Goal: Information Seeking & Learning: Learn about a topic

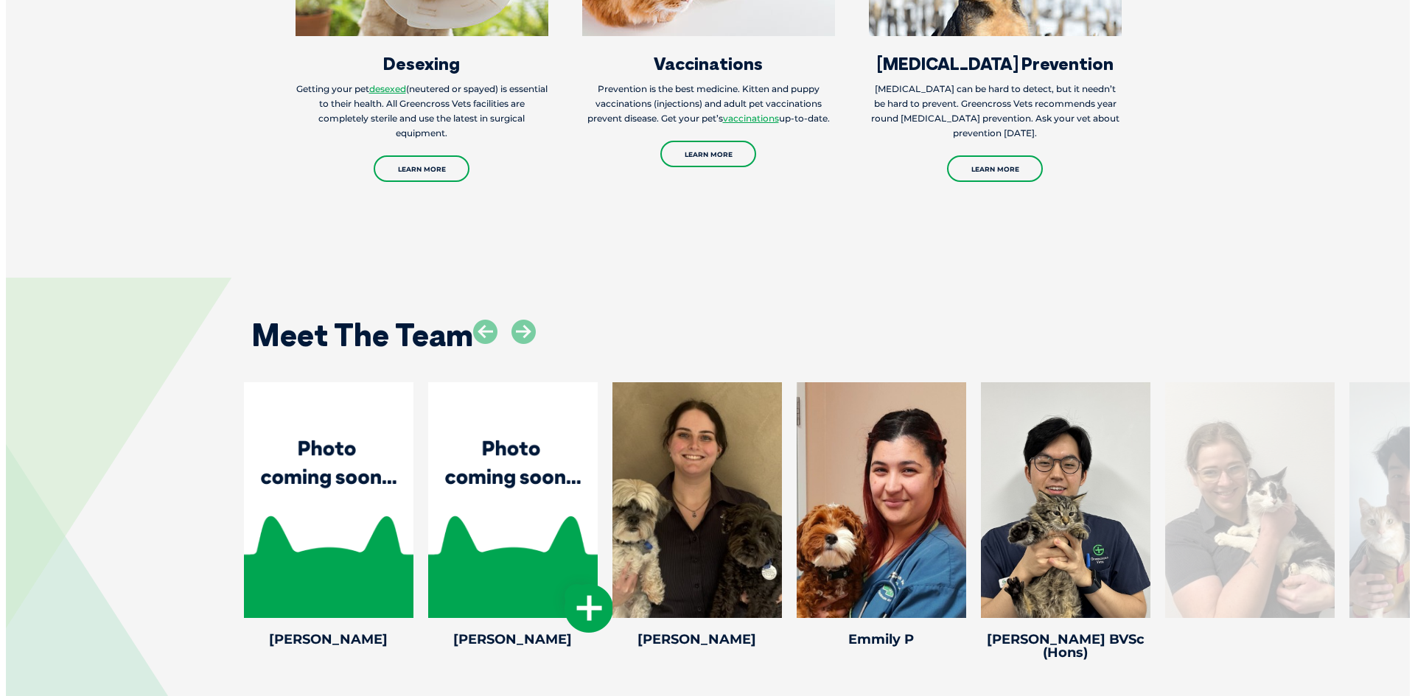
scroll to position [3095, 0]
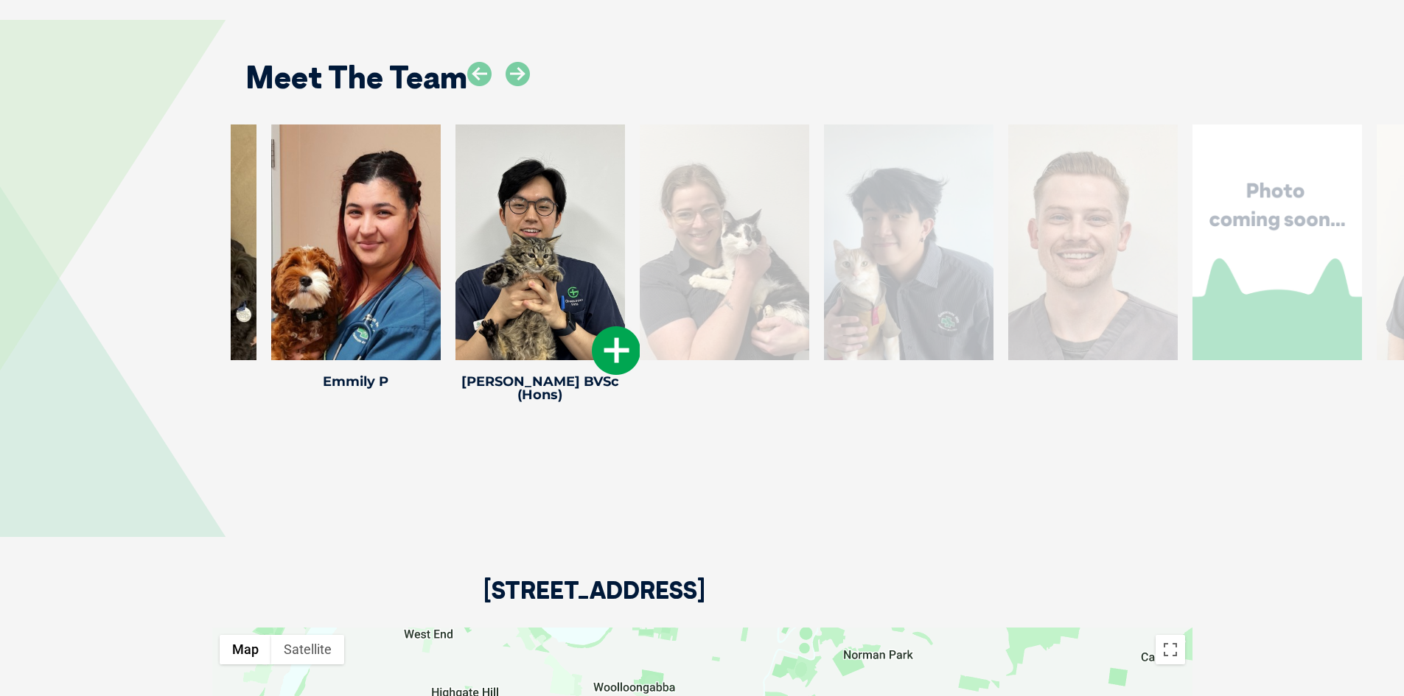
drag, startPoint x: 1041, startPoint y: 189, endPoint x: 521, endPoint y: 225, distance: 520.8
click at [521, 225] on div at bounding box center [539, 243] width 169 height 236
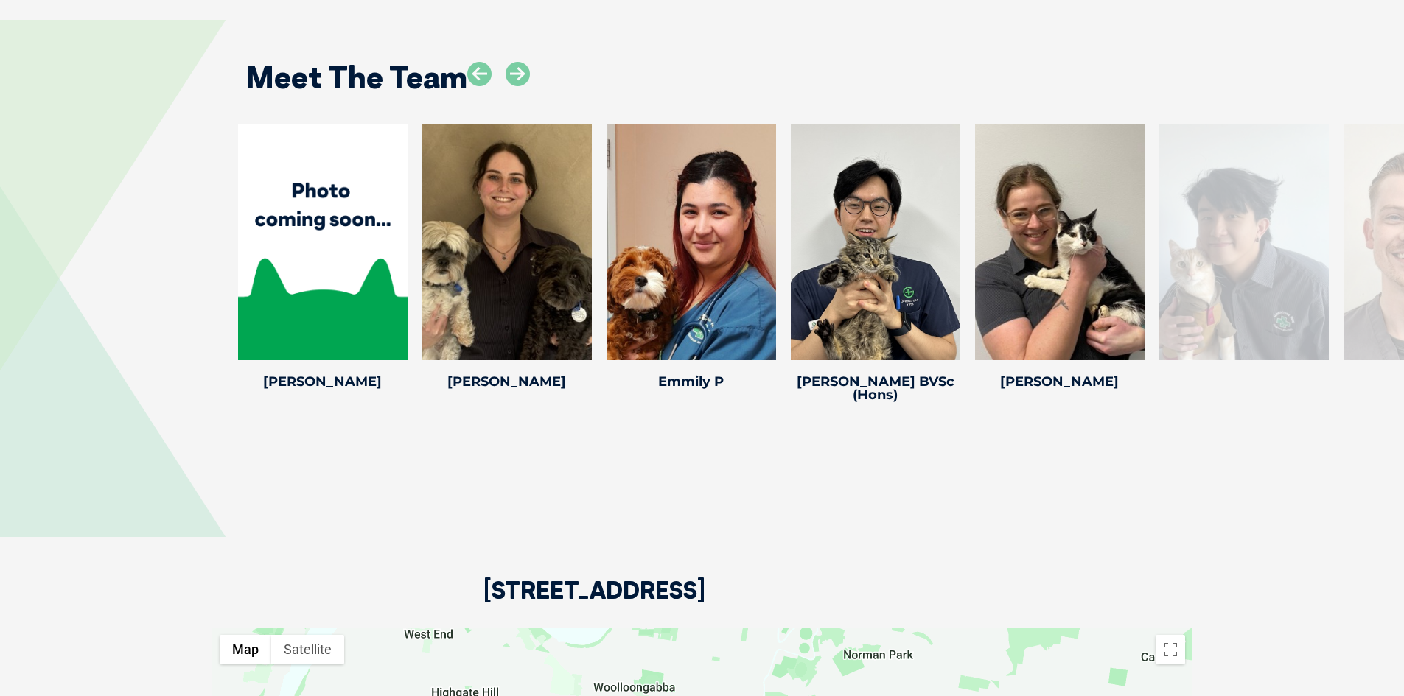
click at [1285, 228] on div at bounding box center [1243, 243] width 169 height 236
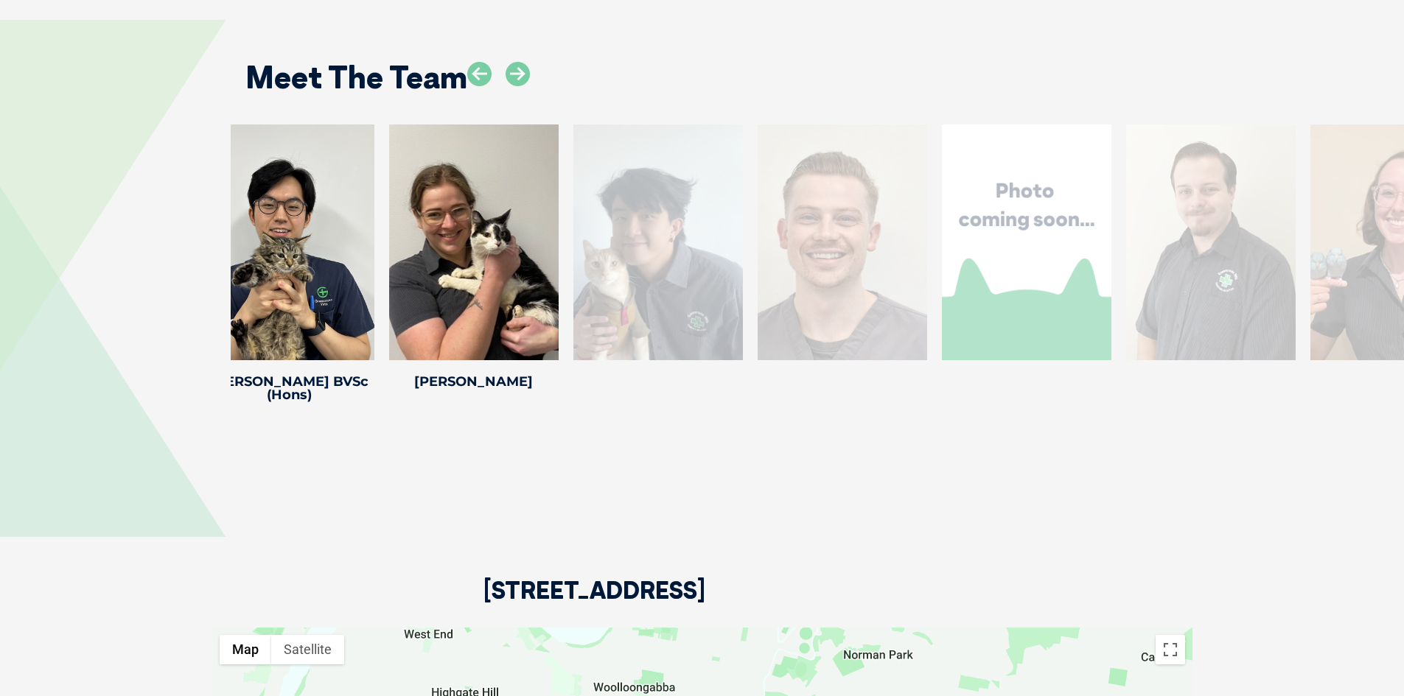
drag, startPoint x: 1224, startPoint y: 250, endPoint x: 600, endPoint y: 279, distance: 624.9
click at [601, 279] on div at bounding box center [657, 243] width 169 height 236
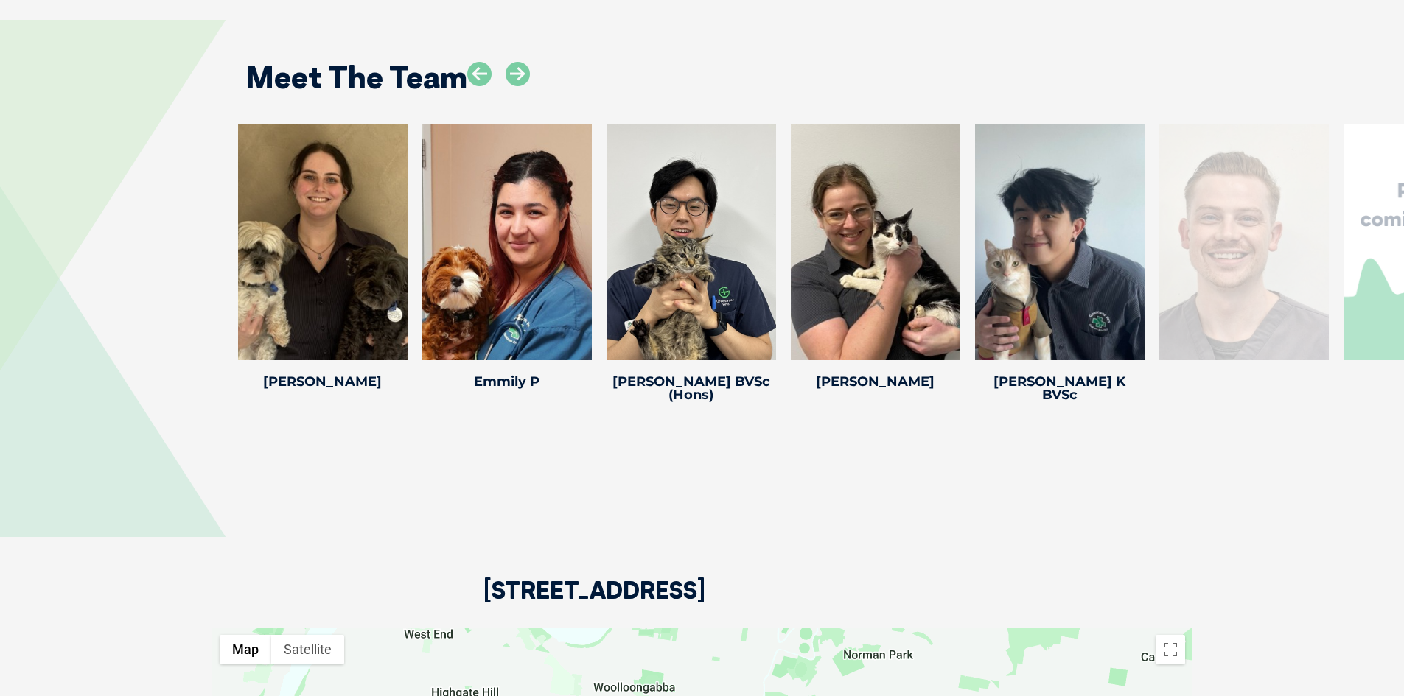
click at [1240, 246] on div at bounding box center [1243, 243] width 169 height 236
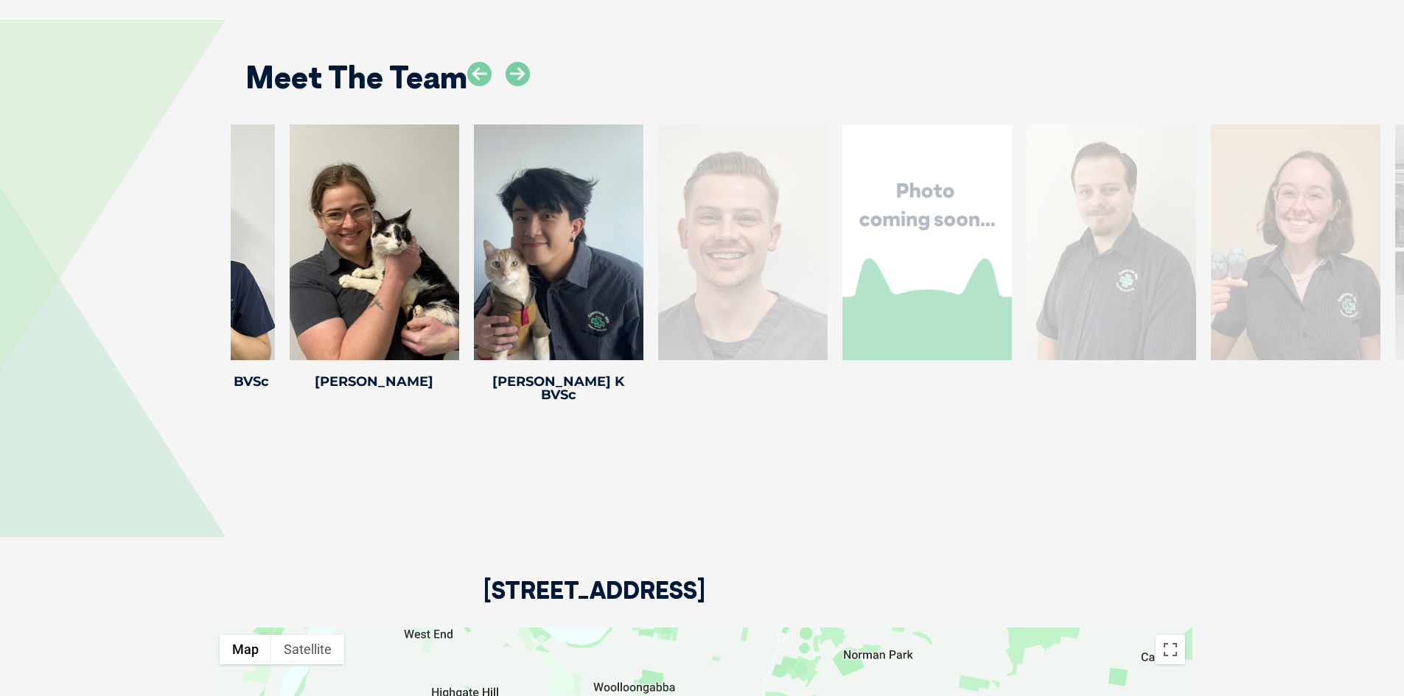
drag, startPoint x: 1240, startPoint y: 246, endPoint x: 739, endPoint y: 302, distance: 504.2
click at [739, 302] on div at bounding box center [742, 243] width 169 height 236
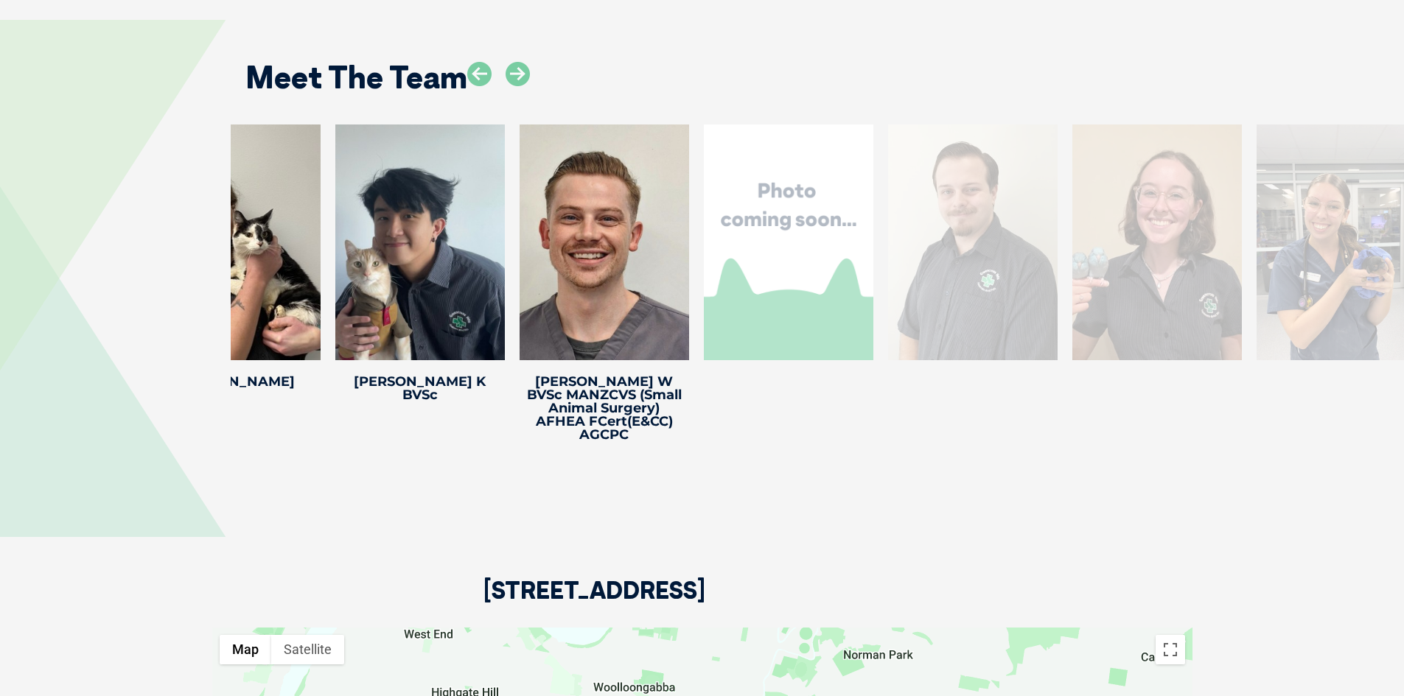
drag, startPoint x: 1239, startPoint y: 243, endPoint x: 783, endPoint y: 296, distance: 458.4
click at [783, 296] on div at bounding box center [788, 243] width 169 height 236
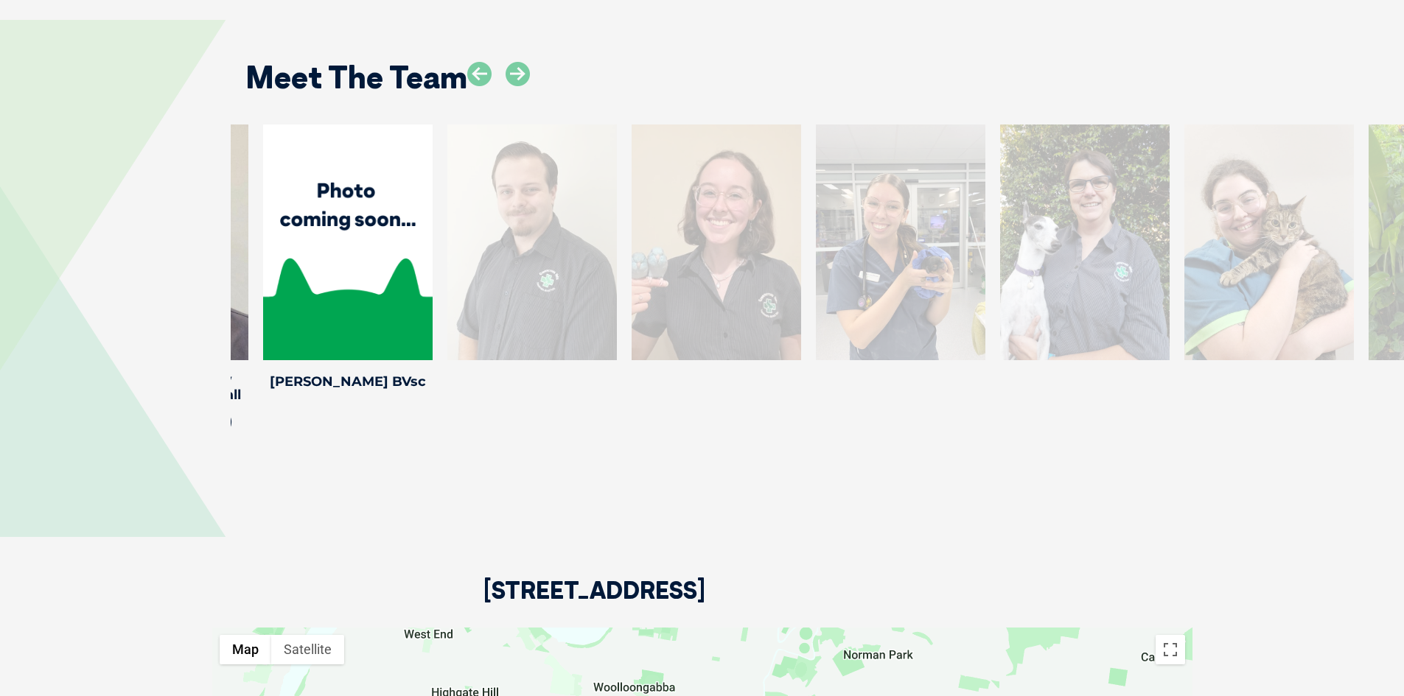
drag, startPoint x: 1256, startPoint y: 226, endPoint x: 544, endPoint y: 273, distance: 713.5
click at [544, 273] on div at bounding box center [531, 243] width 169 height 236
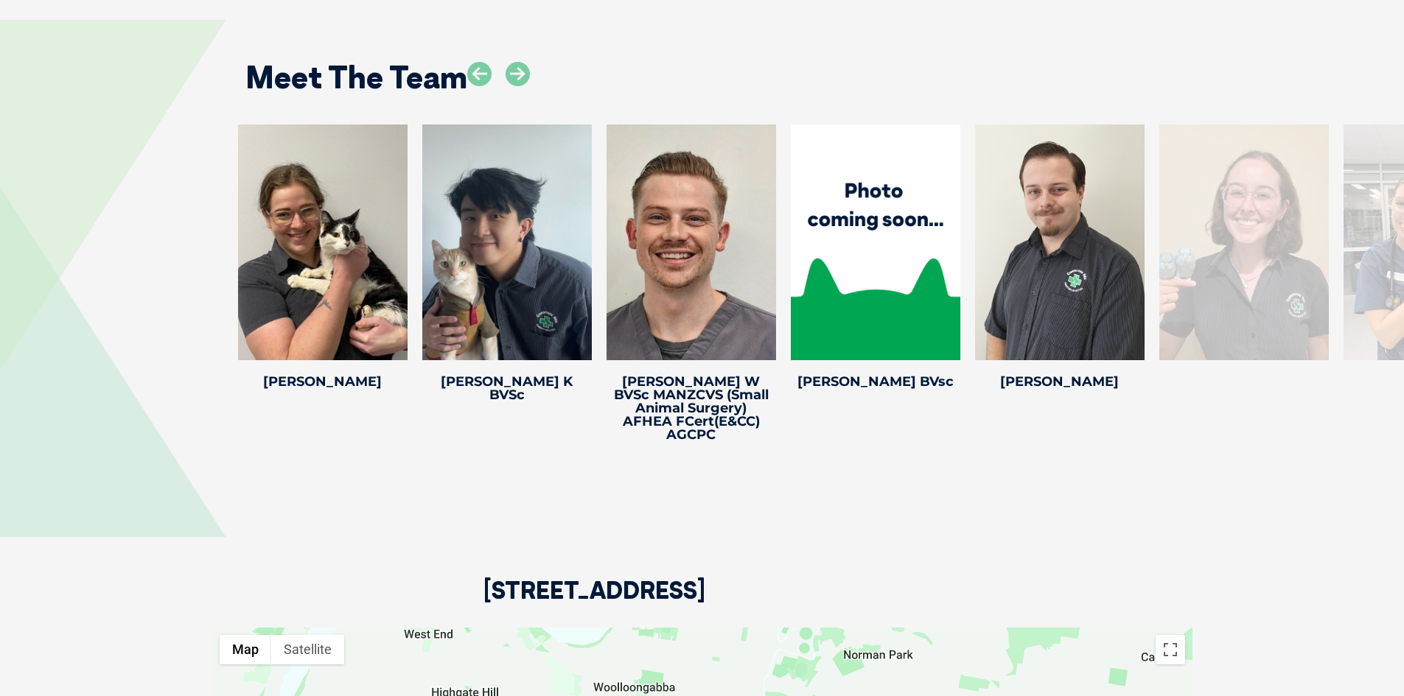
click at [1253, 189] on div at bounding box center [1243, 243] width 169 height 236
drag, startPoint x: 1227, startPoint y: 216, endPoint x: 787, endPoint y: 275, distance: 443.9
click at [1159, 275] on div at bounding box center [1243, 243] width 169 height 236
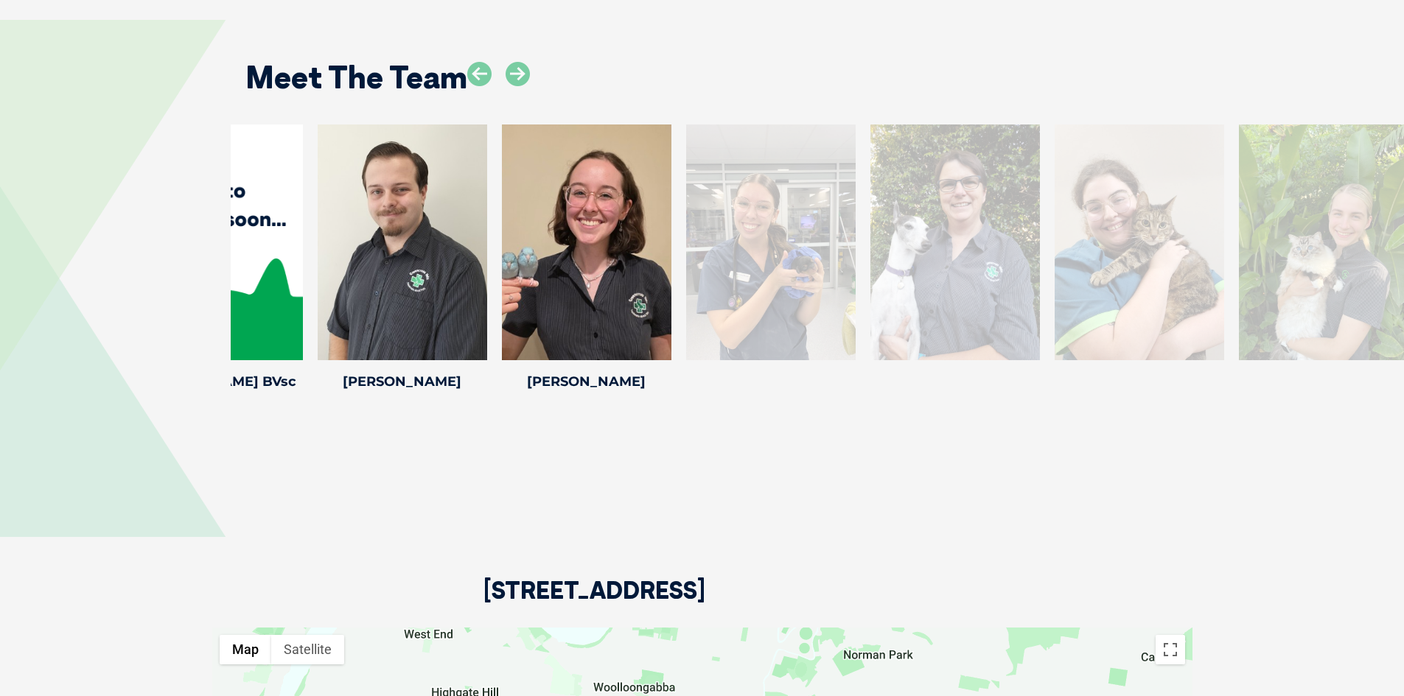
drag, startPoint x: 1276, startPoint y: 206, endPoint x: 701, endPoint y: 296, distance: 581.7
click at [705, 296] on div at bounding box center [770, 243] width 169 height 236
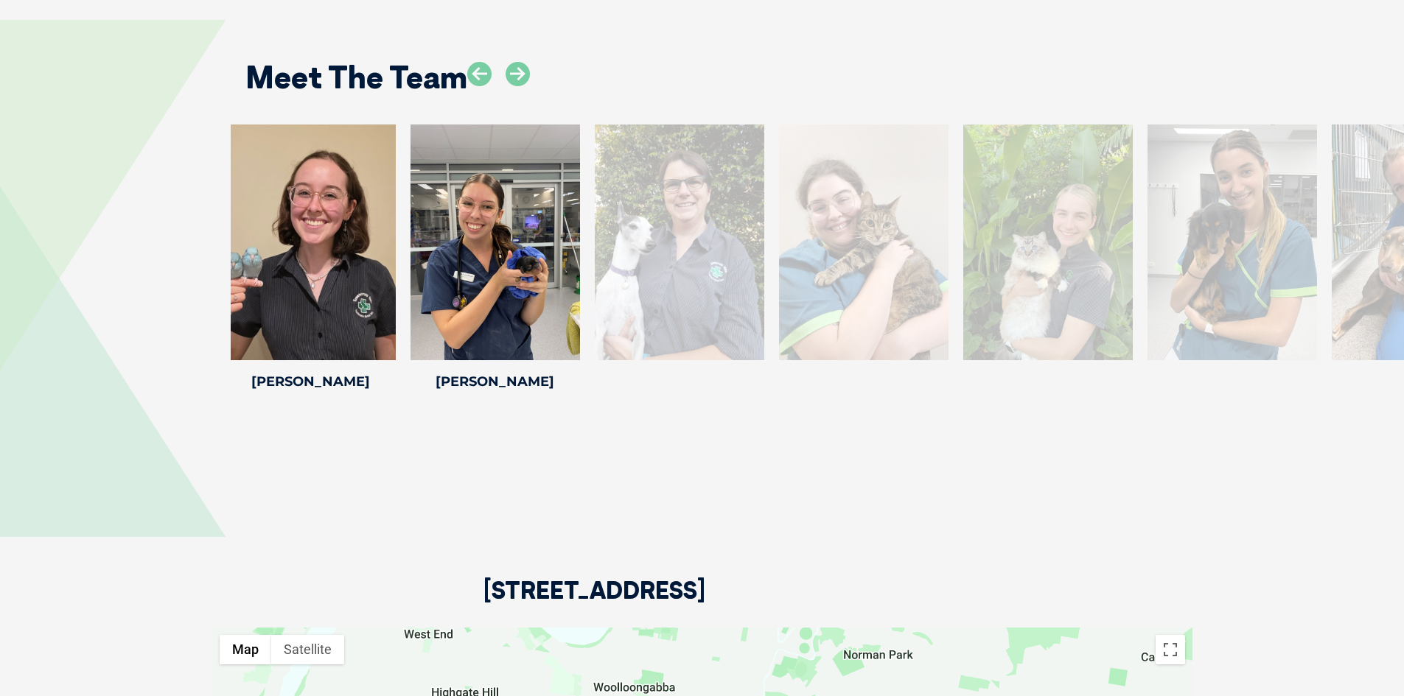
drag, startPoint x: 1246, startPoint y: 212, endPoint x: 676, endPoint y: 295, distance: 576.4
click at [676, 295] on div at bounding box center [679, 243] width 169 height 236
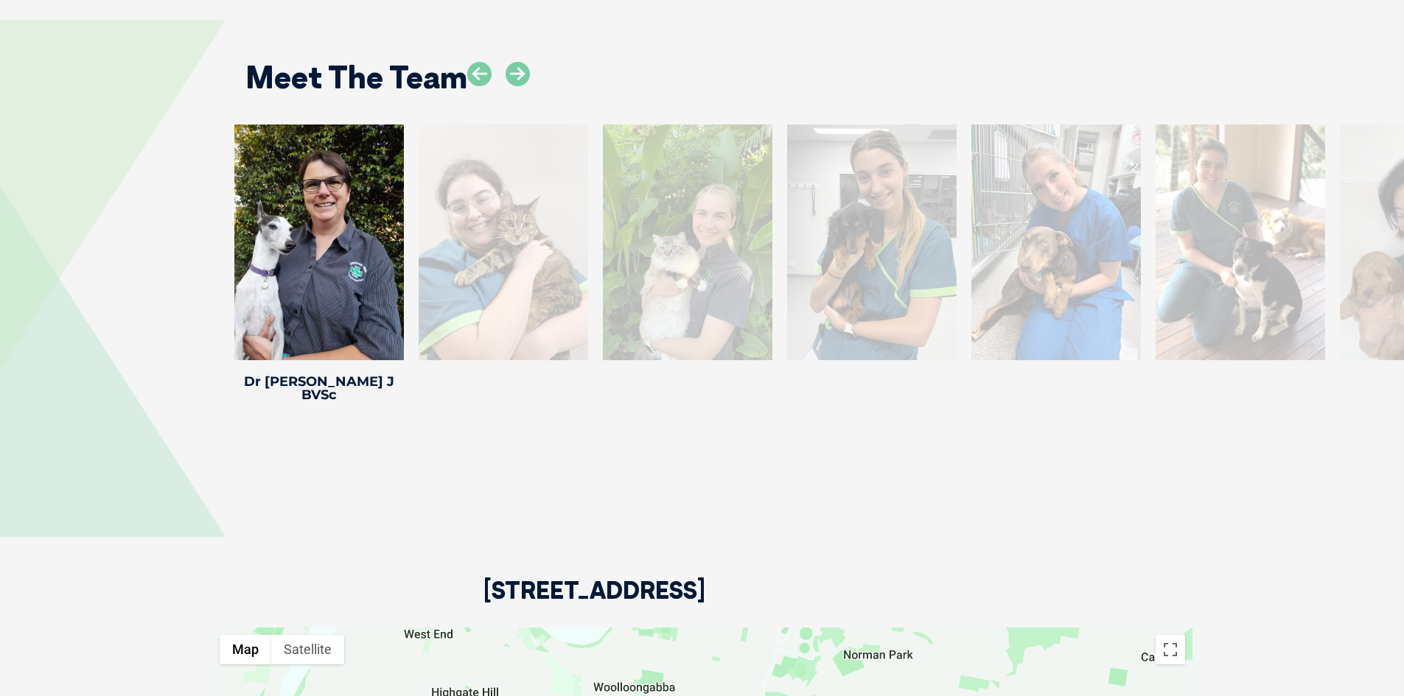
drag, startPoint x: 1278, startPoint y: 206, endPoint x: 537, endPoint y: 301, distance: 746.8
click at [537, 301] on div at bounding box center [503, 243] width 169 height 236
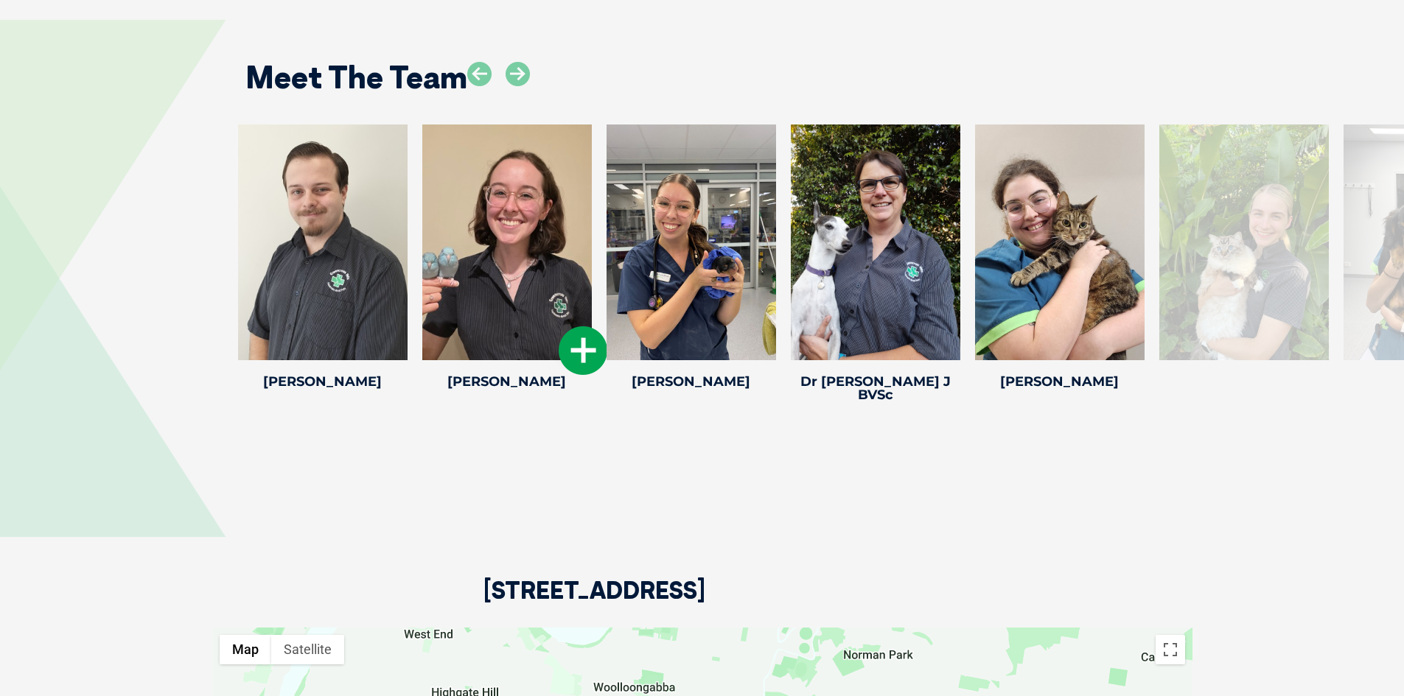
click at [503, 167] on div at bounding box center [506, 243] width 169 height 236
click at [340, 240] on div at bounding box center [322, 243] width 169 height 236
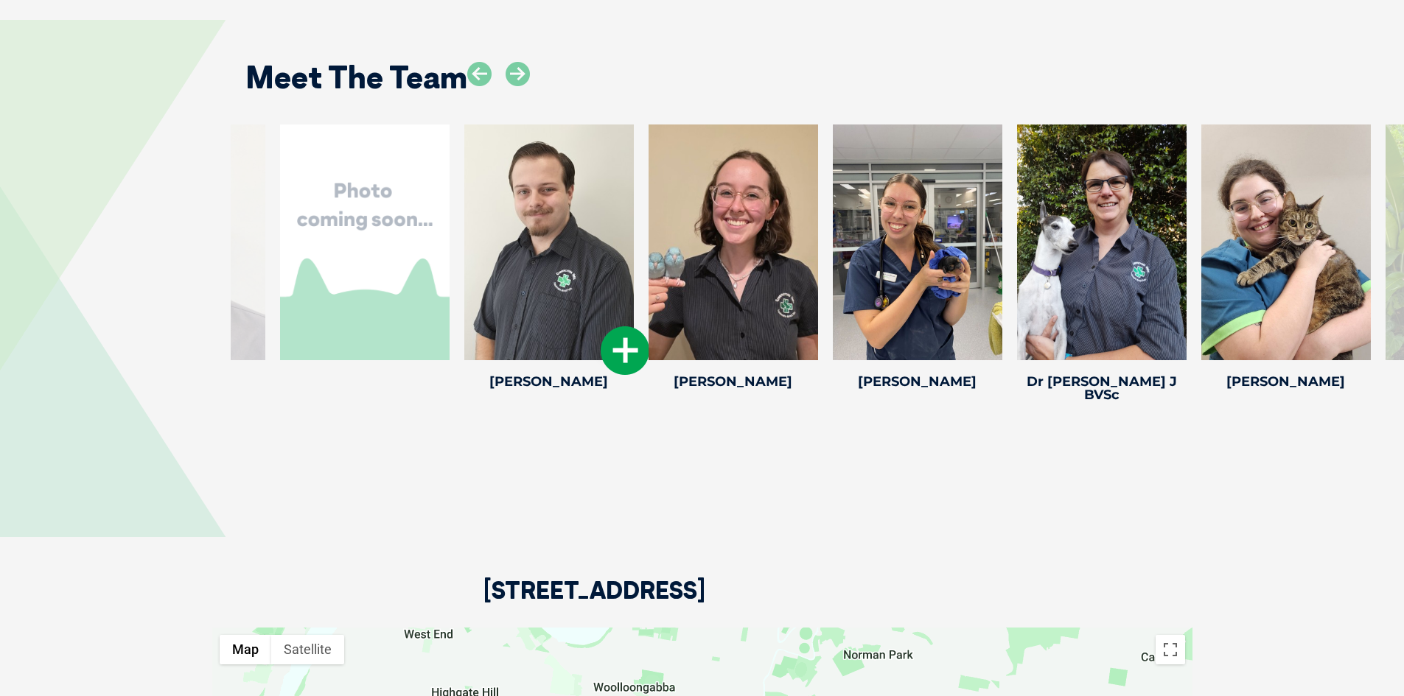
drag, startPoint x: 340, startPoint y: 240, endPoint x: 568, endPoint y: 203, distance: 230.7
click at [568, 203] on div at bounding box center [548, 243] width 169 height 236
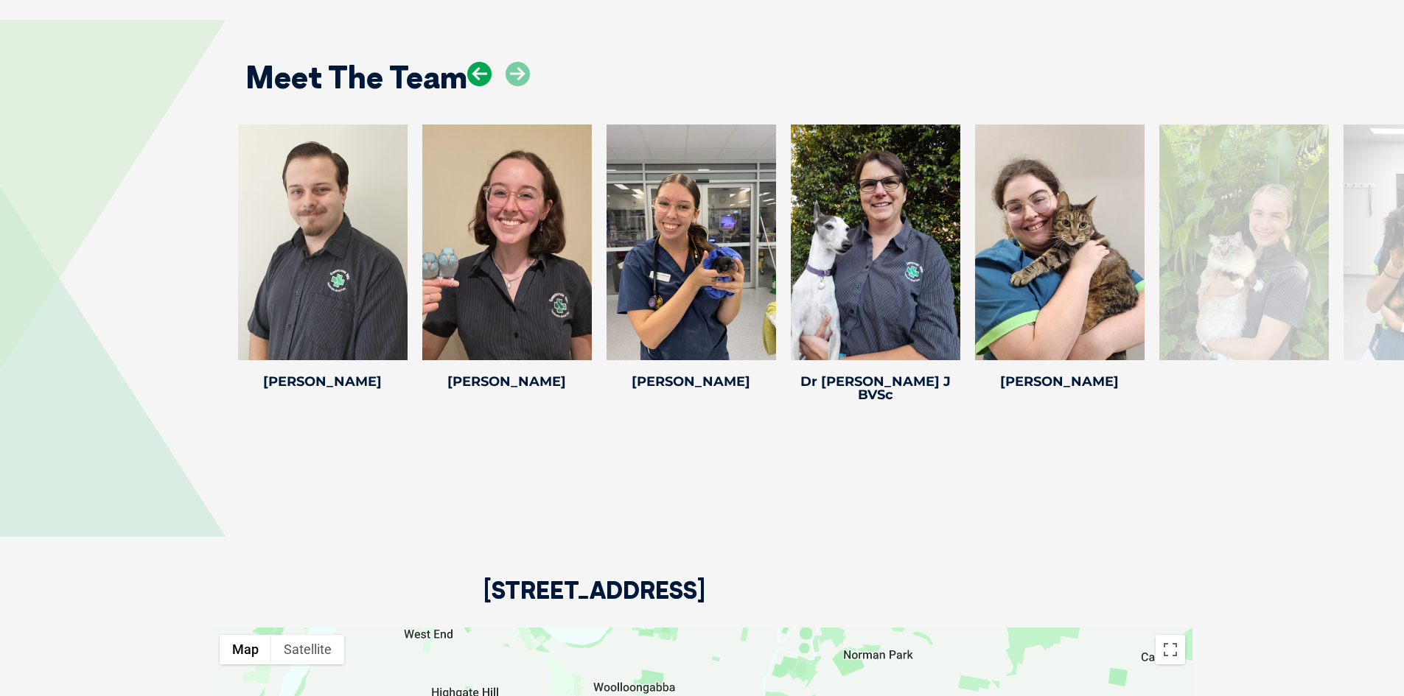
click at [471, 62] on icon at bounding box center [479, 74] width 24 height 24
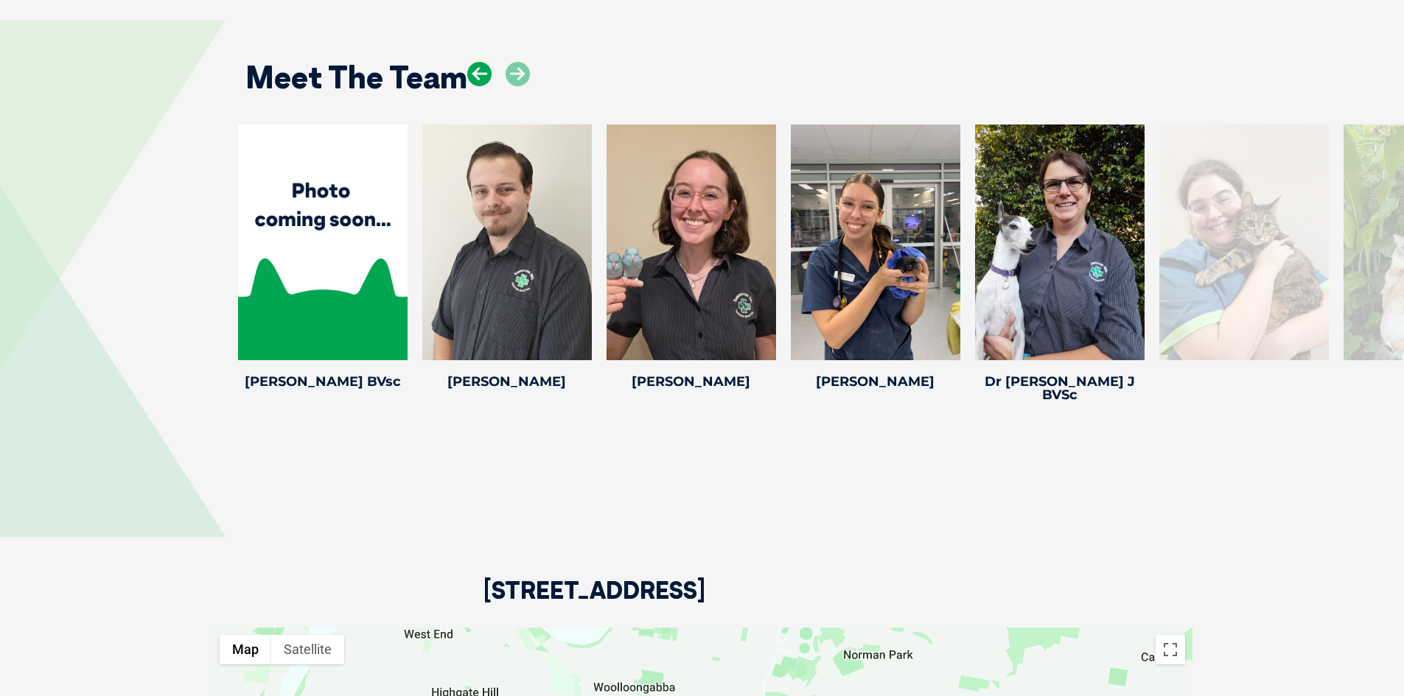
click at [471, 62] on icon at bounding box center [479, 74] width 24 height 24
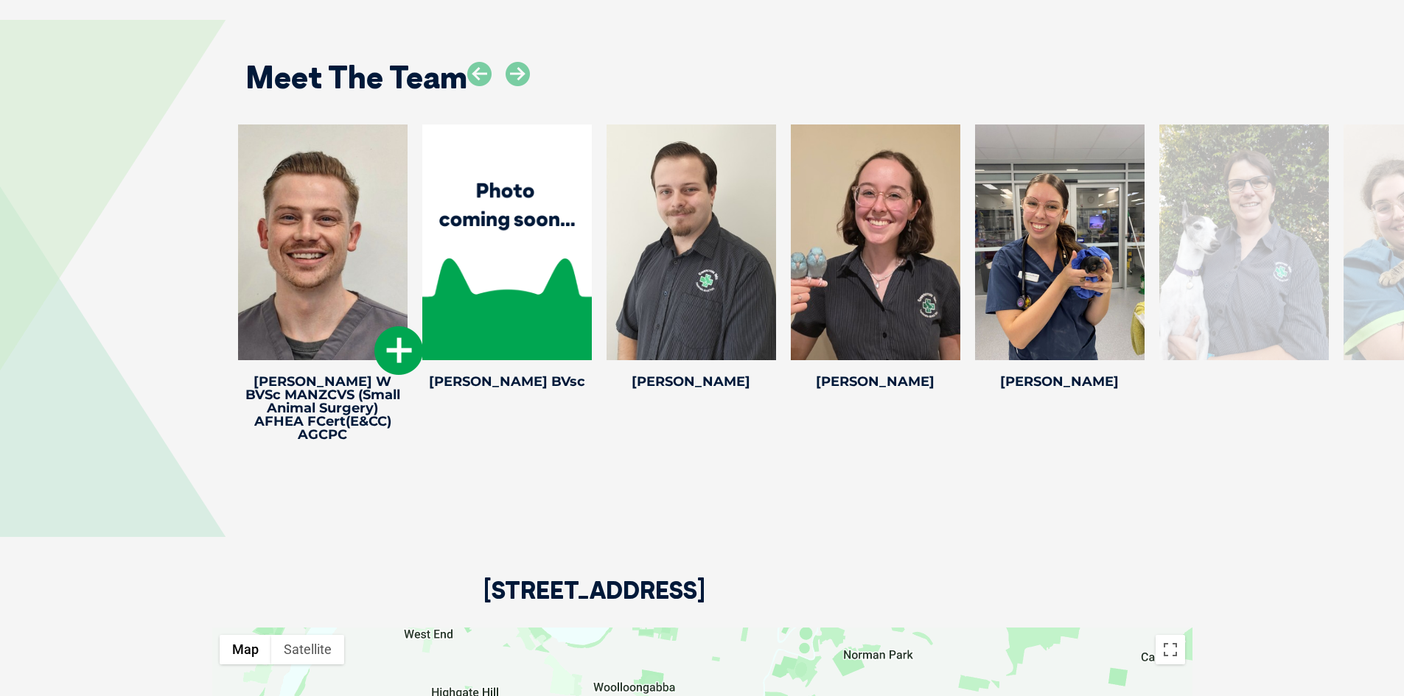
click at [377, 326] on icon at bounding box center [398, 350] width 49 height 49
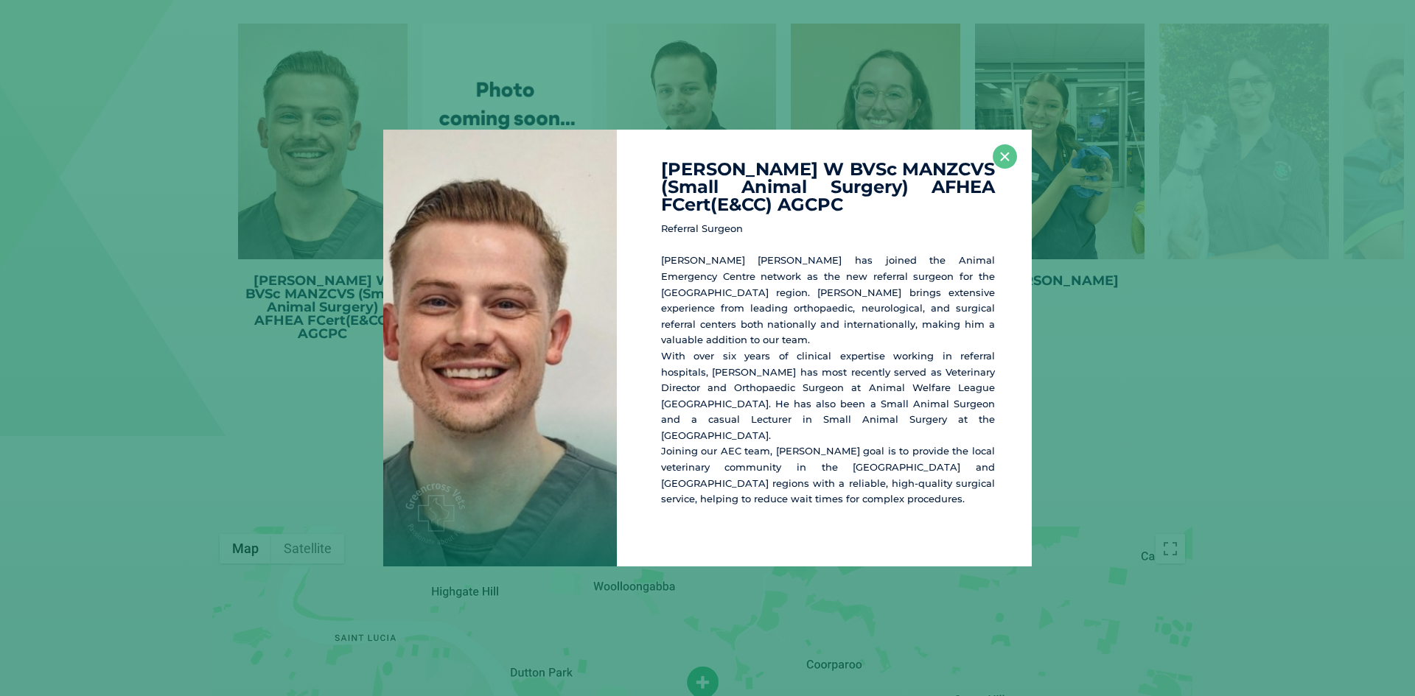
scroll to position [3216, 0]
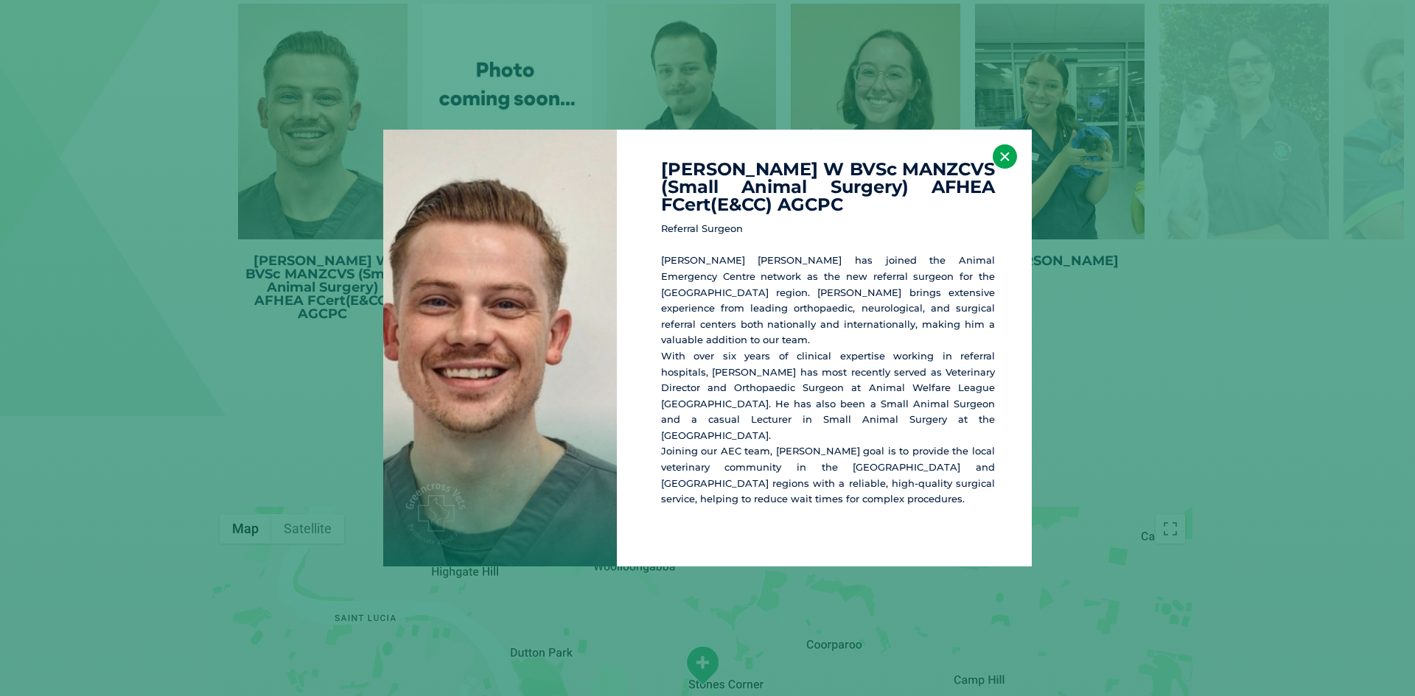
click at [1004, 164] on button "×" at bounding box center [1005, 156] width 24 height 24
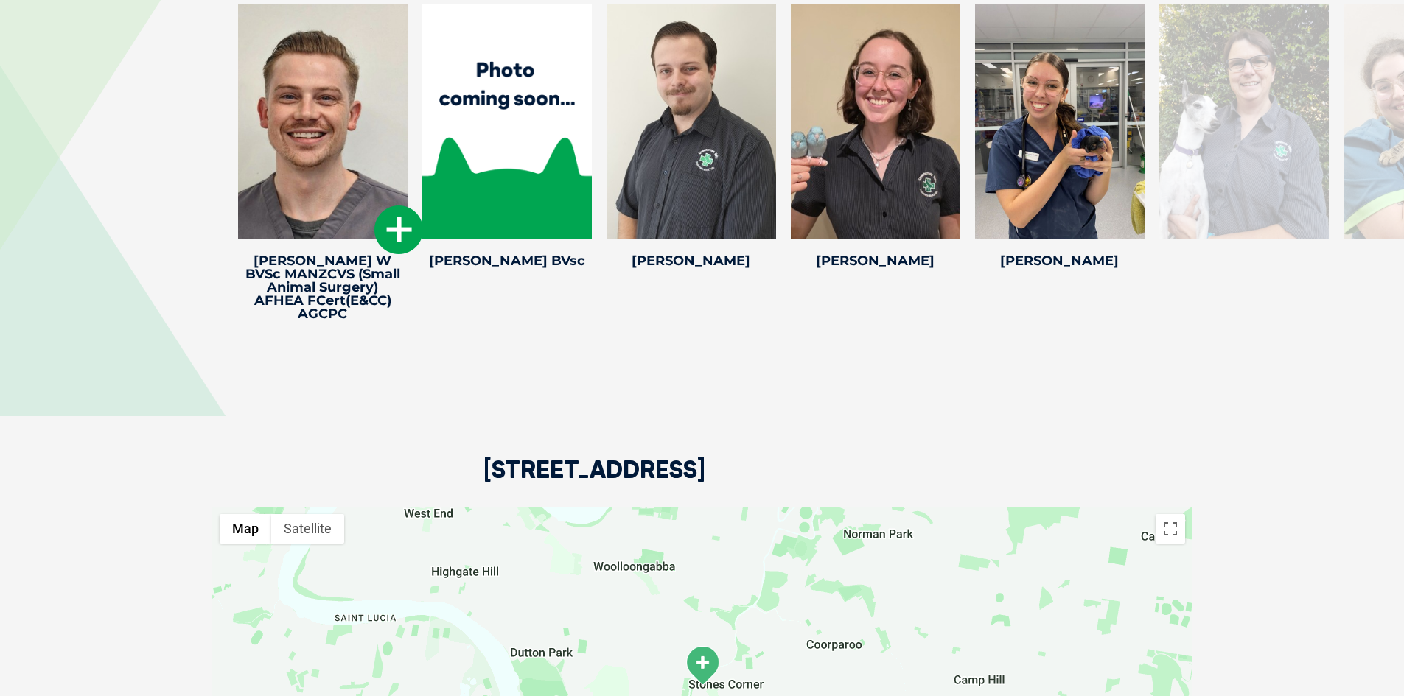
click at [401, 206] on icon at bounding box center [398, 230] width 49 height 49
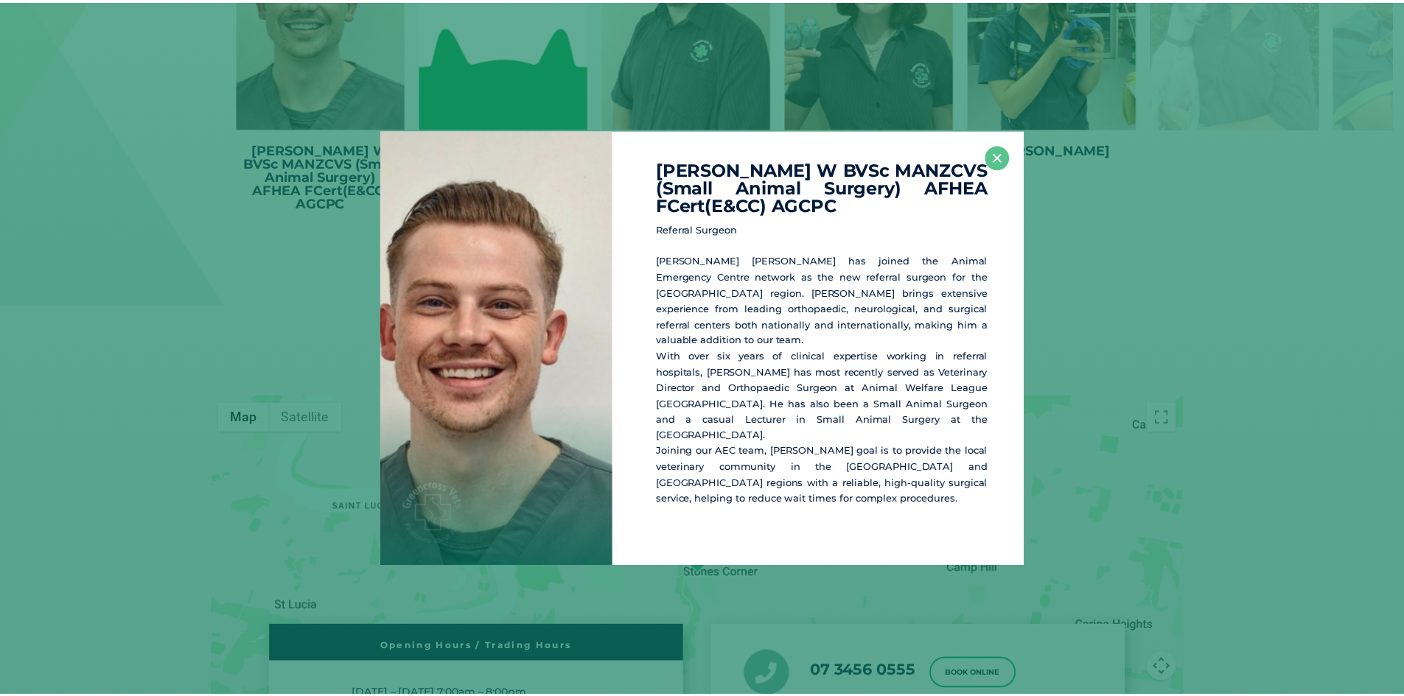
scroll to position [3337, 0]
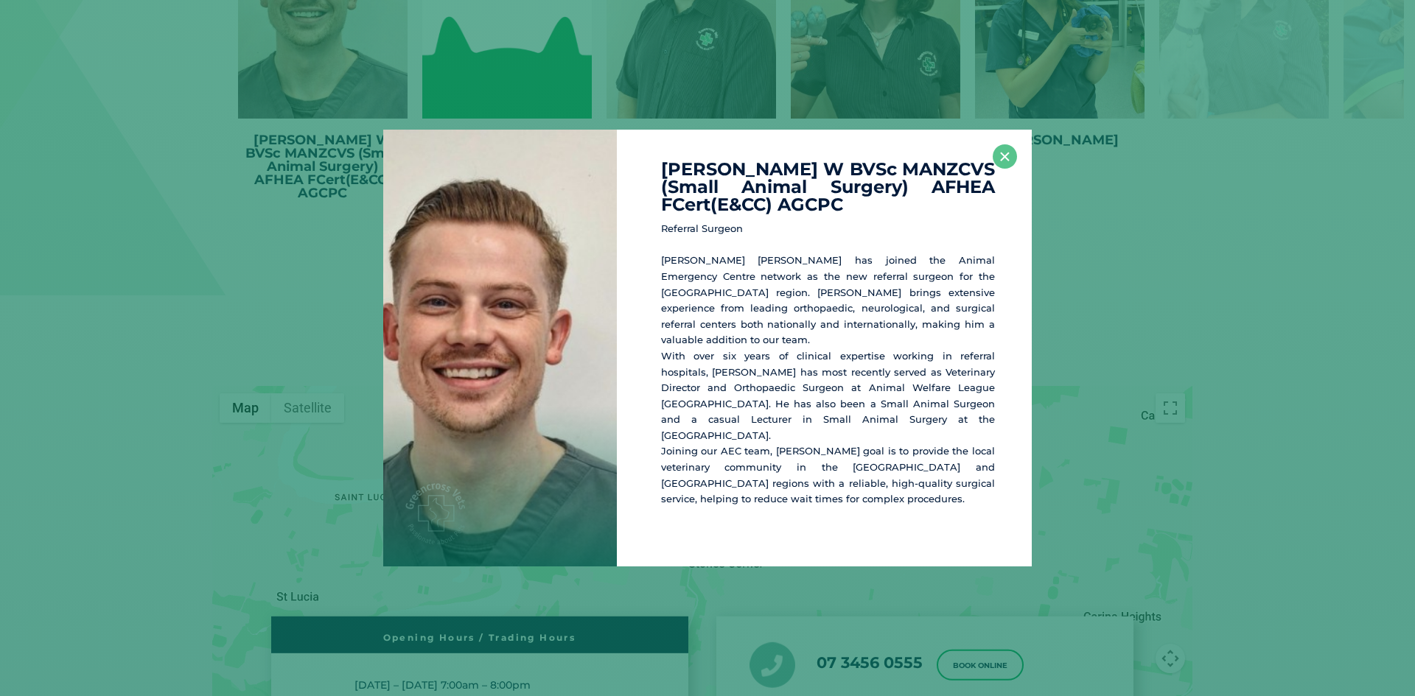
click at [1017, 164] on div "[PERSON_NAME] W BVSc MANZCVS (Small Animal Surgery) AFHEA FCert(E&CC) AGCPC Ref…" at bounding box center [824, 348] width 415 height 436
click at [1010, 166] on button "×" at bounding box center [1005, 156] width 24 height 24
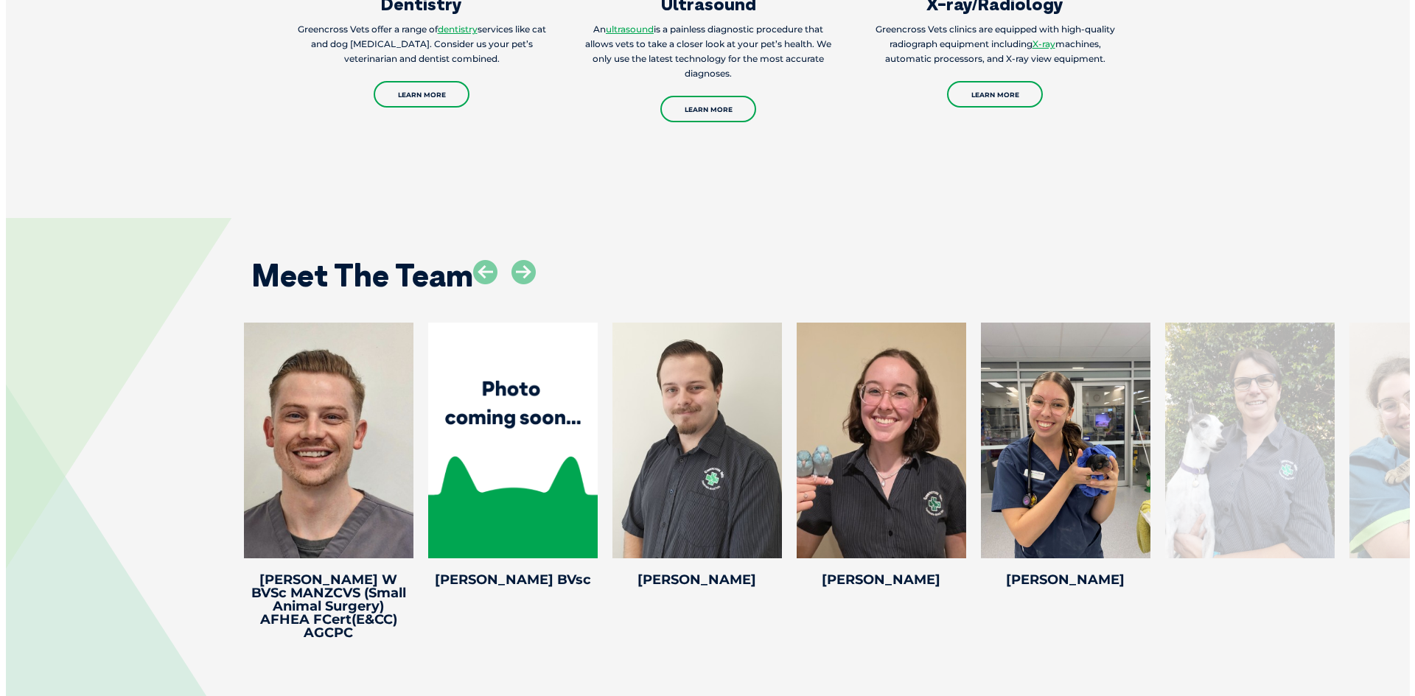
scroll to position [2895, 0]
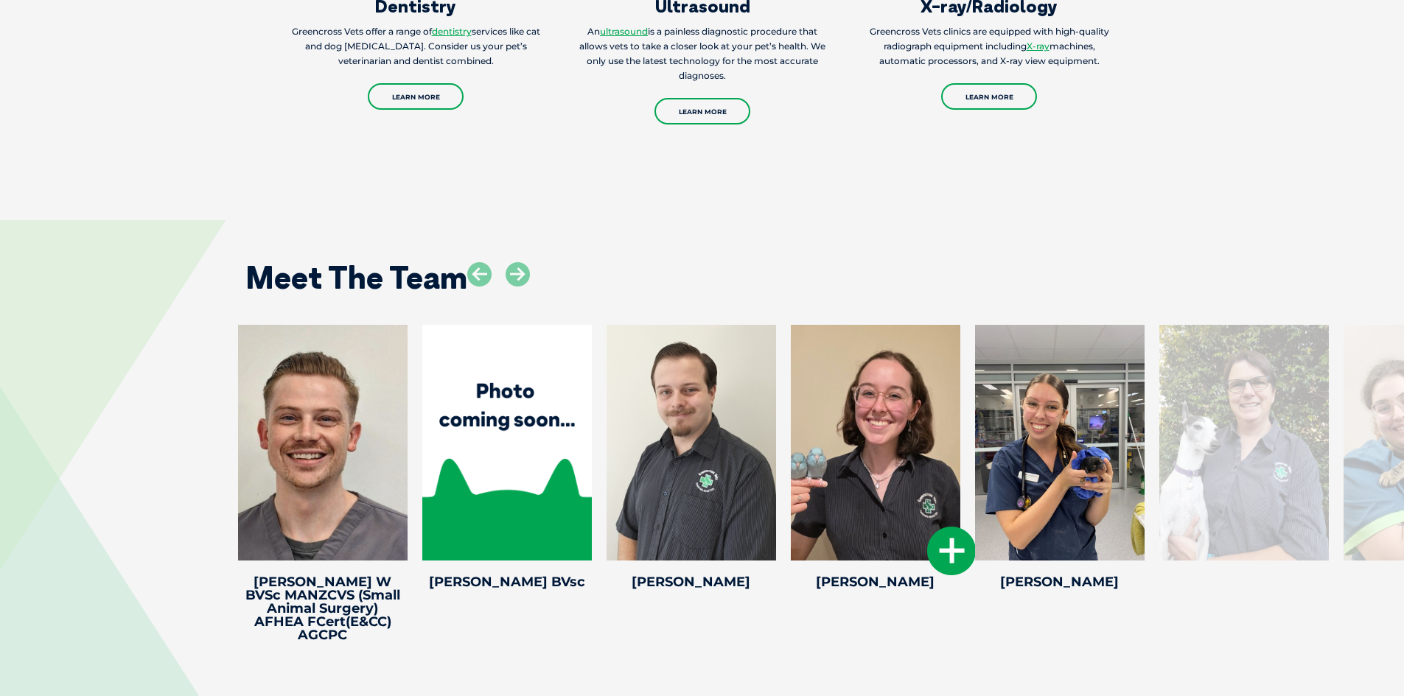
click at [953, 527] on icon at bounding box center [951, 551] width 49 height 49
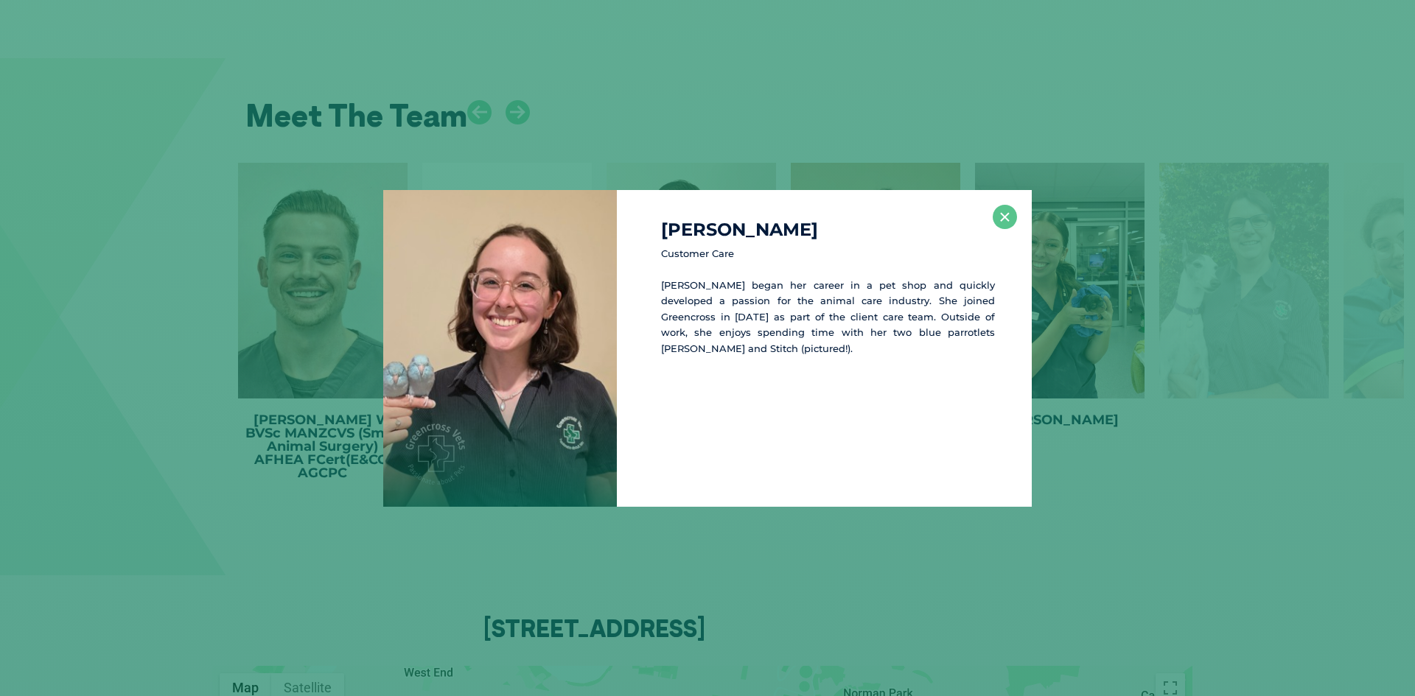
scroll to position [3058, 0]
click at [998, 219] on button "×" at bounding box center [1005, 217] width 24 height 24
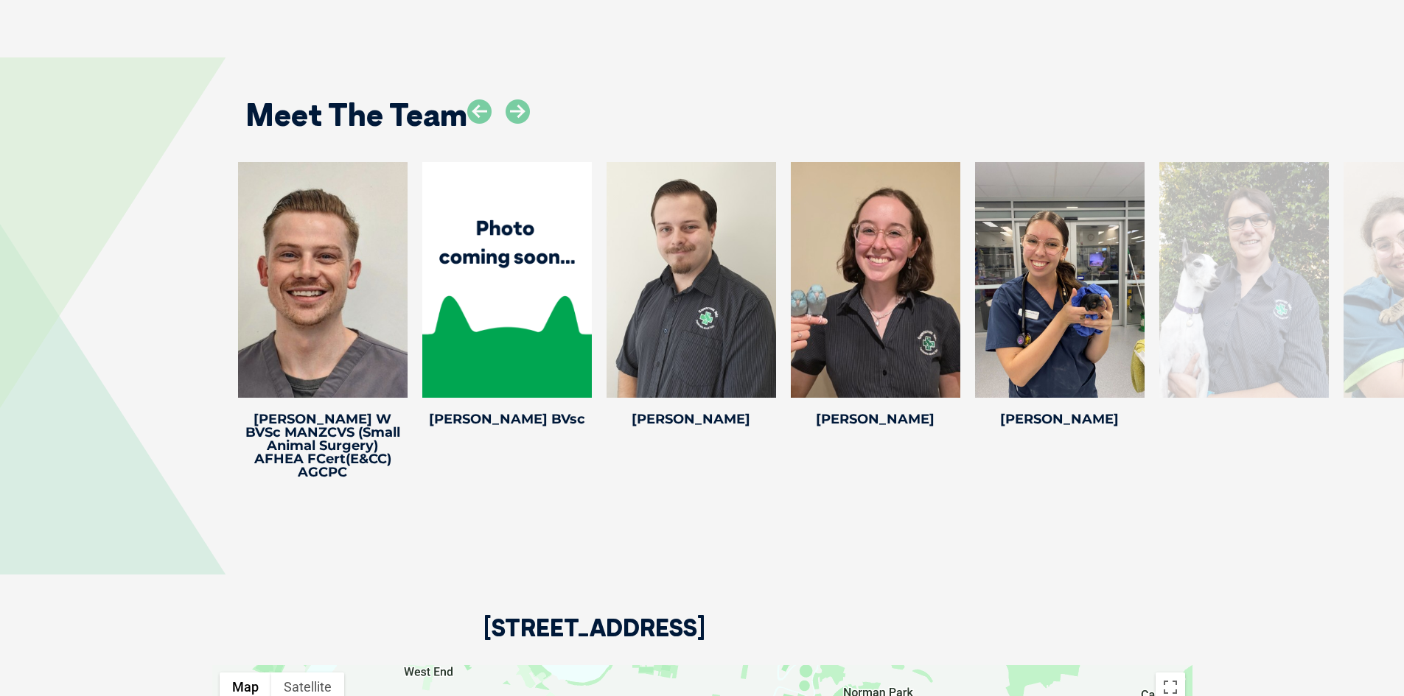
click at [530, 72] on div "Meet The Team" at bounding box center [702, 109] width 943 height 75
click at [522, 99] on icon at bounding box center [518, 111] width 24 height 24
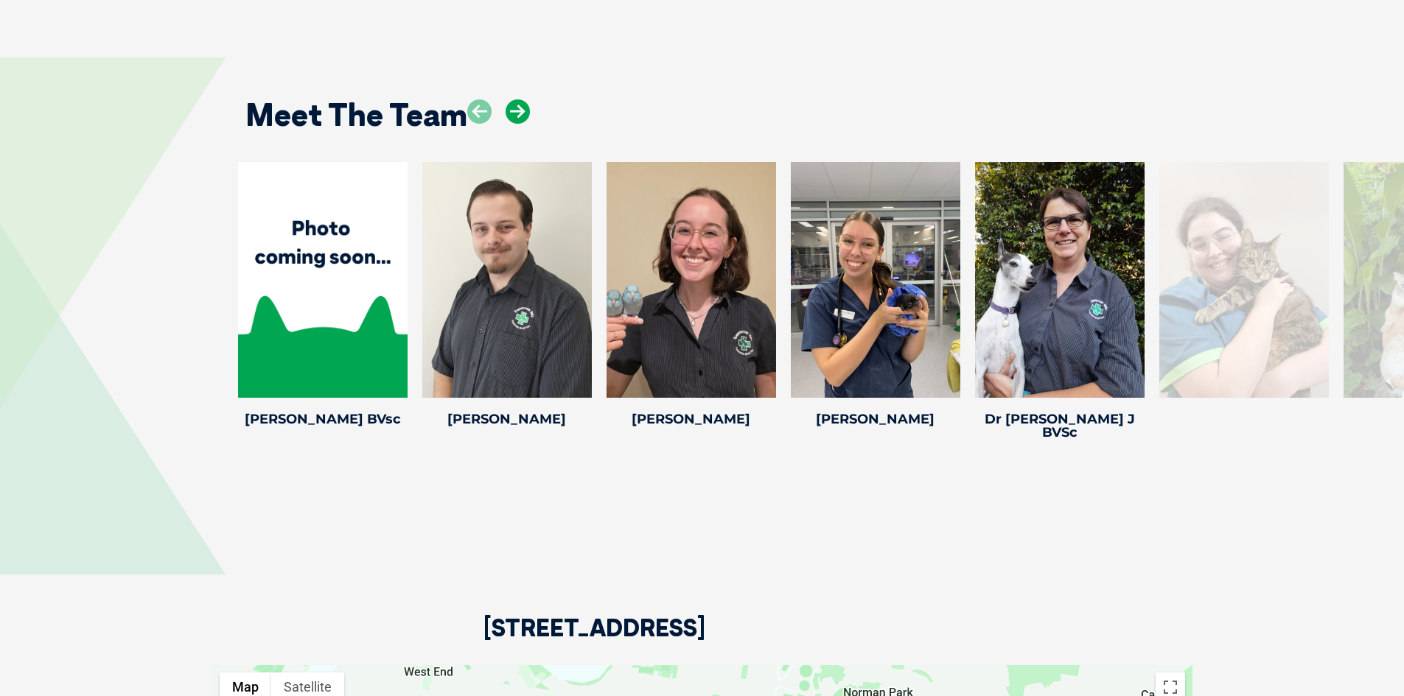
click at [522, 99] on icon at bounding box center [518, 111] width 24 height 24
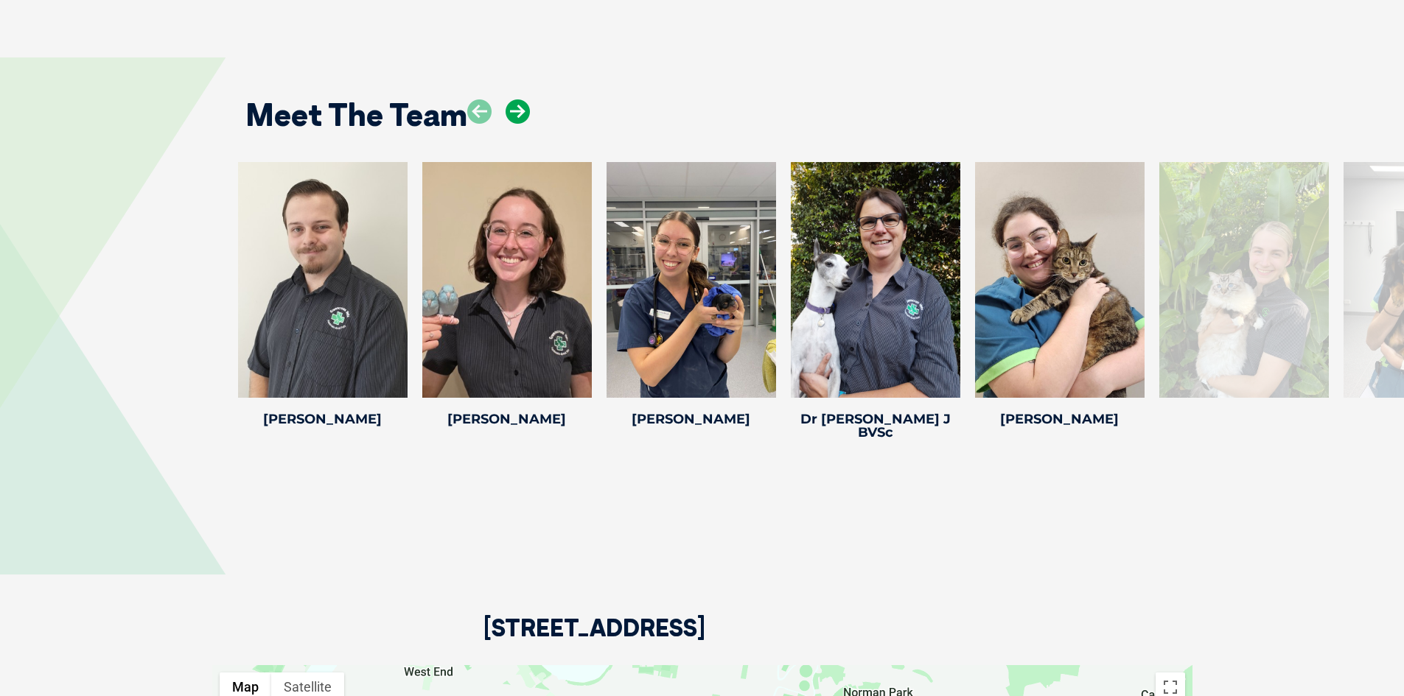
click at [522, 99] on icon at bounding box center [518, 111] width 24 height 24
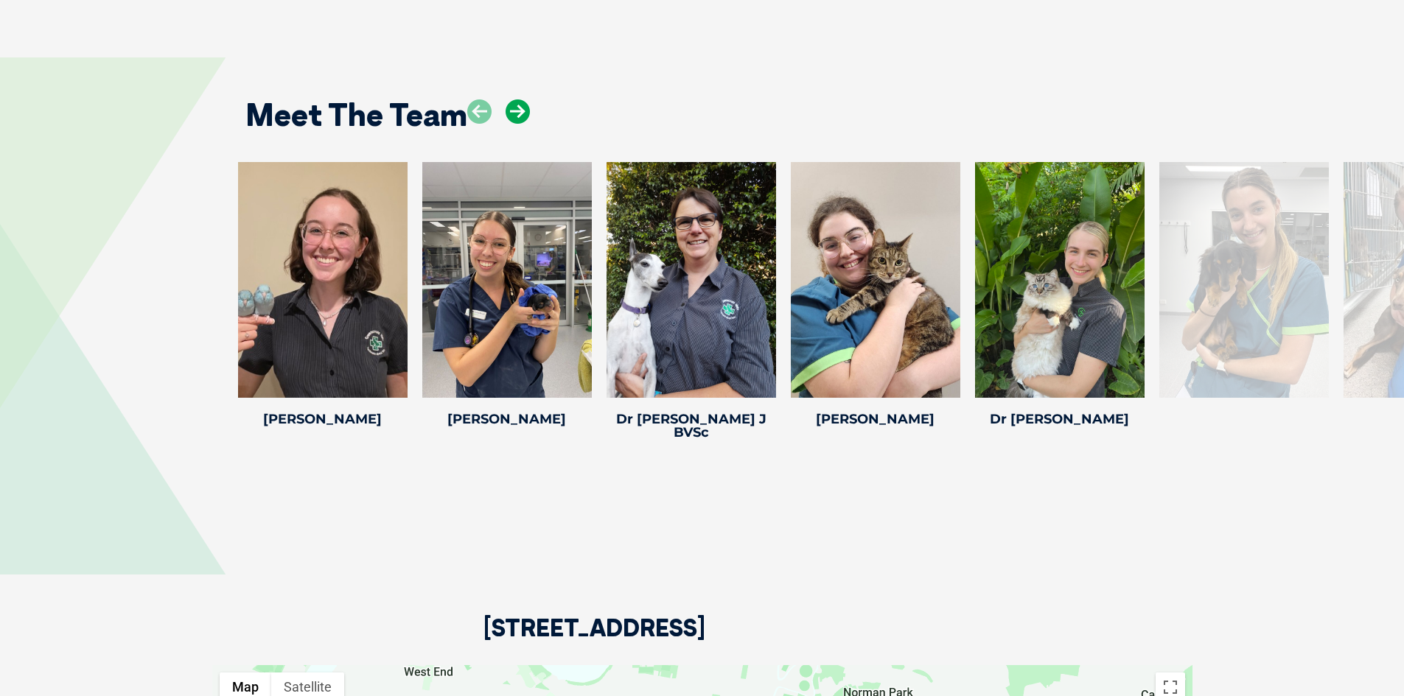
click at [522, 99] on icon at bounding box center [518, 111] width 24 height 24
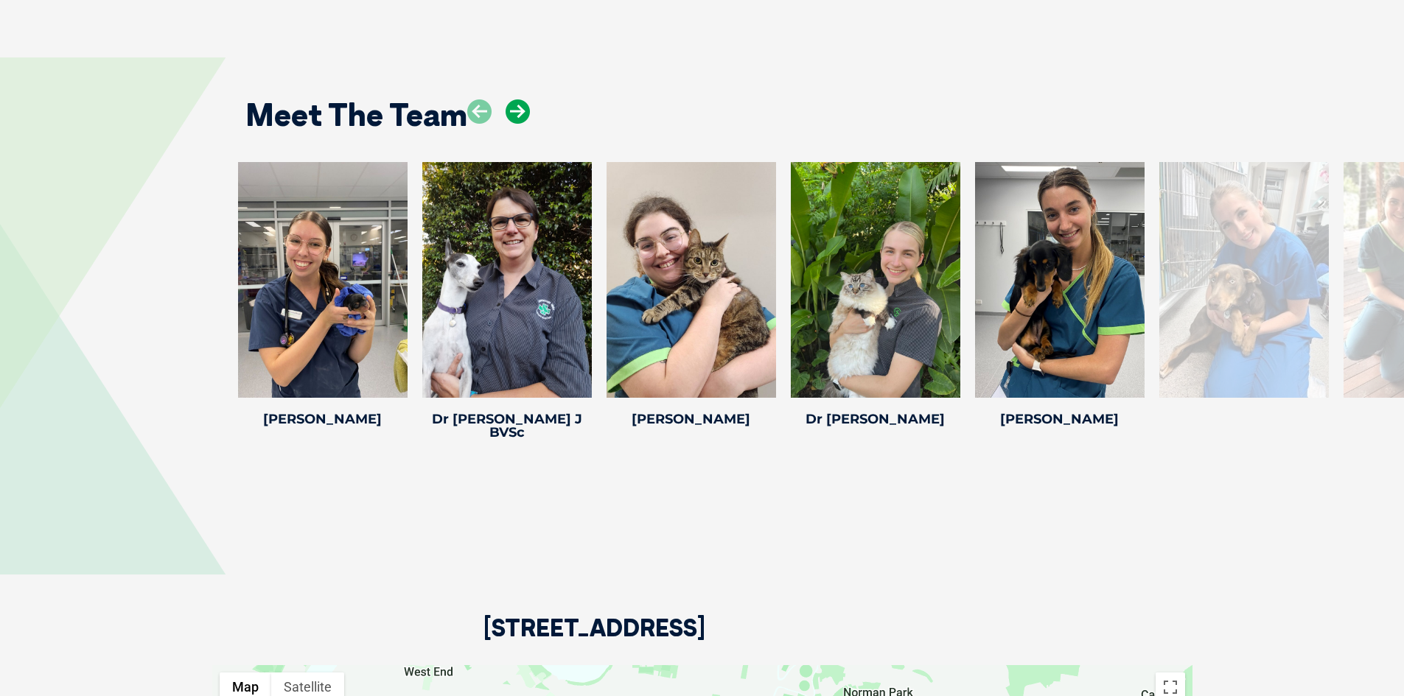
click at [522, 99] on icon at bounding box center [518, 111] width 24 height 24
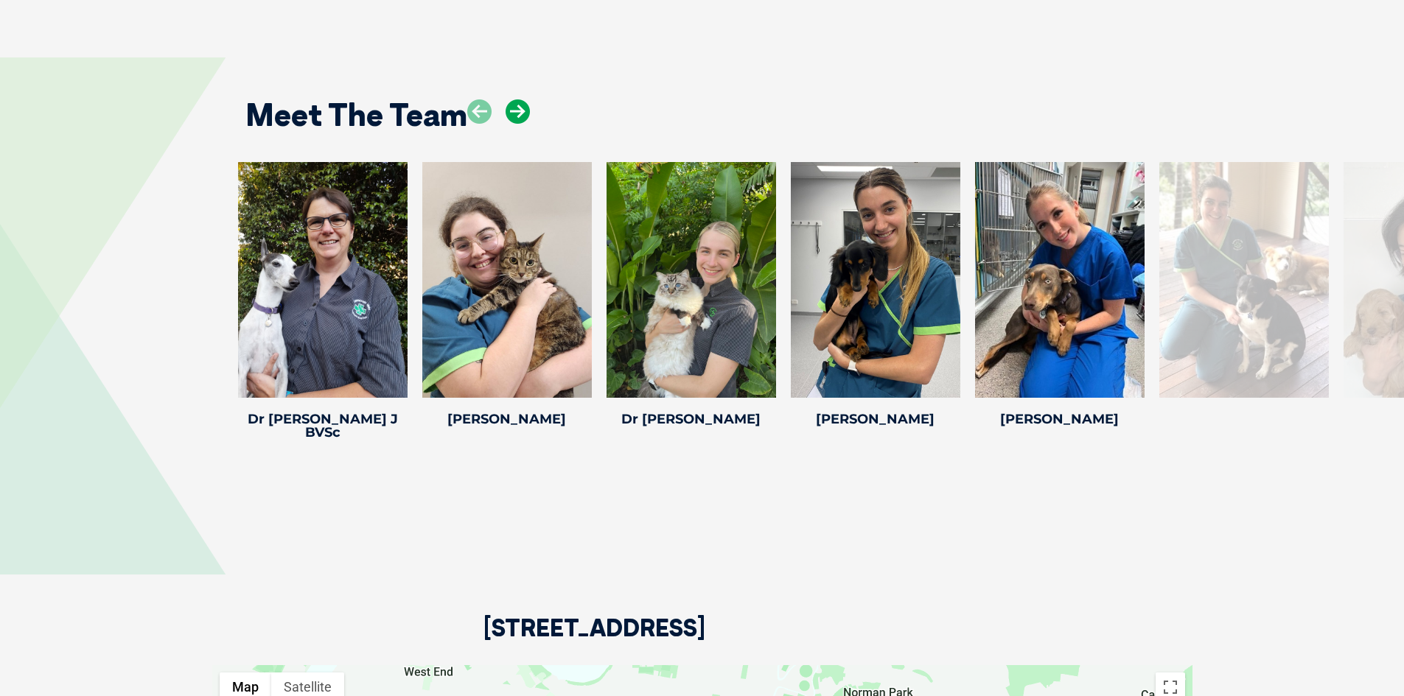
click at [522, 99] on icon at bounding box center [518, 111] width 24 height 24
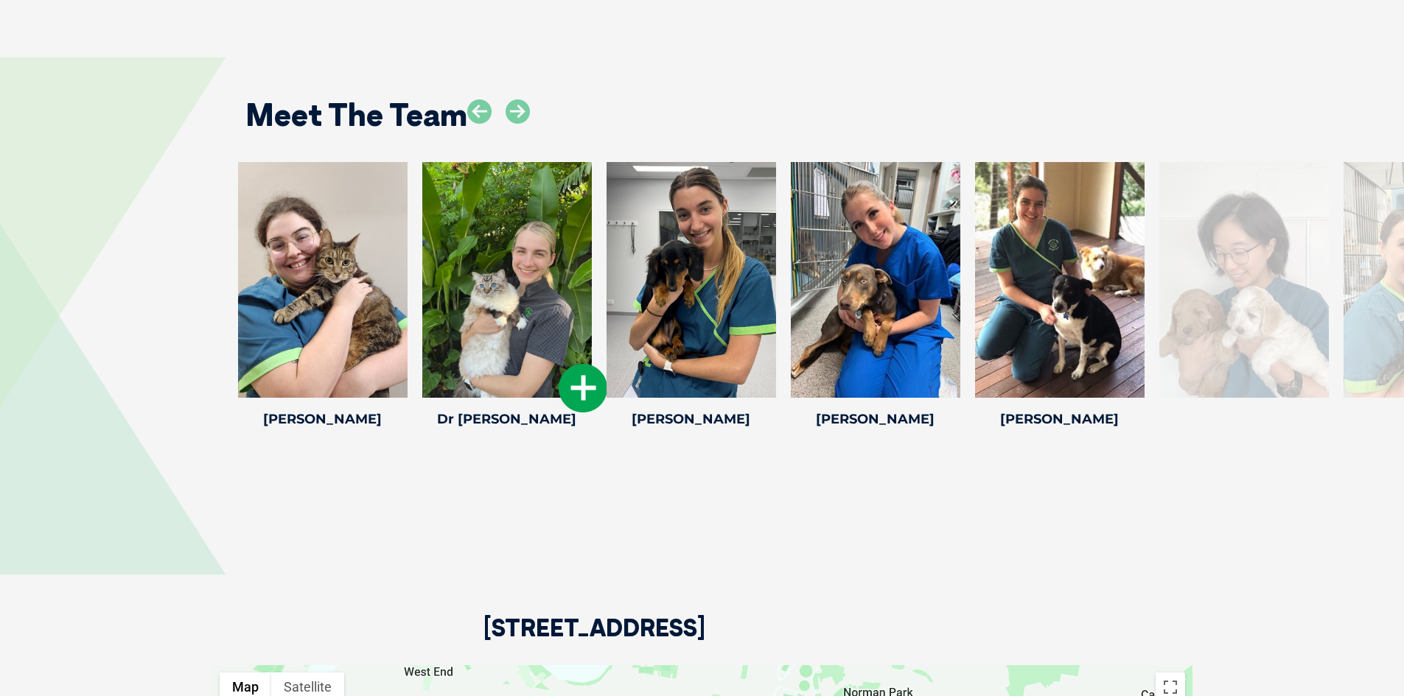
click at [582, 364] on icon at bounding box center [583, 388] width 49 height 49
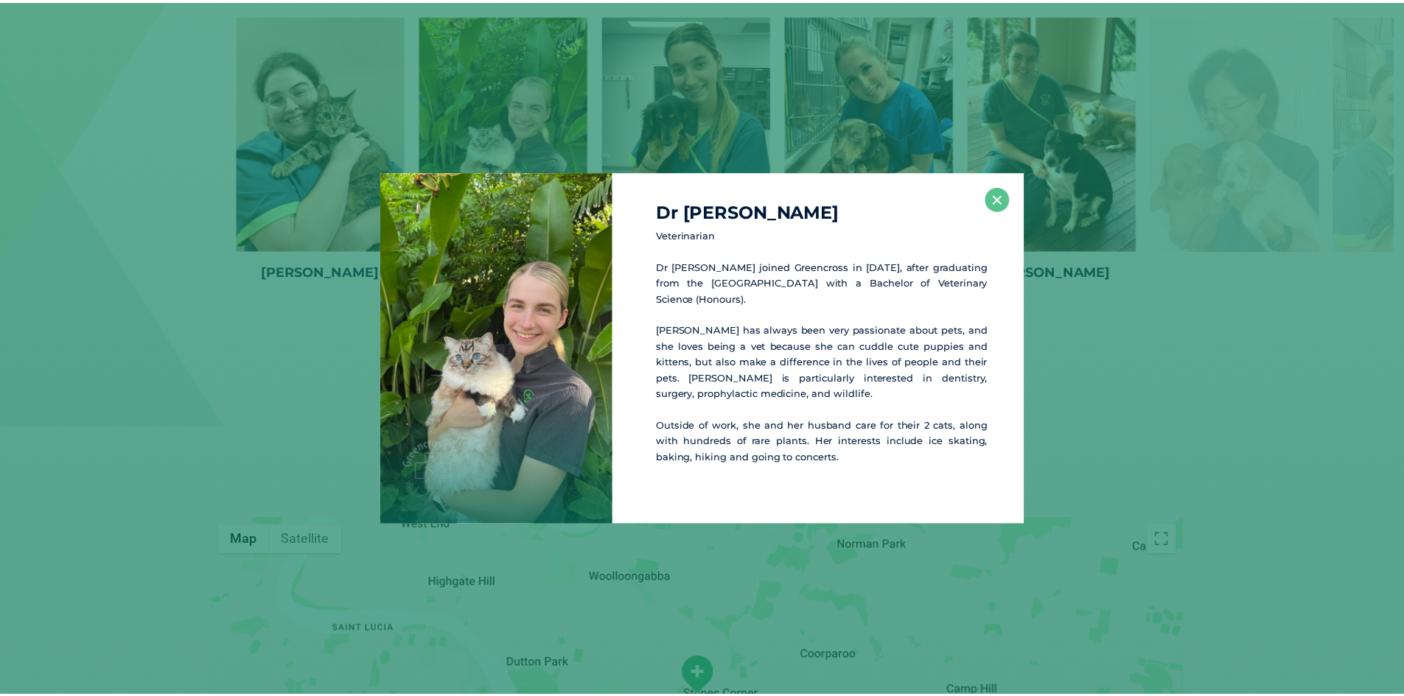
scroll to position [3206, 0]
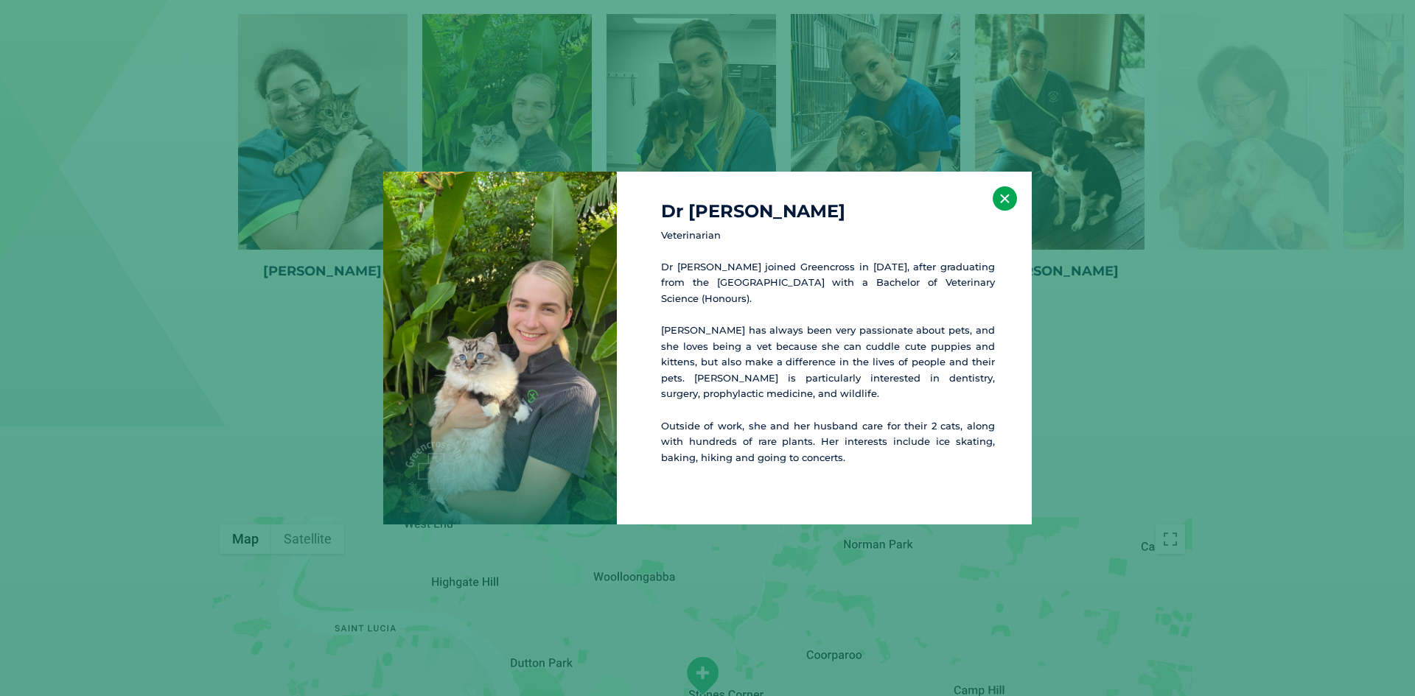
click at [1012, 197] on button "×" at bounding box center [1005, 198] width 24 height 24
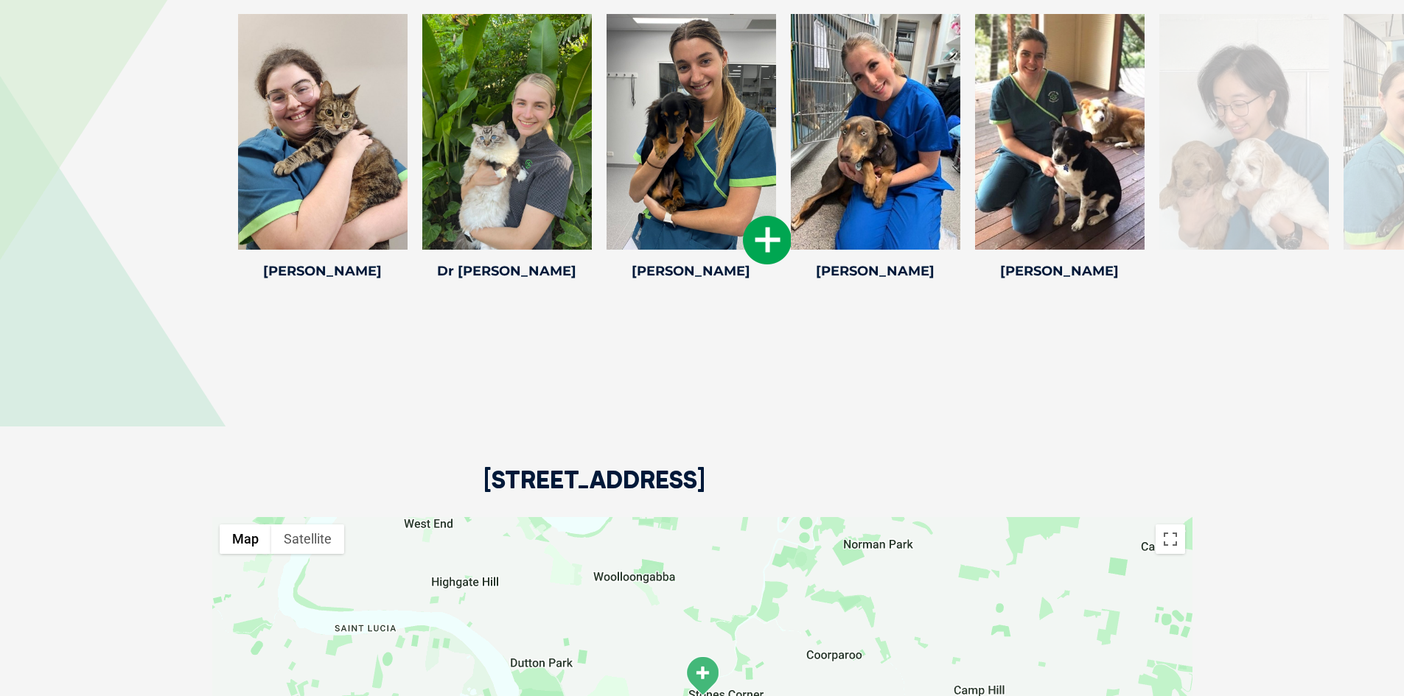
click at [763, 216] on icon at bounding box center [767, 240] width 49 height 49
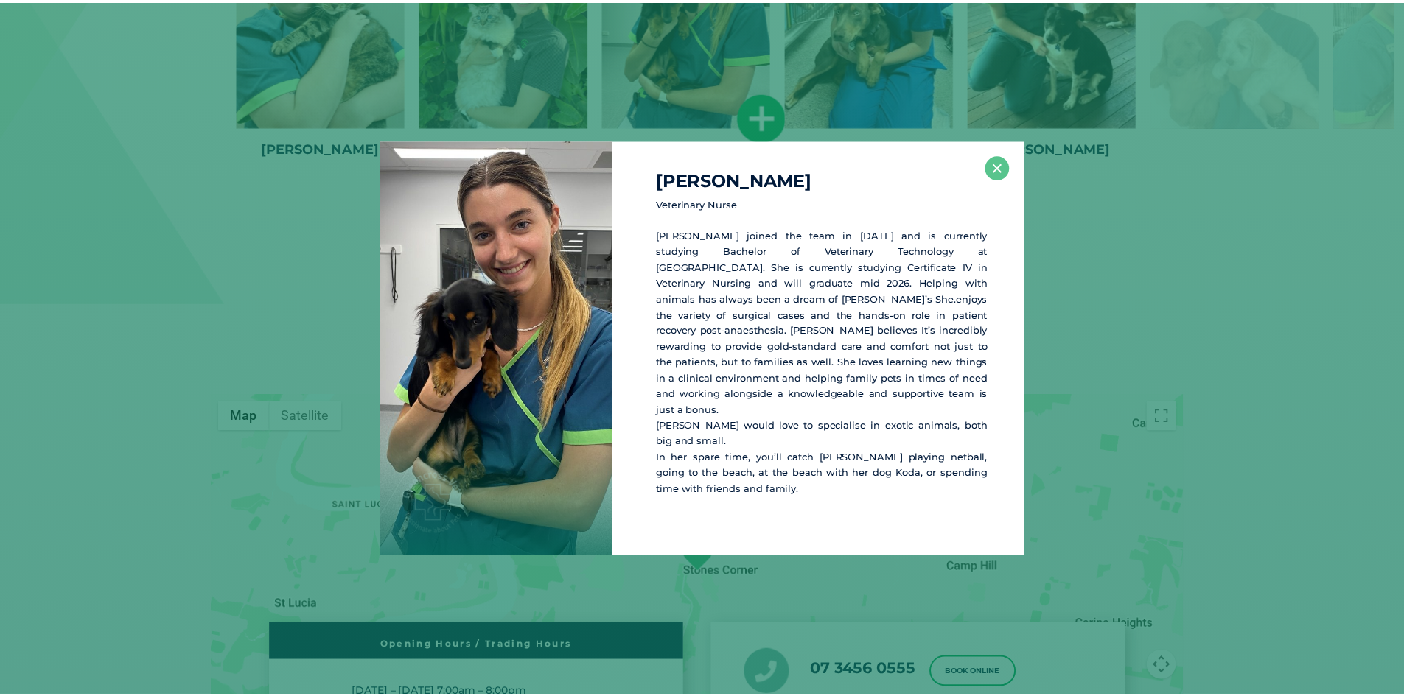
scroll to position [3335, 0]
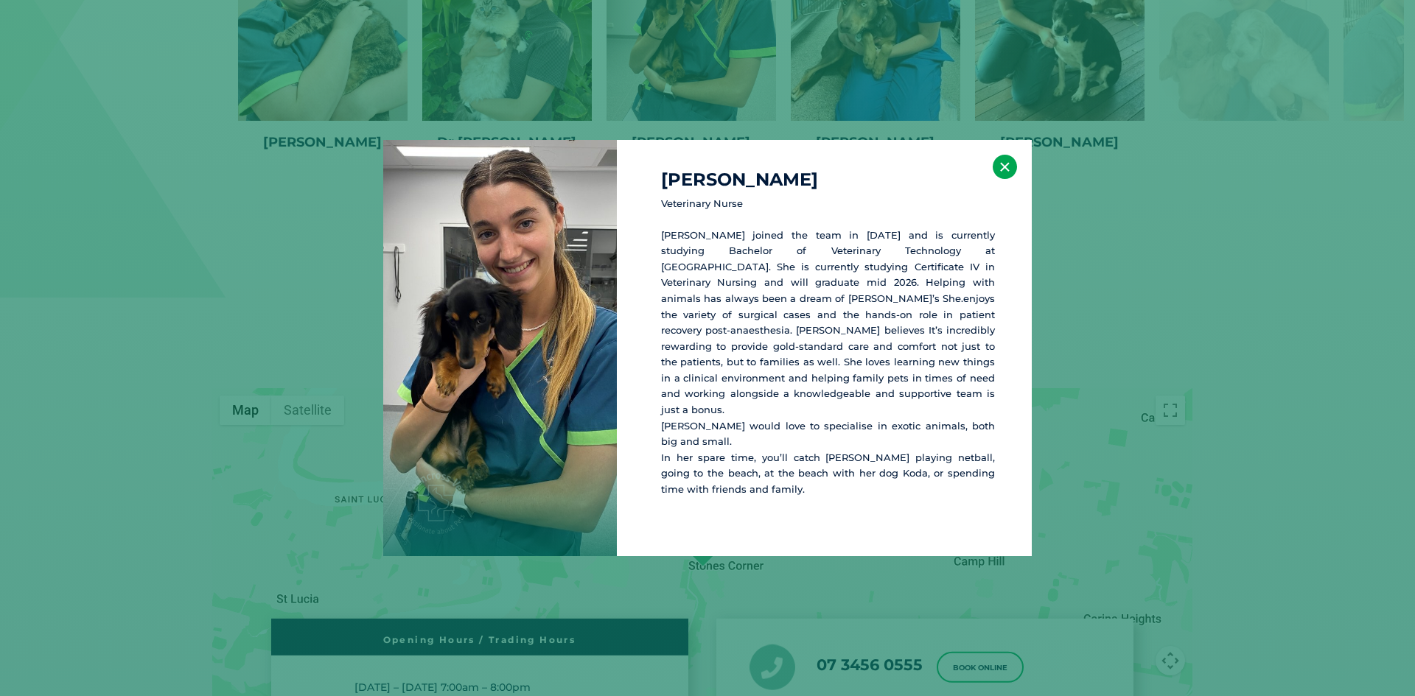
click at [1015, 169] on button "×" at bounding box center [1005, 167] width 24 height 24
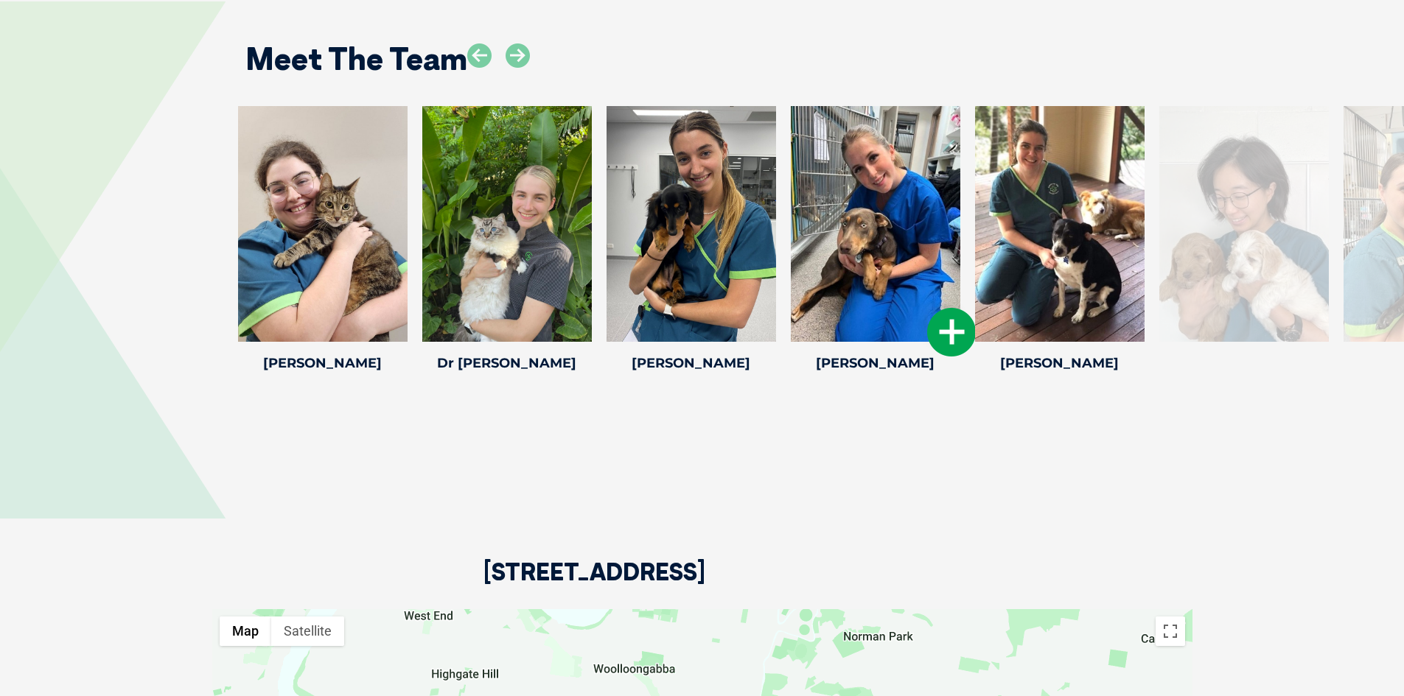
scroll to position [2966, 0]
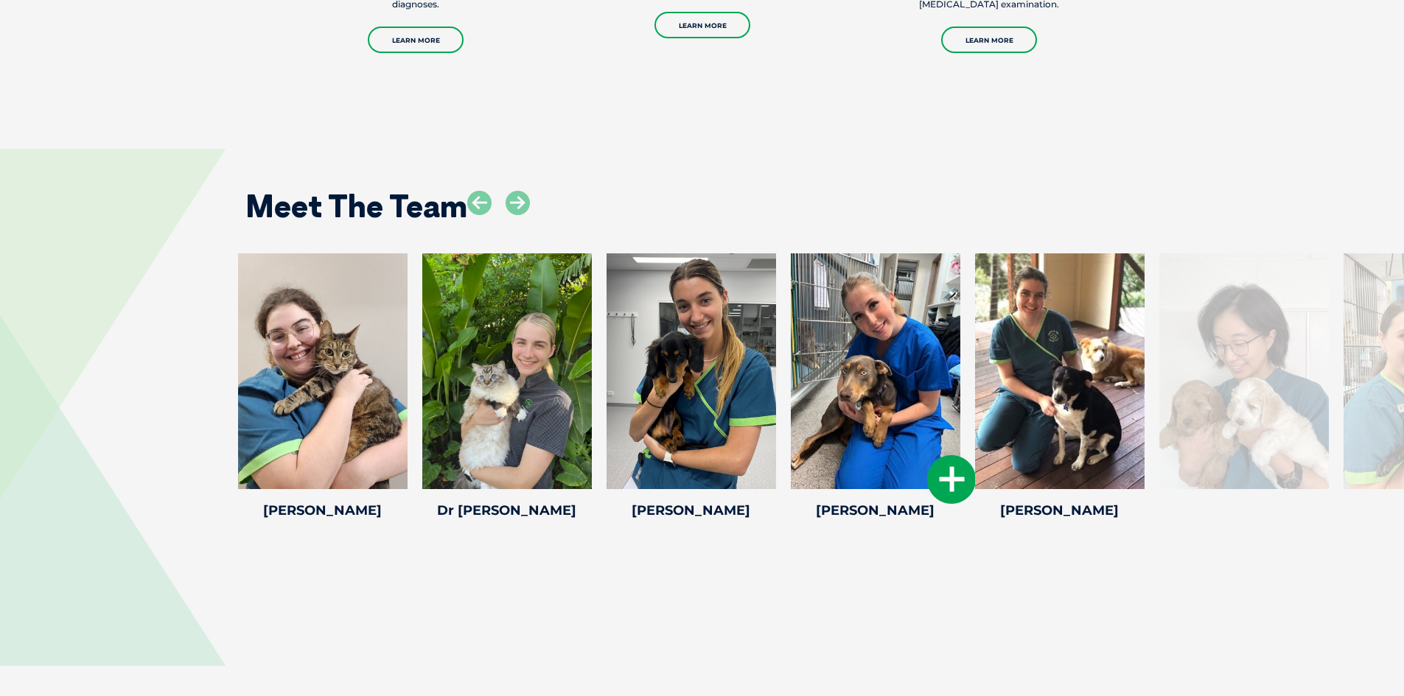
click at [942, 455] on icon at bounding box center [951, 479] width 49 height 49
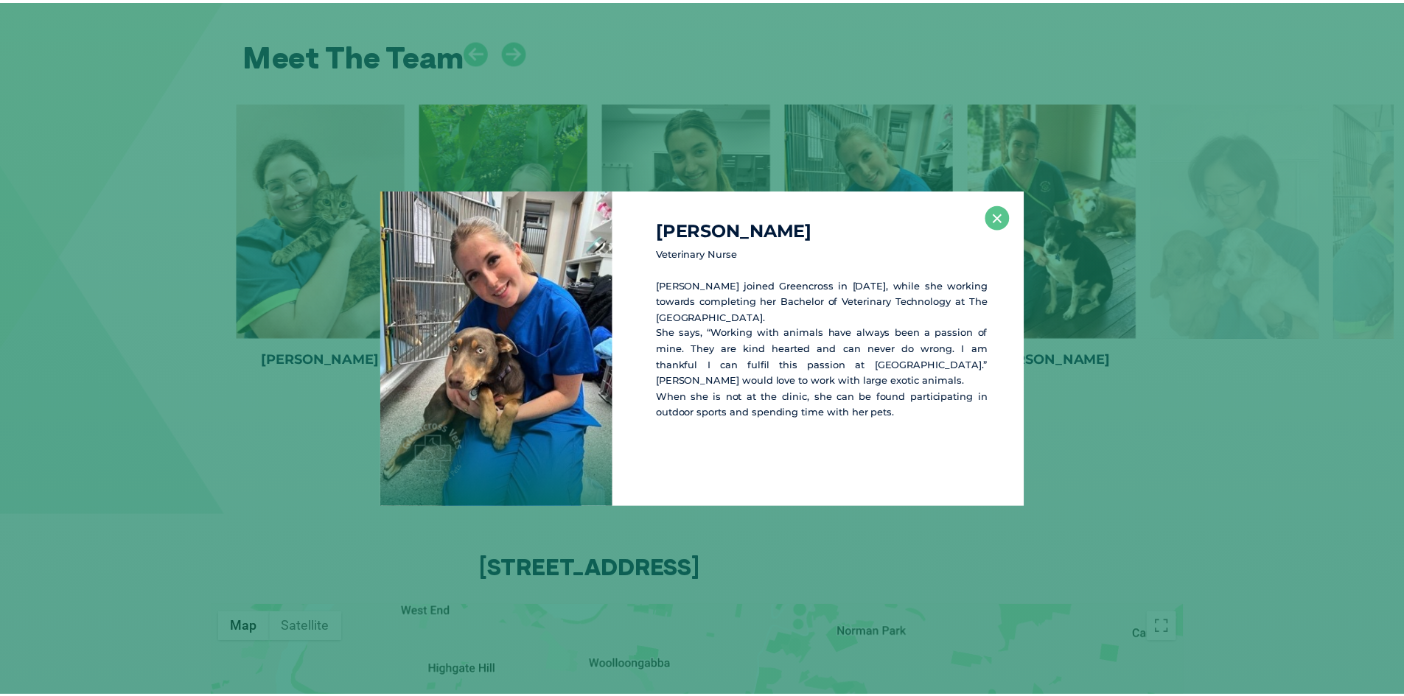
scroll to position [3129, 0]
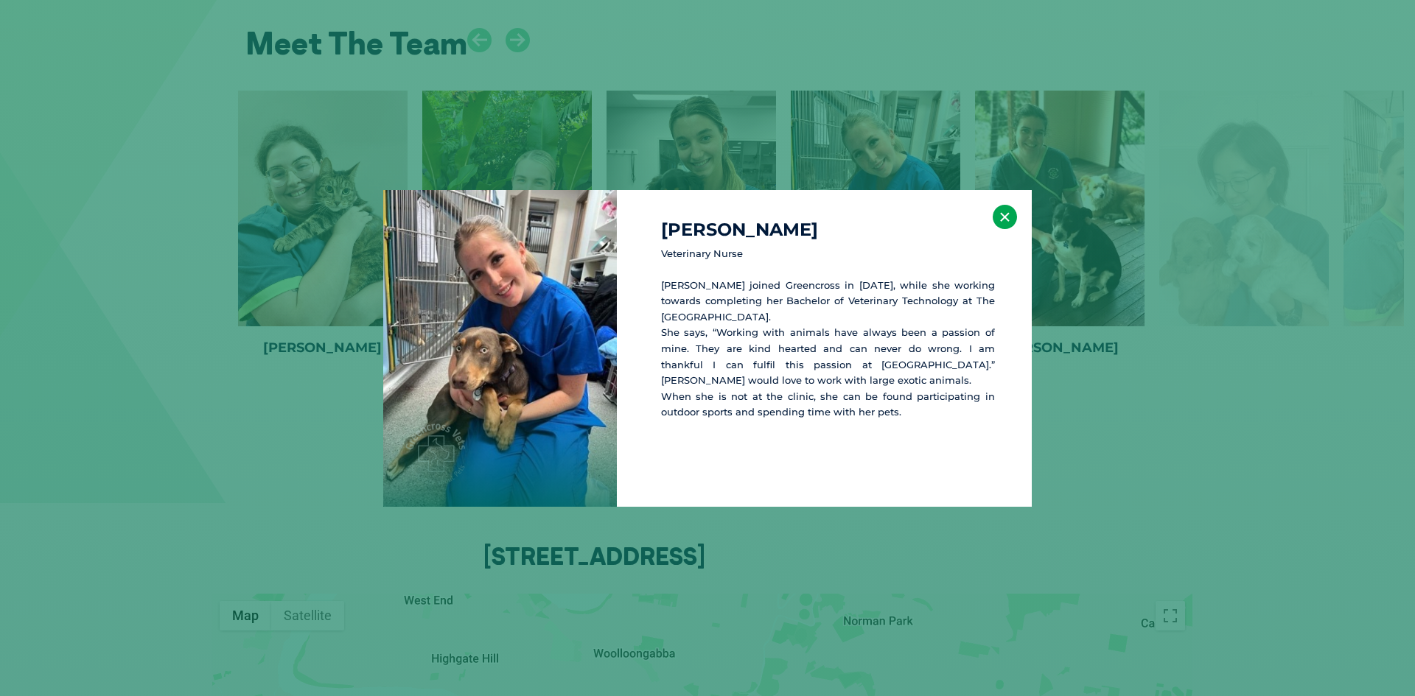
click at [1010, 227] on button "×" at bounding box center [1005, 217] width 24 height 24
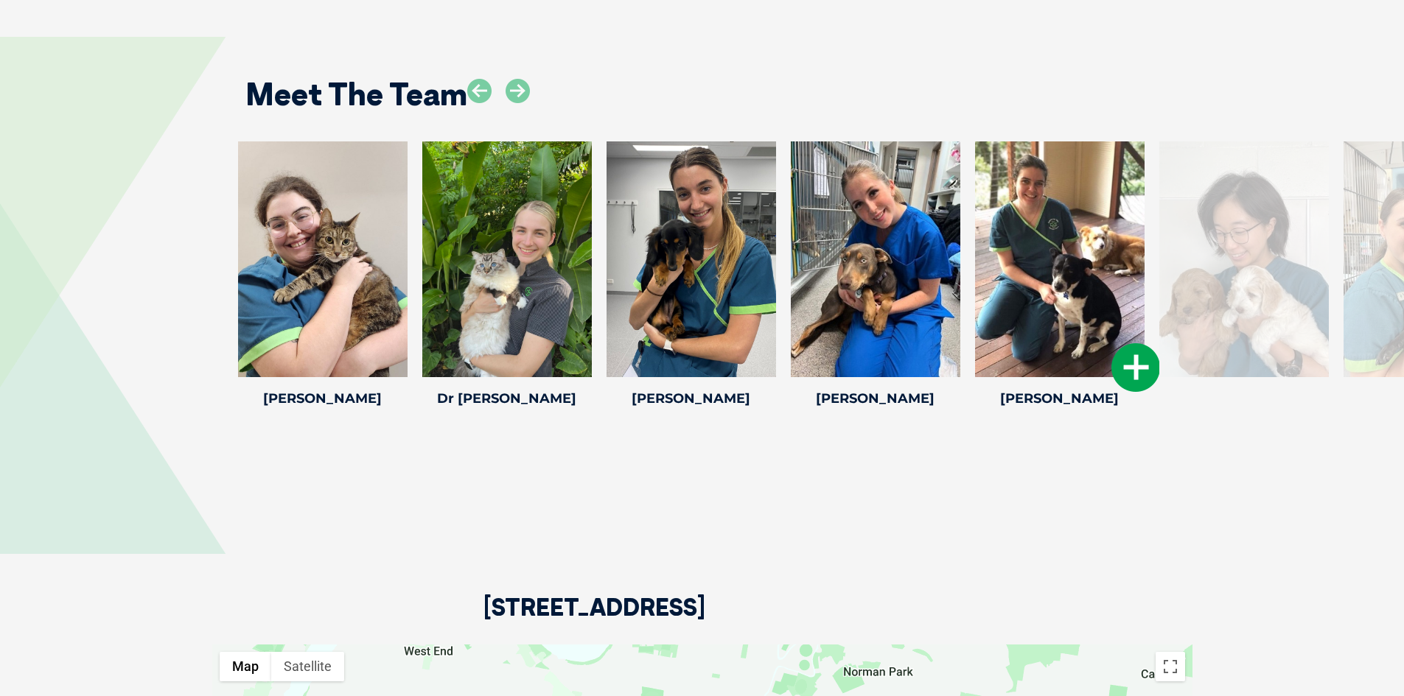
scroll to position [2908, 0]
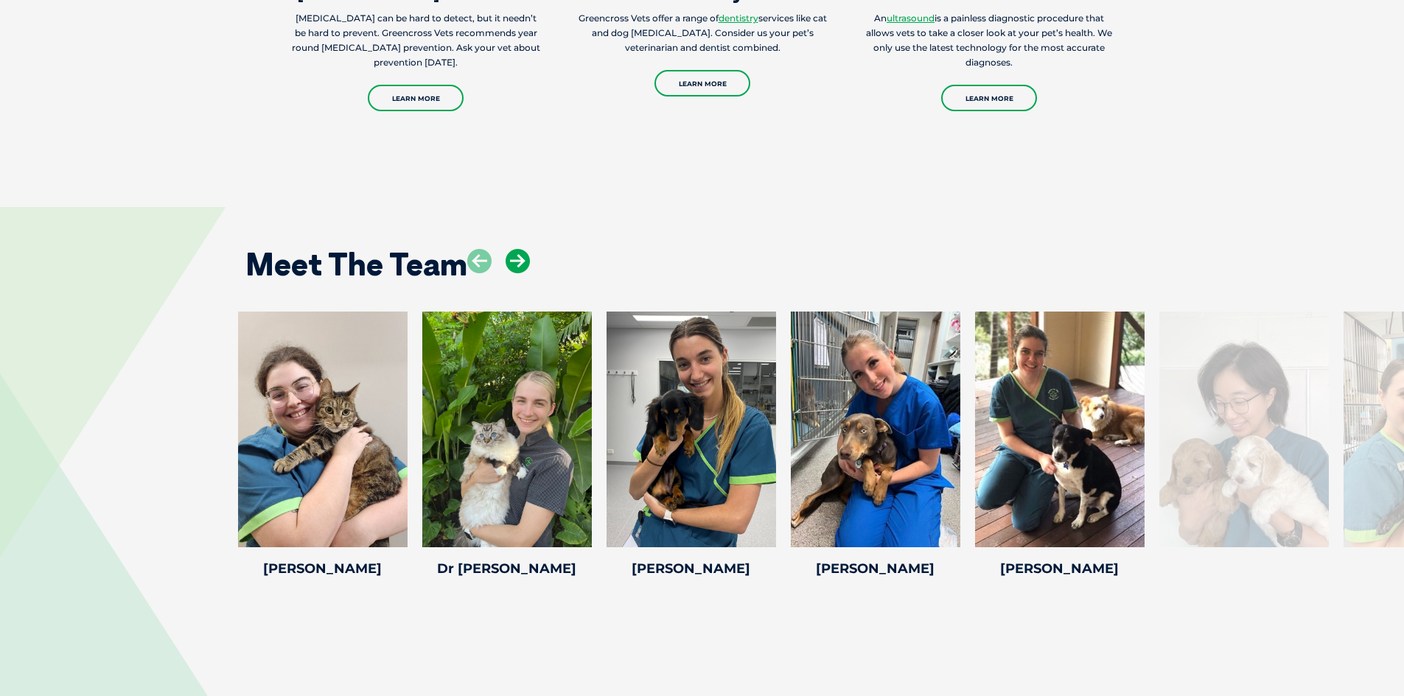
click at [519, 249] on icon at bounding box center [518, 261] width 24 height 24
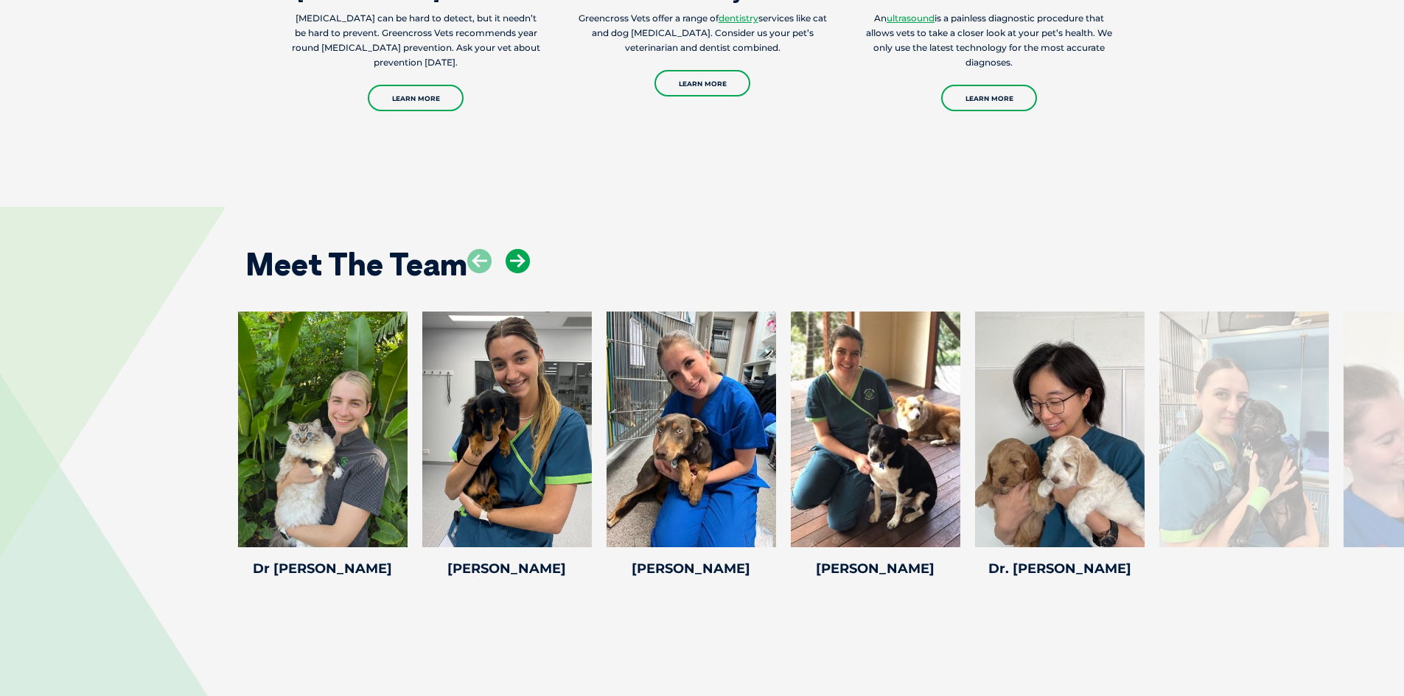
click at [519, 249] on icon at bounding box center [518, 261] width 24 height 24
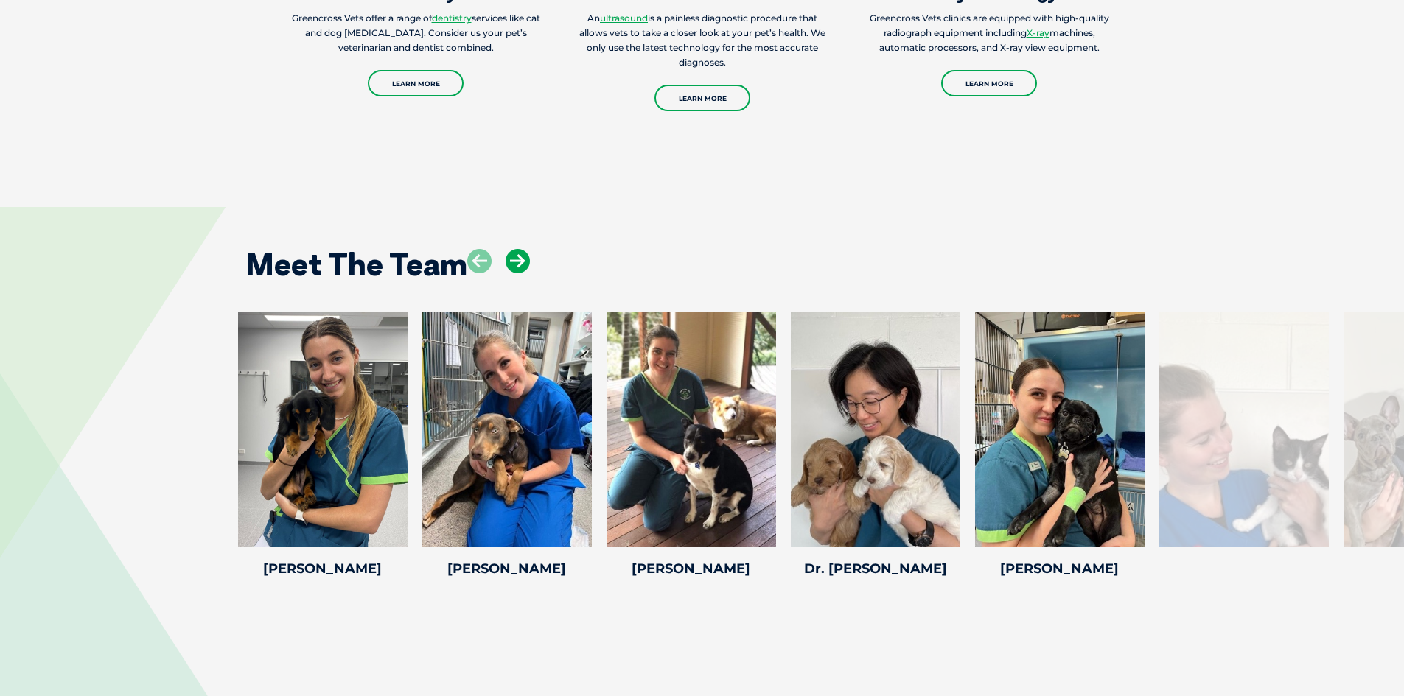
click at [519, 249] on icon at bounding box center [518, 261] width 24 height 24
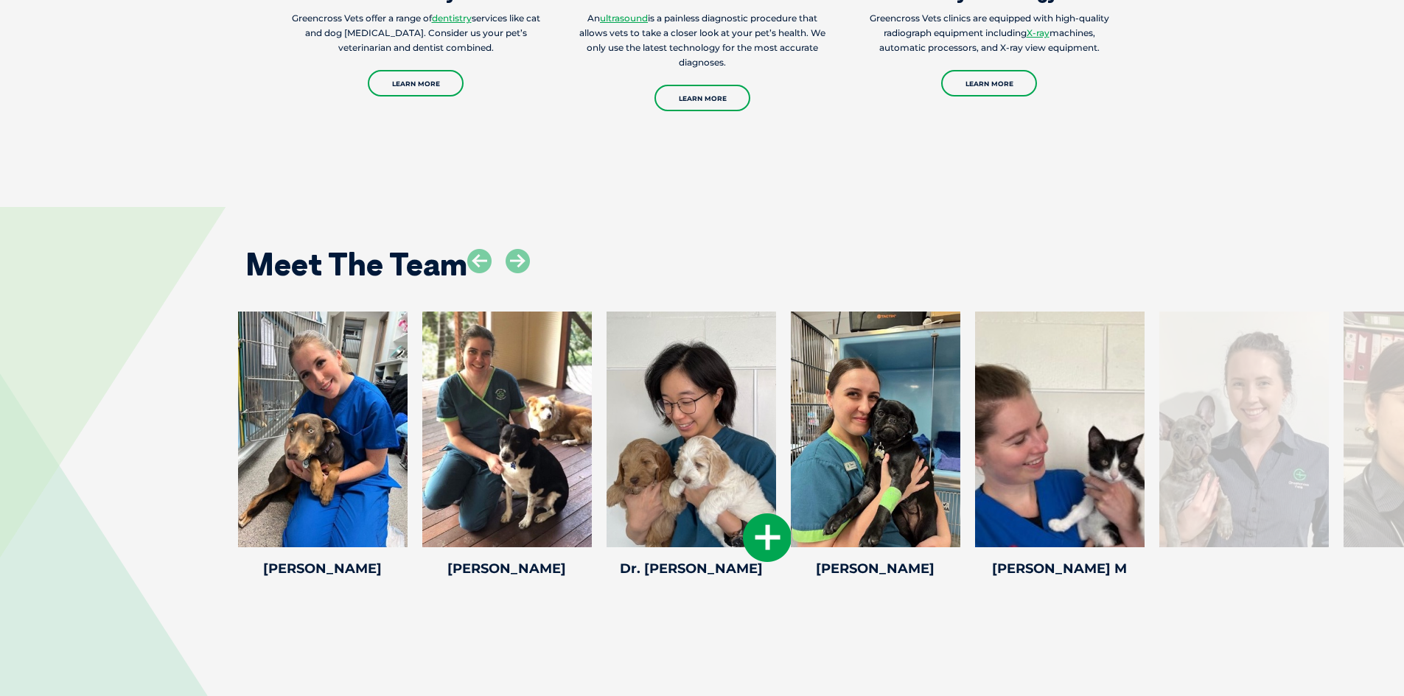
click at [777, 514] on icon at bounding box center [767, 538] width 49 height 49
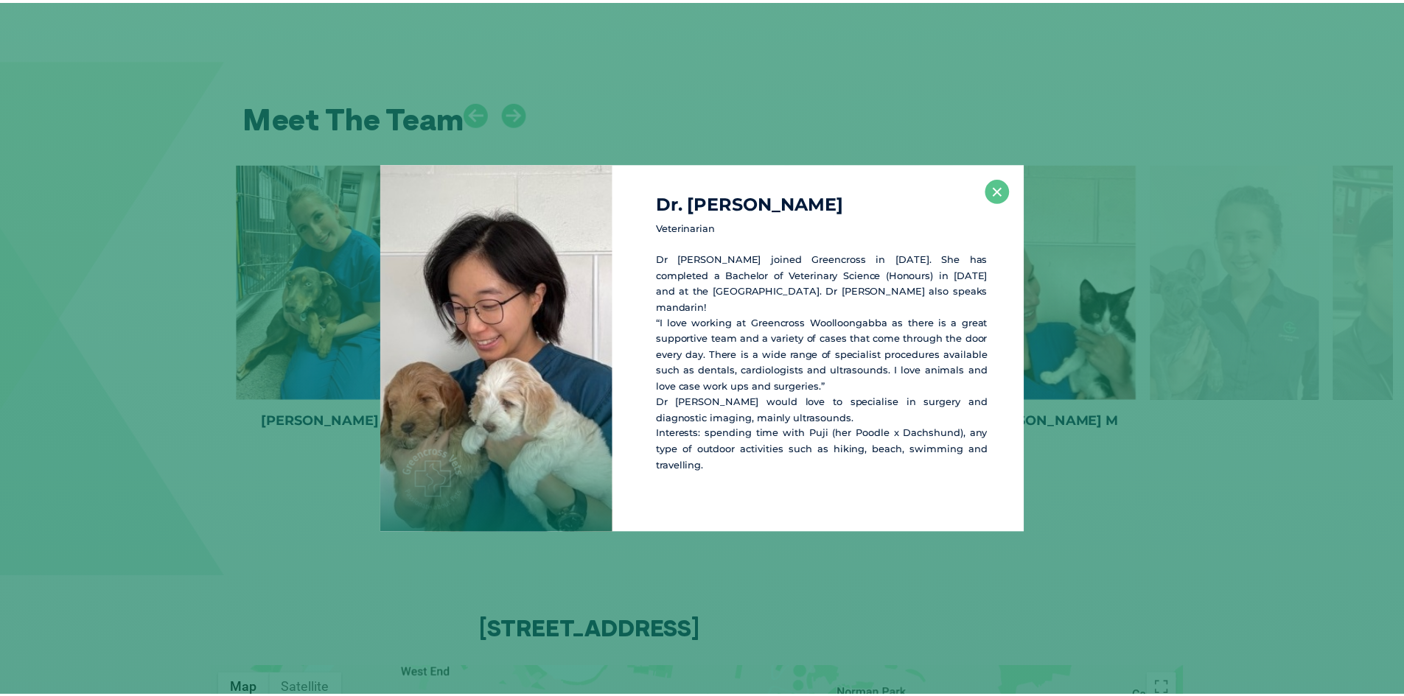
scroll to position [3056, 0]
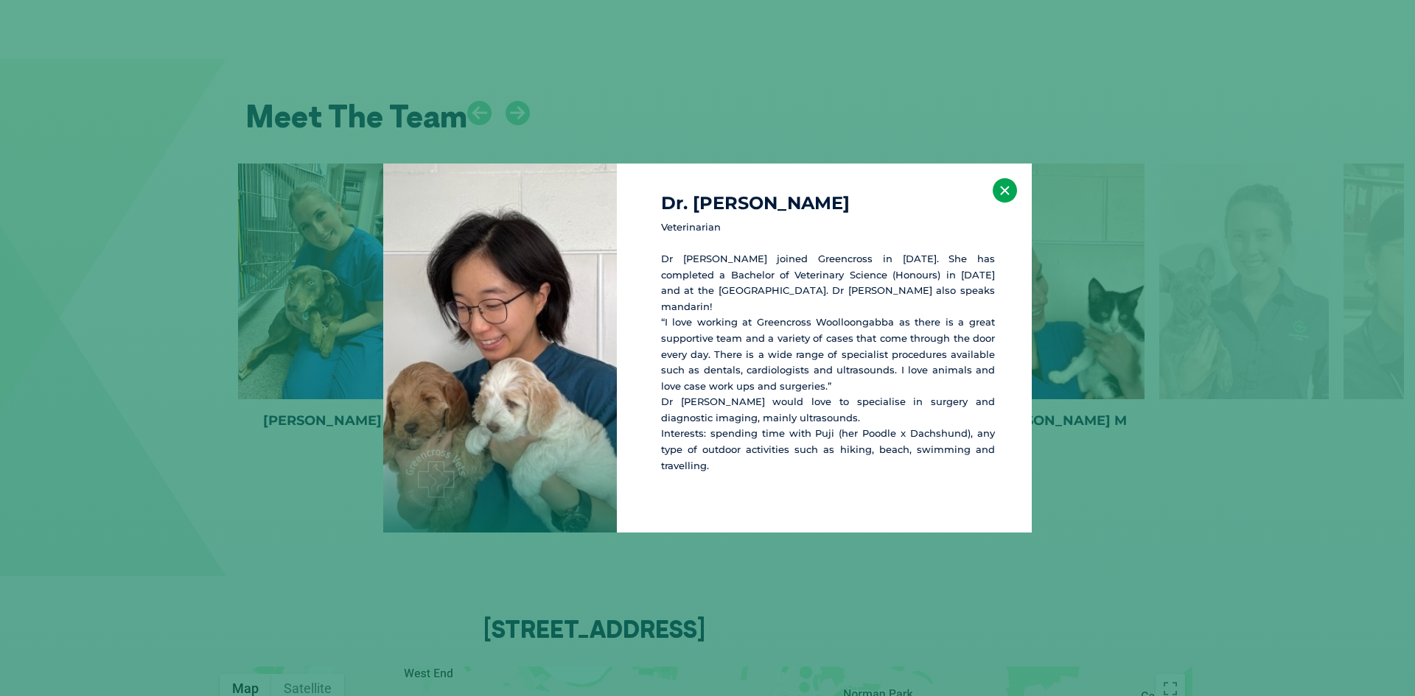
click at [1008, 198] on button "×" at bounding box center [1005, 190] width 24 height 24
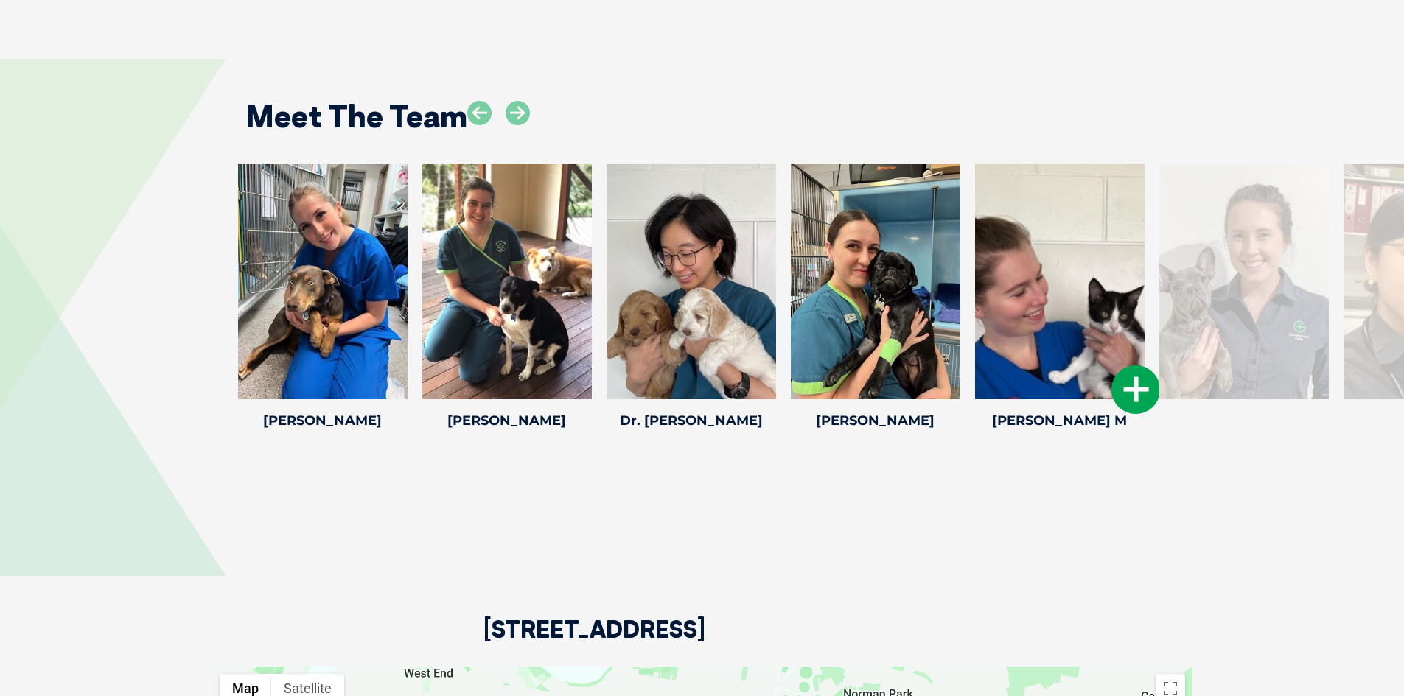
click at [1123, 366] on icon at bounding box center [1135, 390] width 49 height 49
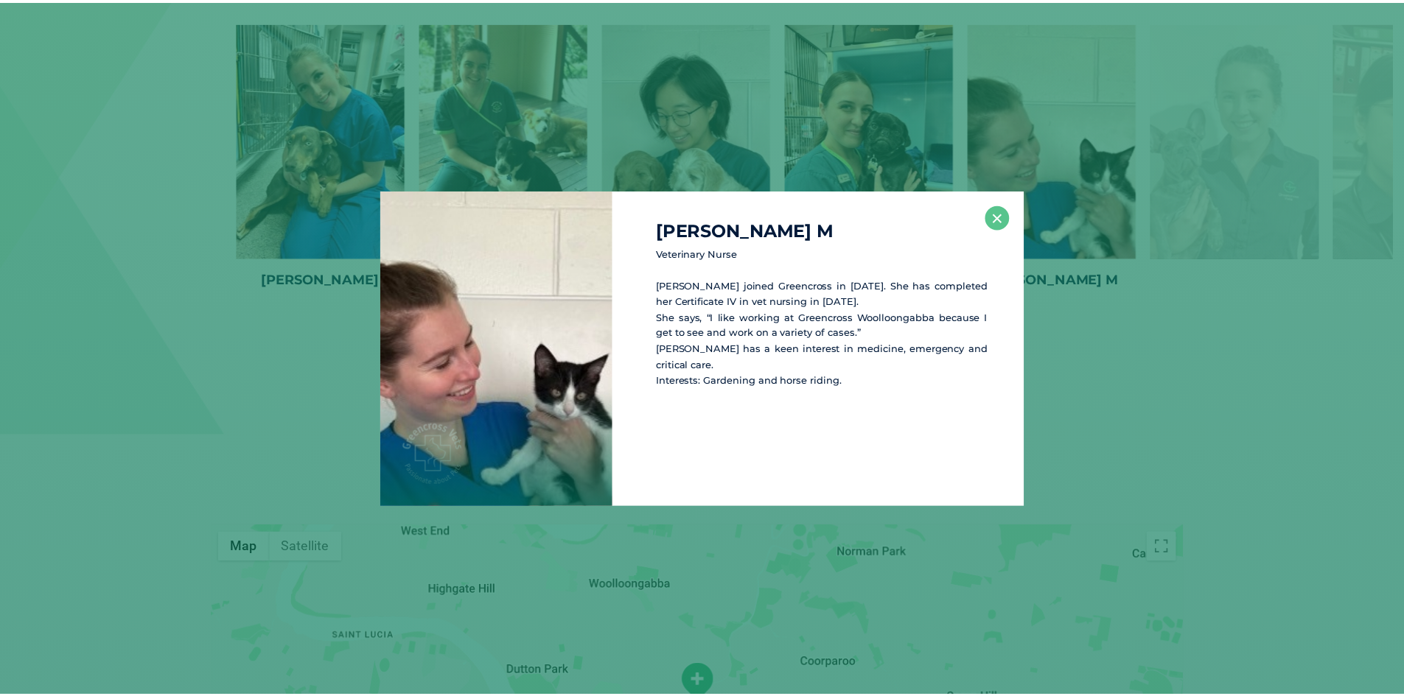
scroll to position [3219, 0]
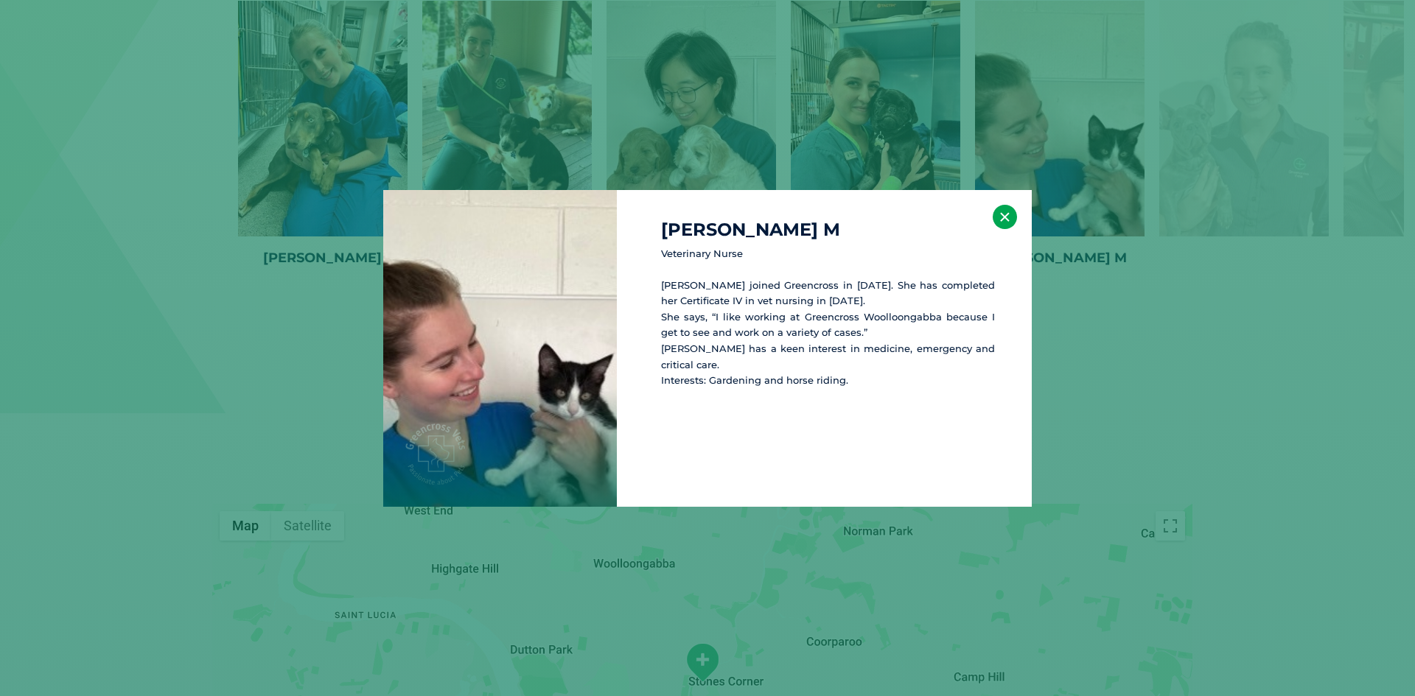
click at [1002, 222] on button "×" at bounding box center [1005, 217] width 24 height 24
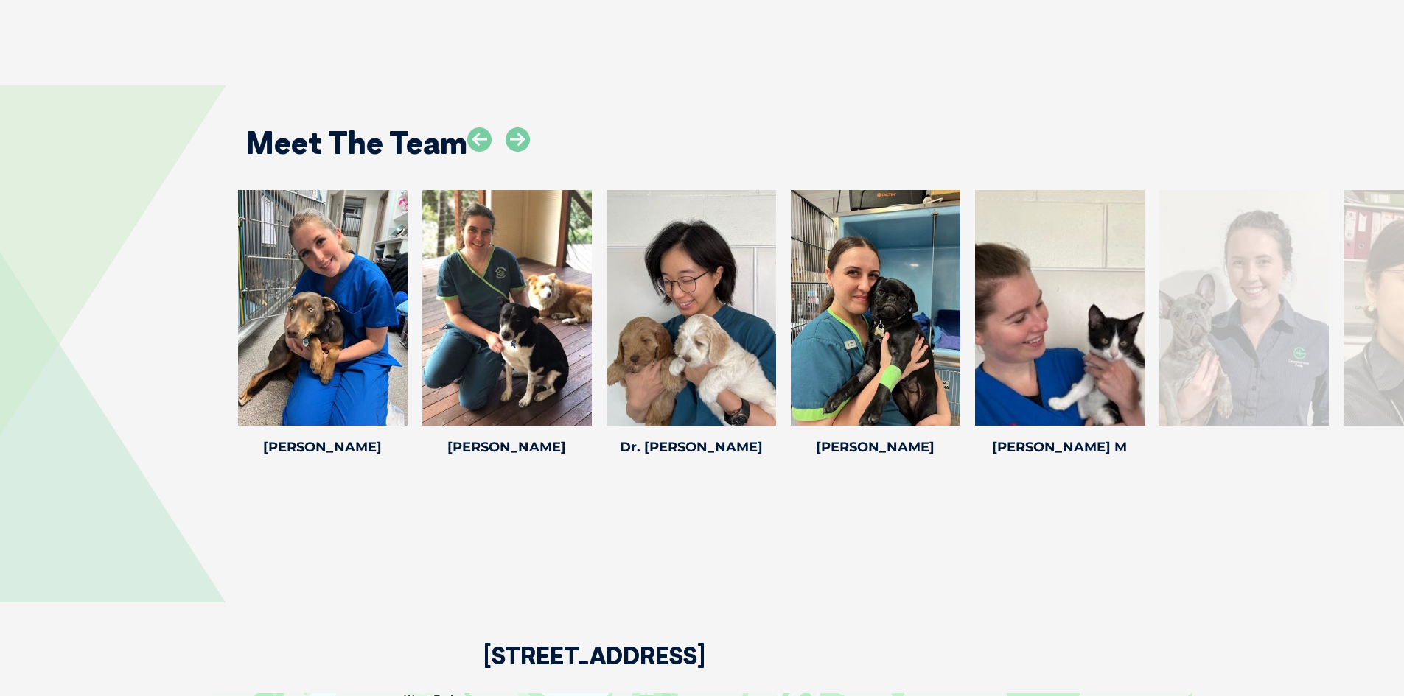
scroll to position [2924, 0]
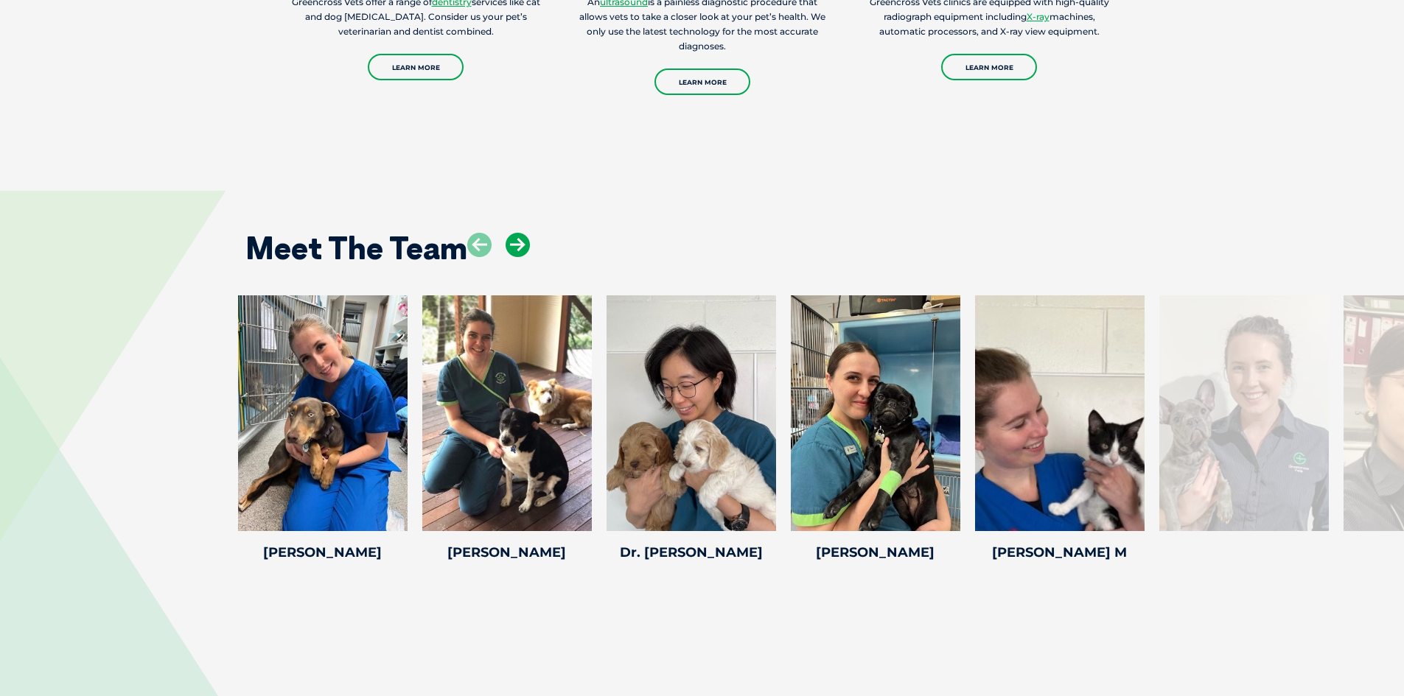
click at [518, 233] on icon at bounding box center [518, 245] width 24 height 24
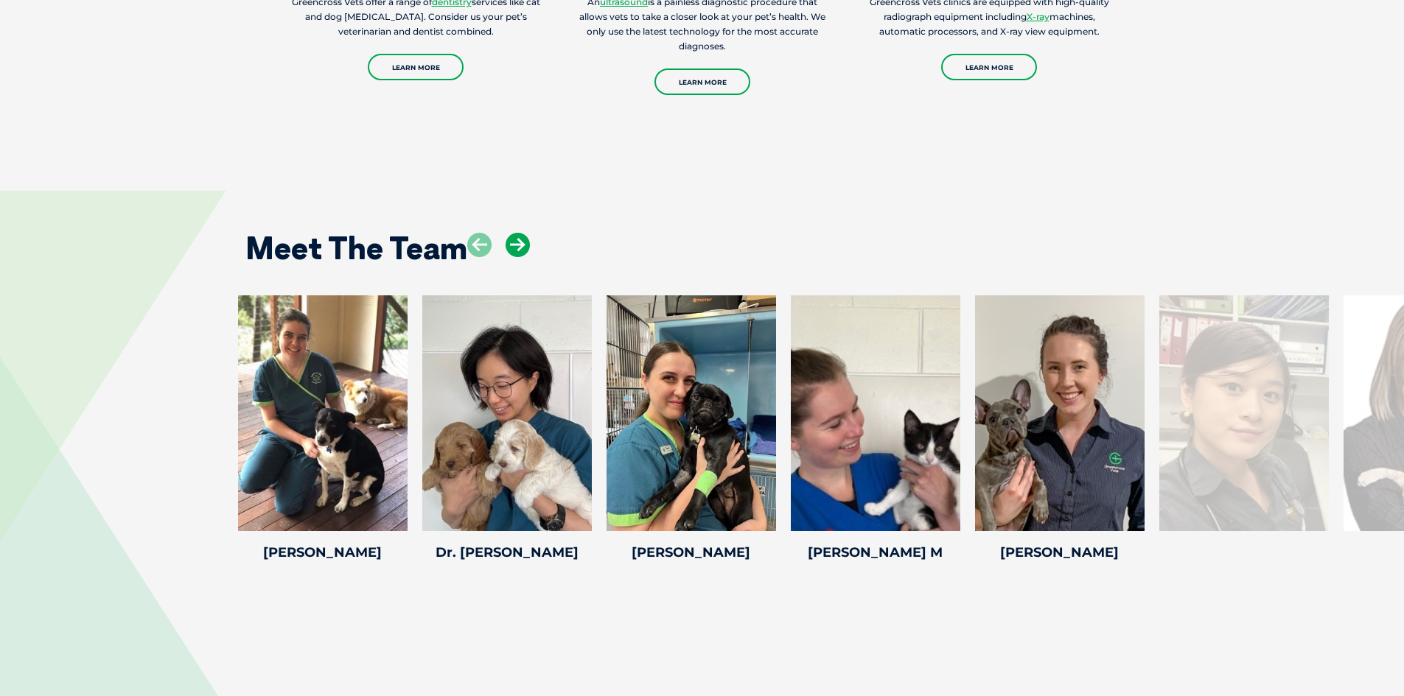
click at [518, 233] on icon at bounding box center [518, 245] width 24 height 24
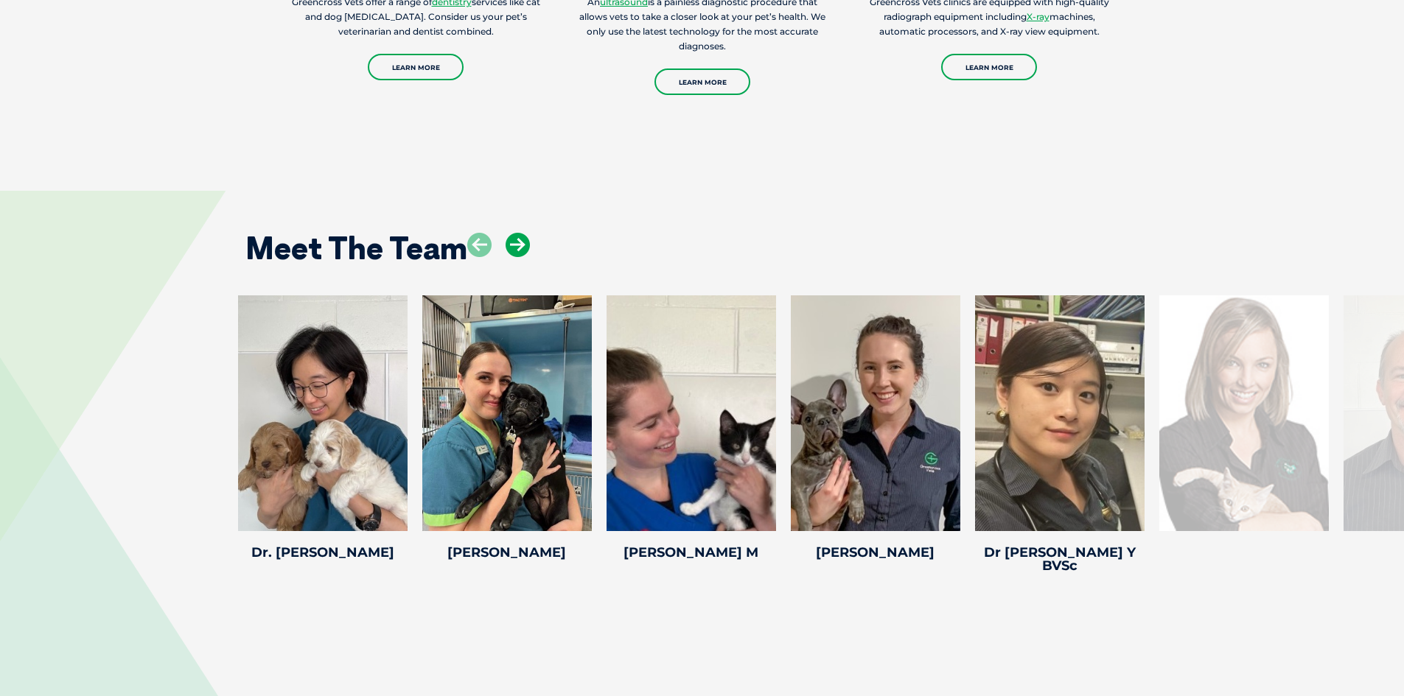
click at [518, 233] on icon at bounding box center [518, 245] width 24 height 24
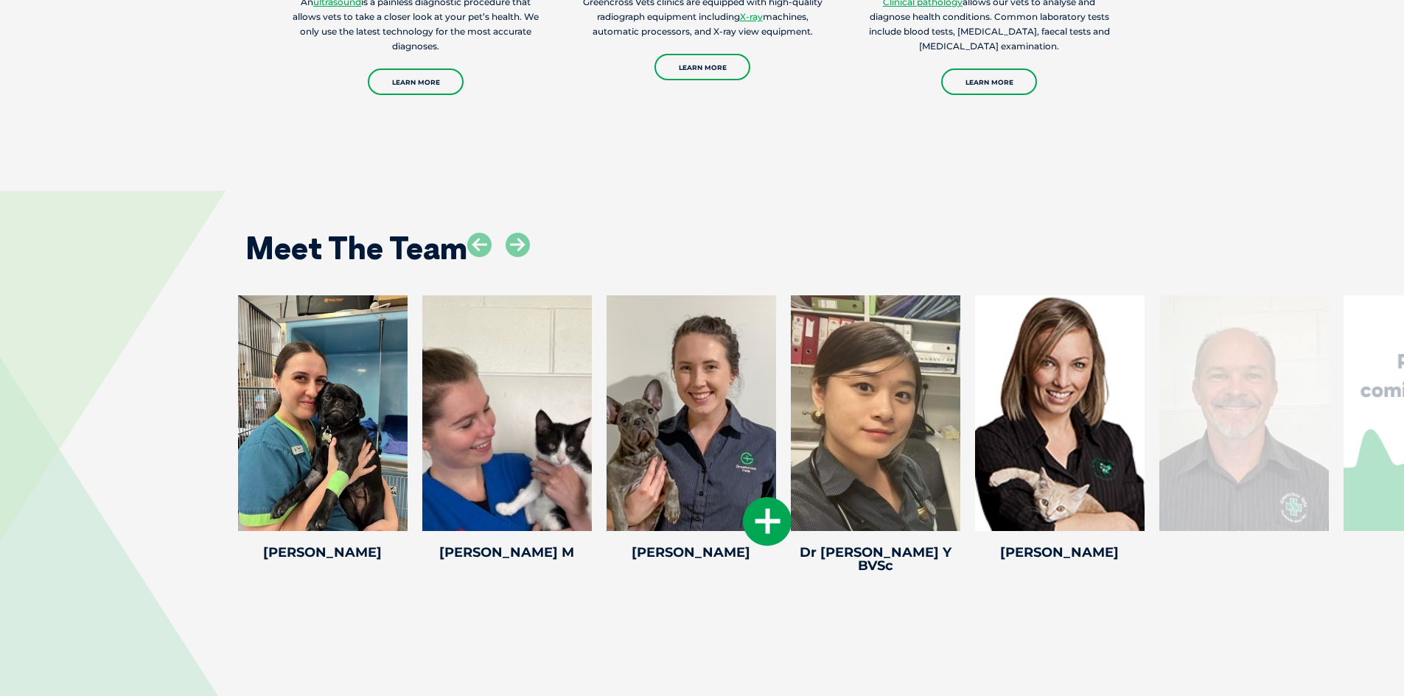
click at [763, 497] on icon at bounding box center [767, 521] width 49 height 49
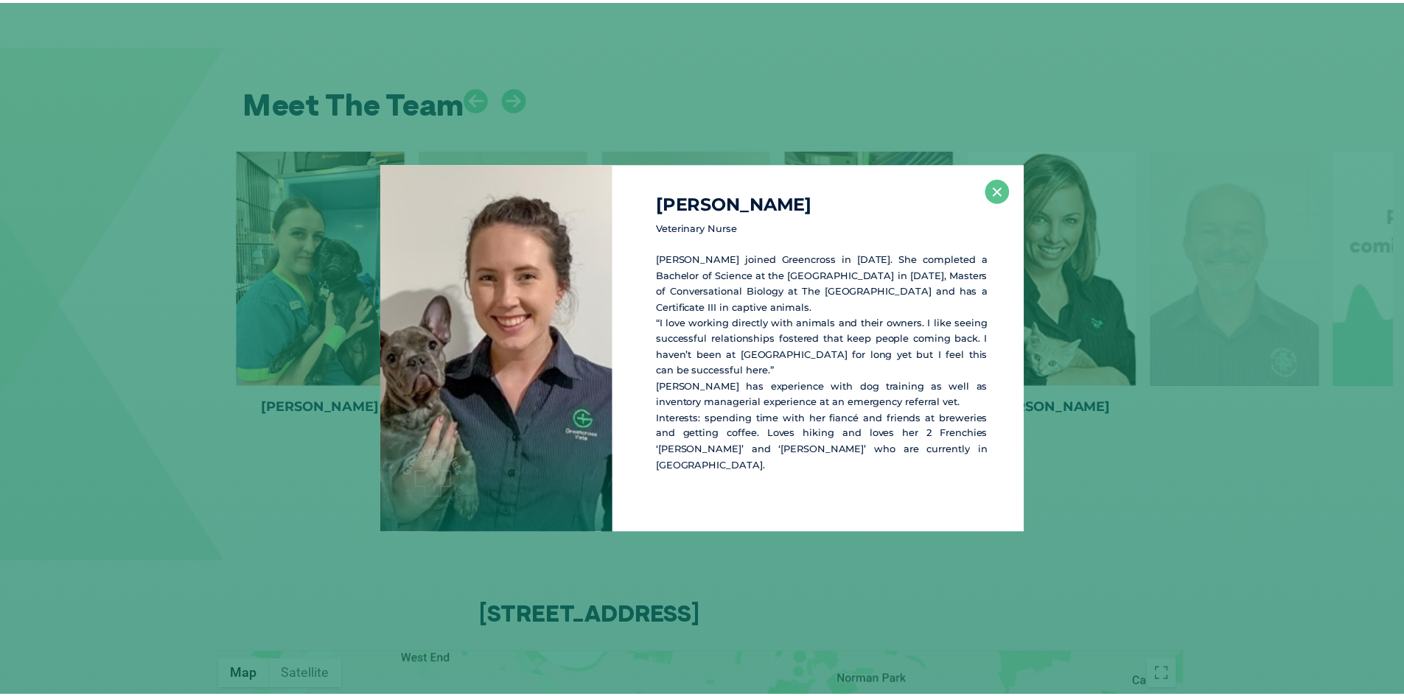
scroll to position [3072, 0]
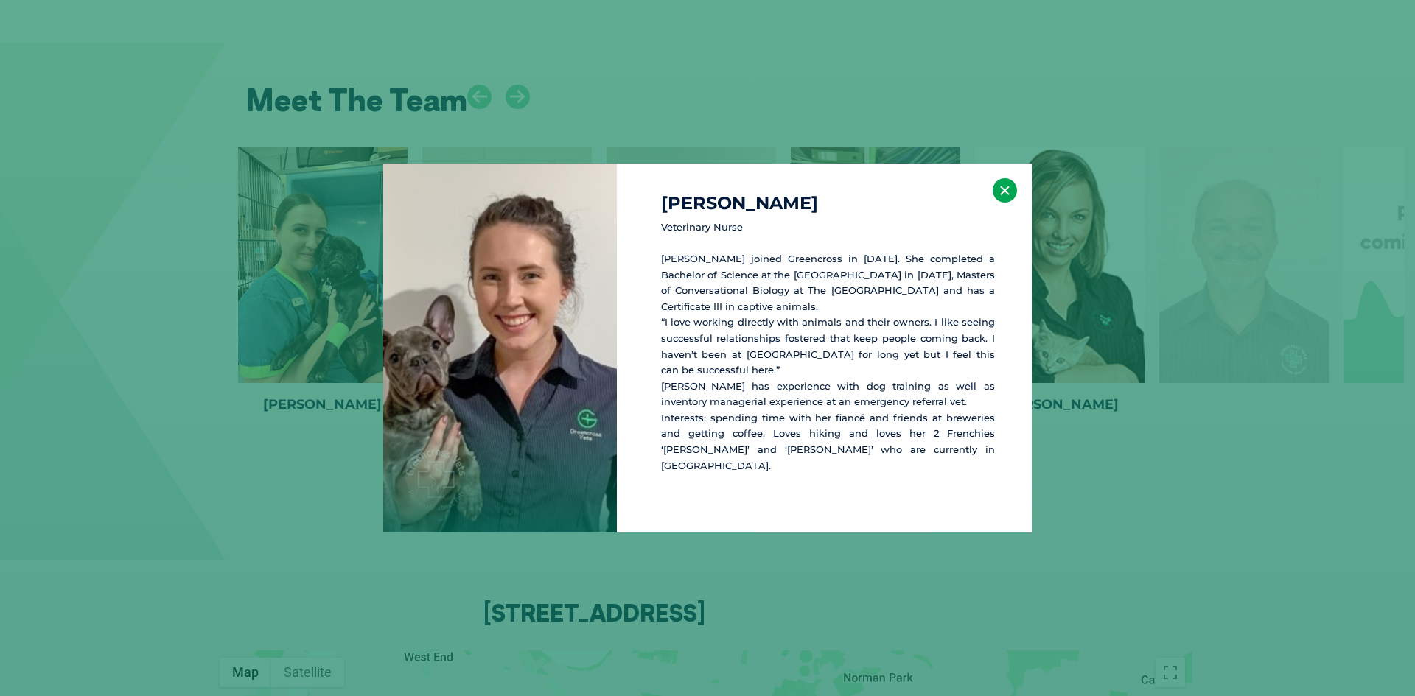
click at [1012, 197] on button "×" at bounding box center [1005, 190] width 24 height 24
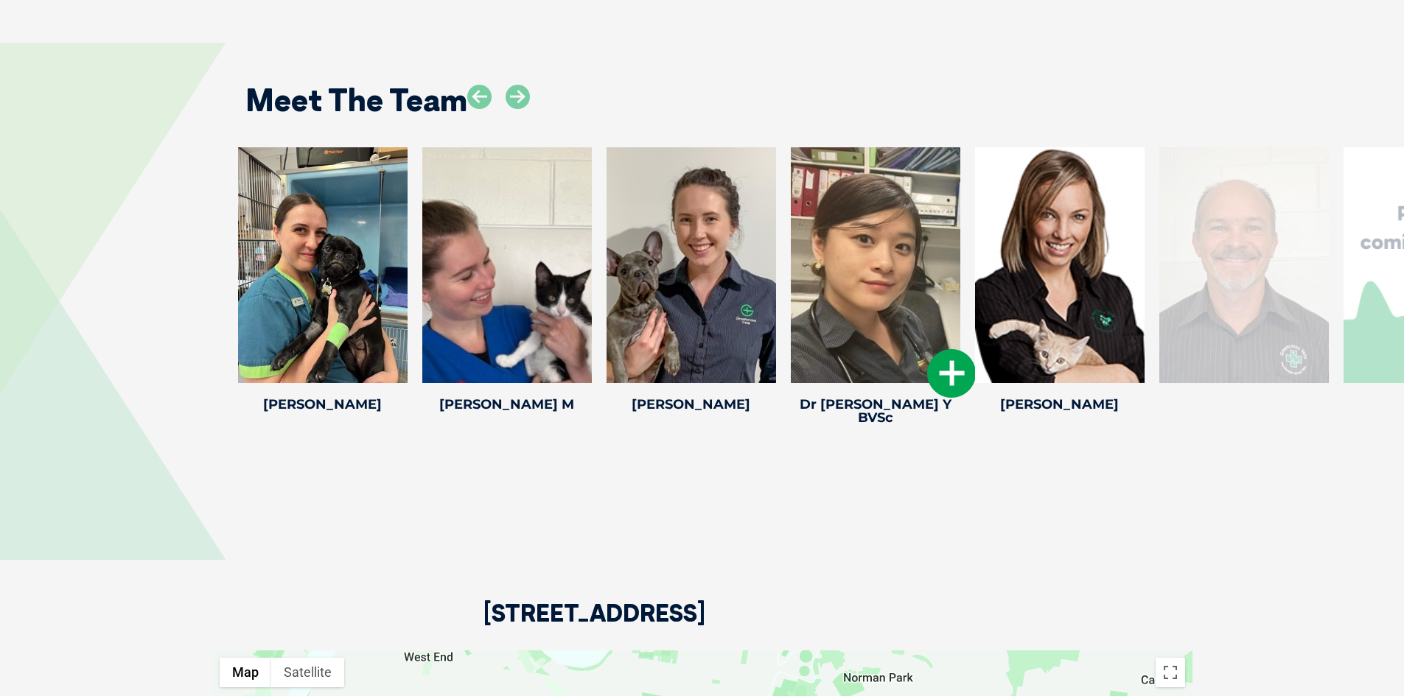
click at [968, 349] on icon at bounding box center [951, 373] width 49 height 49
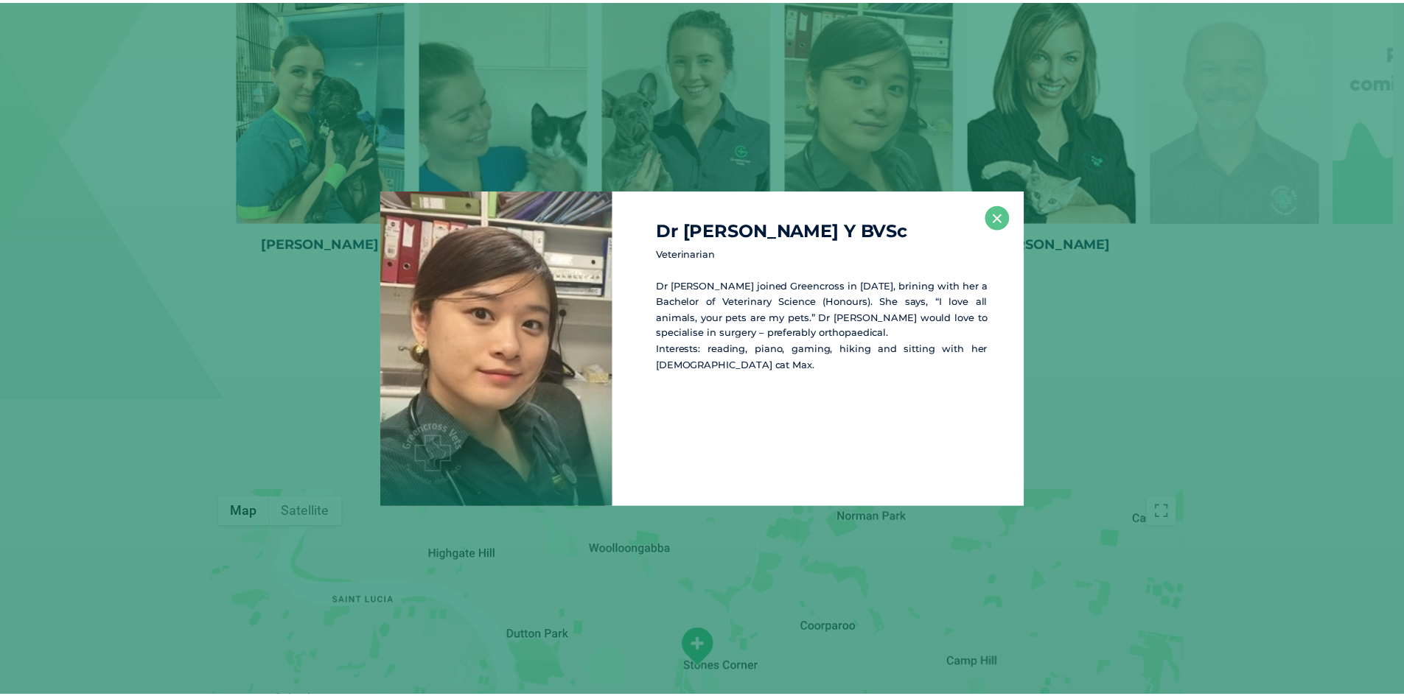
scroll to position [3235, 0]
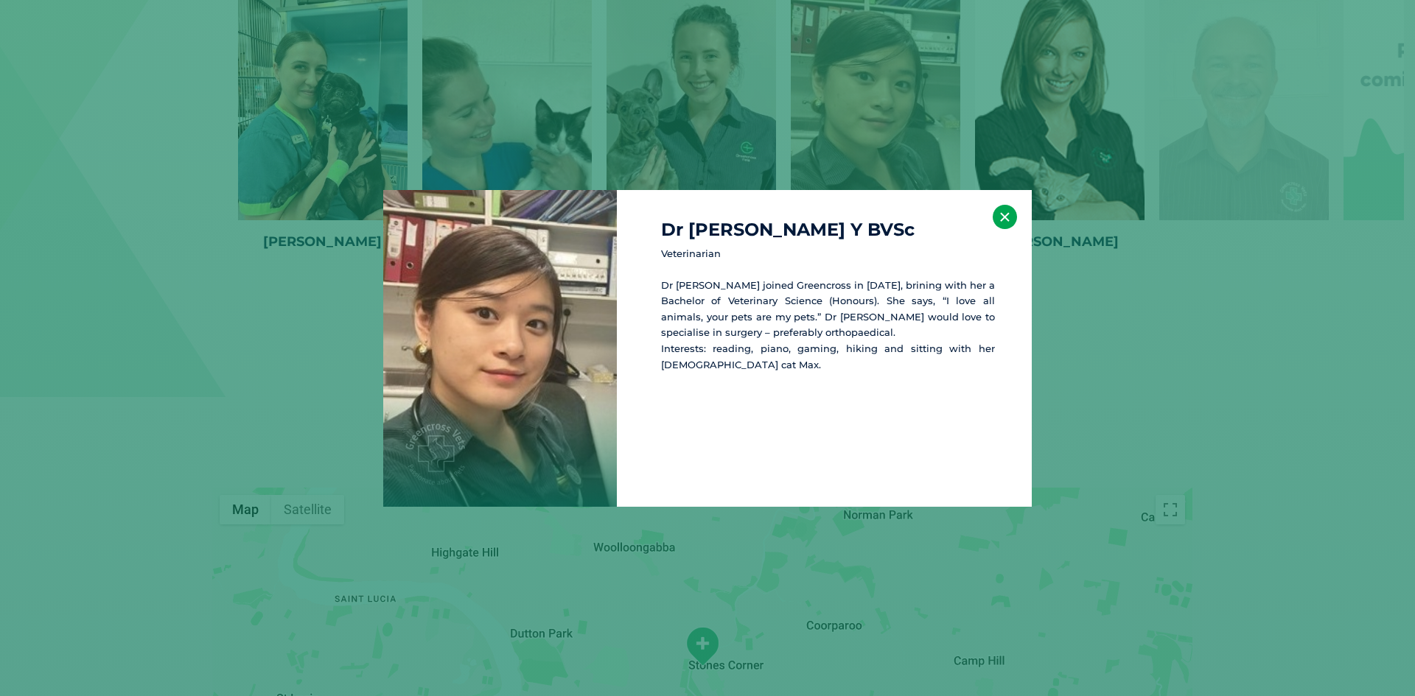
click at [1003, 224] on button "×" at bounding box center [1005, 217] width 24 height 24
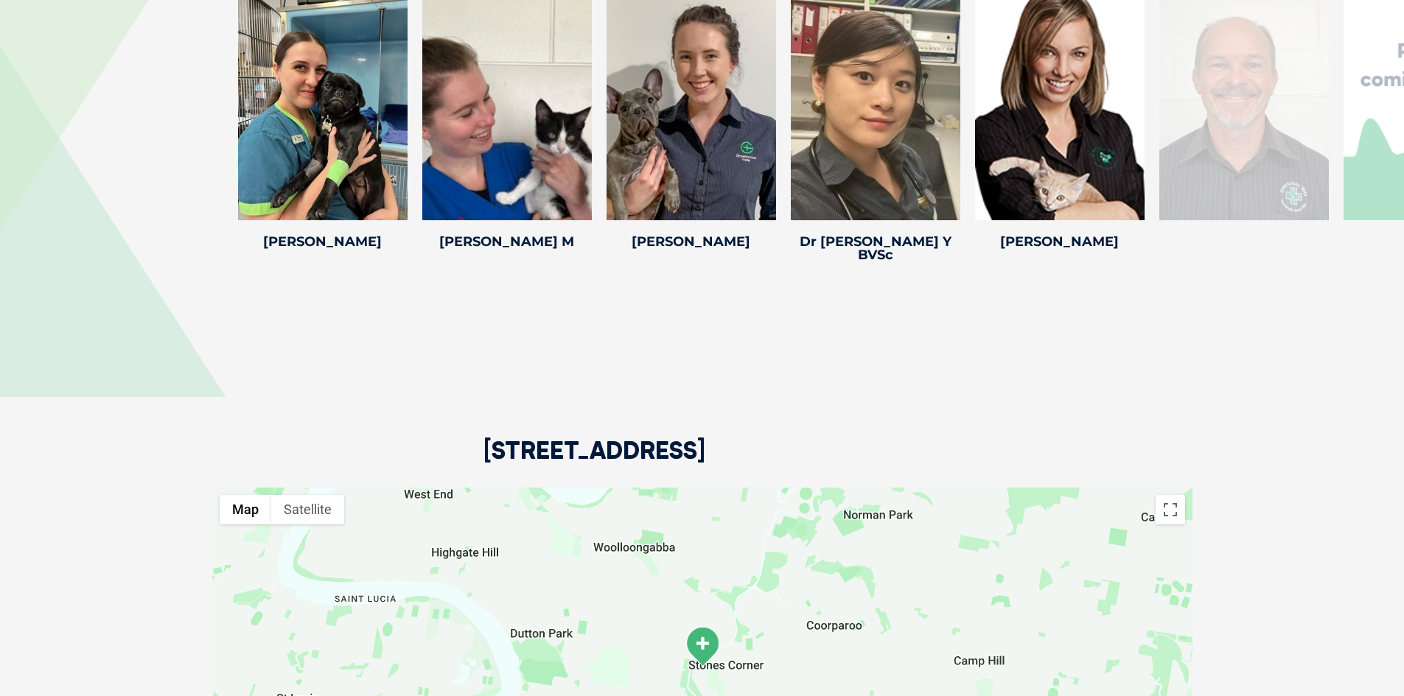
scroll to position [2867, 0]
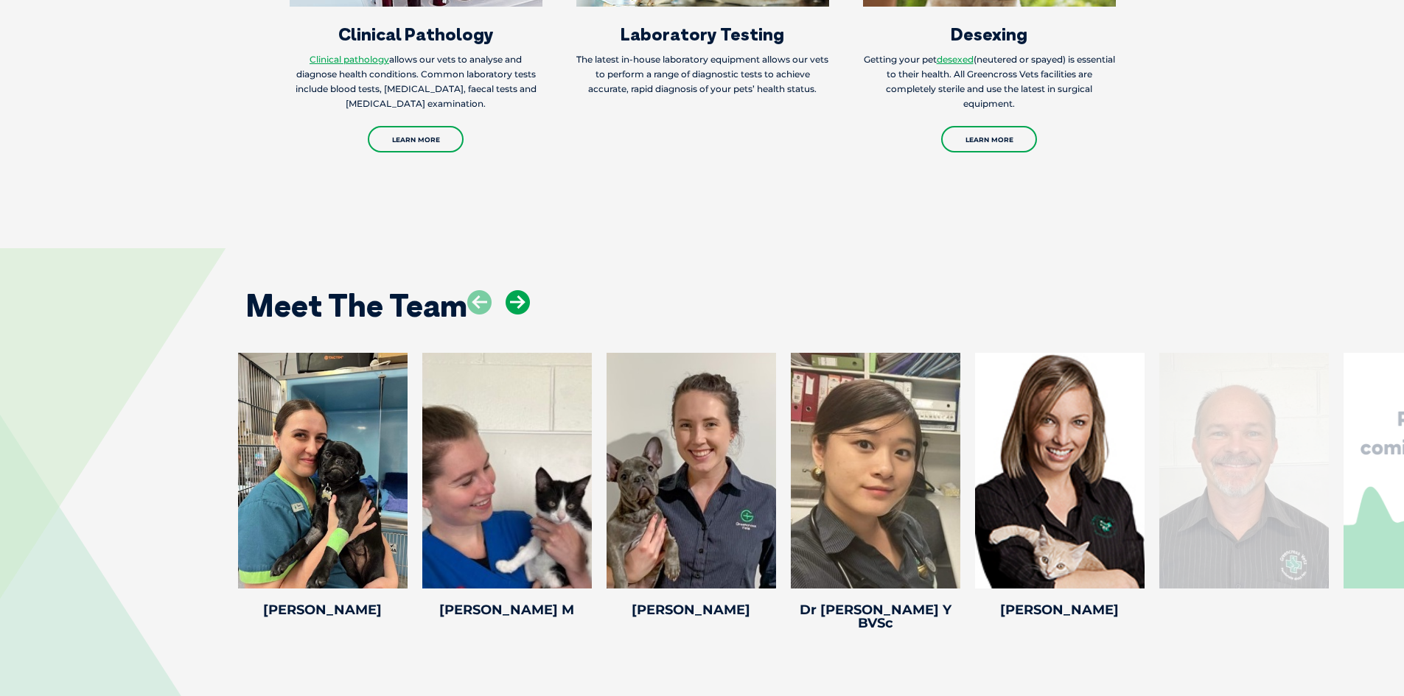
click at [521, 290] on icon at bounding box center [518, 302] width 24 height 24
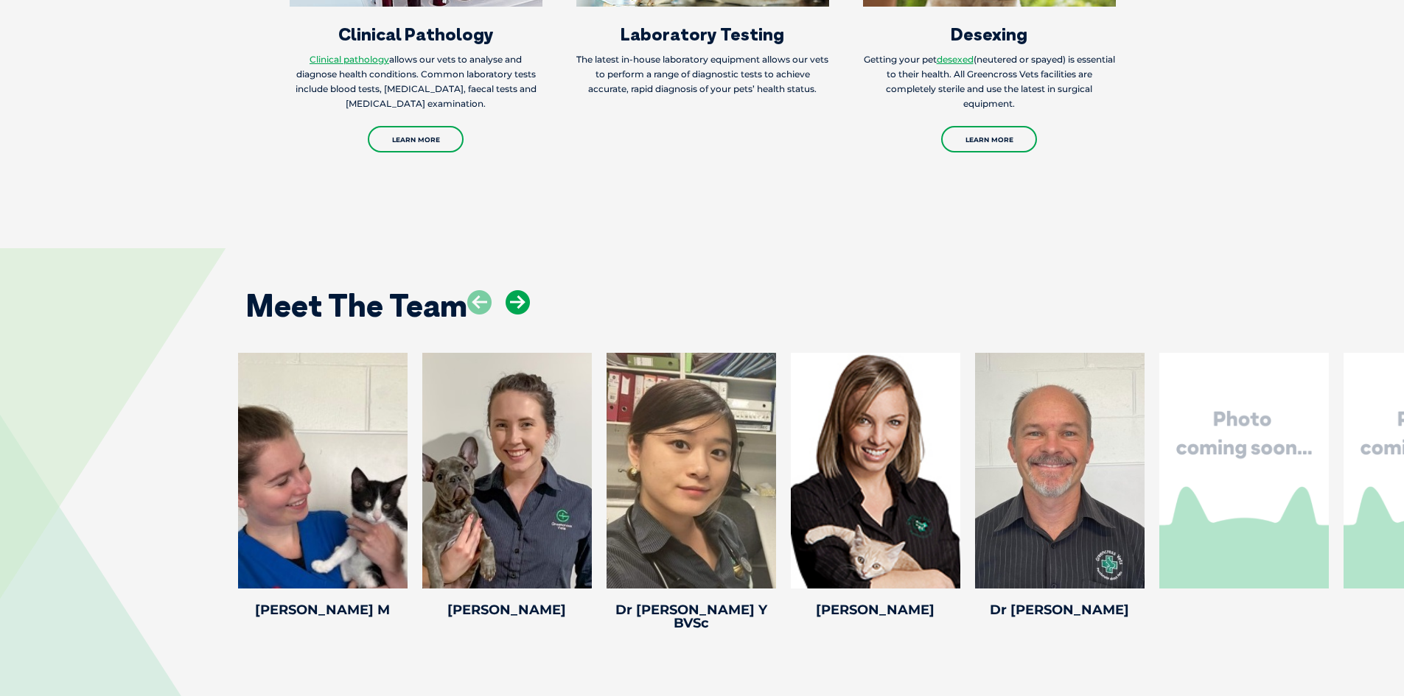
click at [521, 290] on icon at bounding box center [518, 302] width 24 height 24
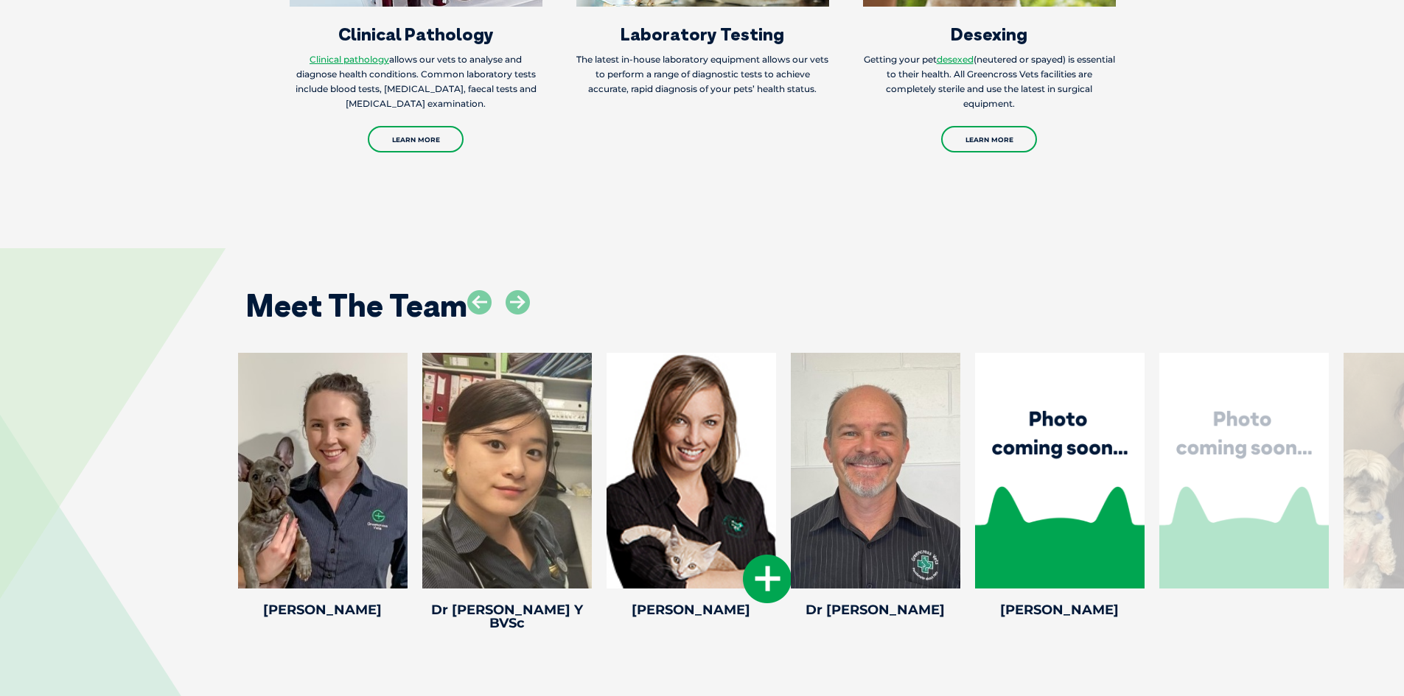
click at [758, 555] on icon at bounding box center [767, 579] width 49 height 49
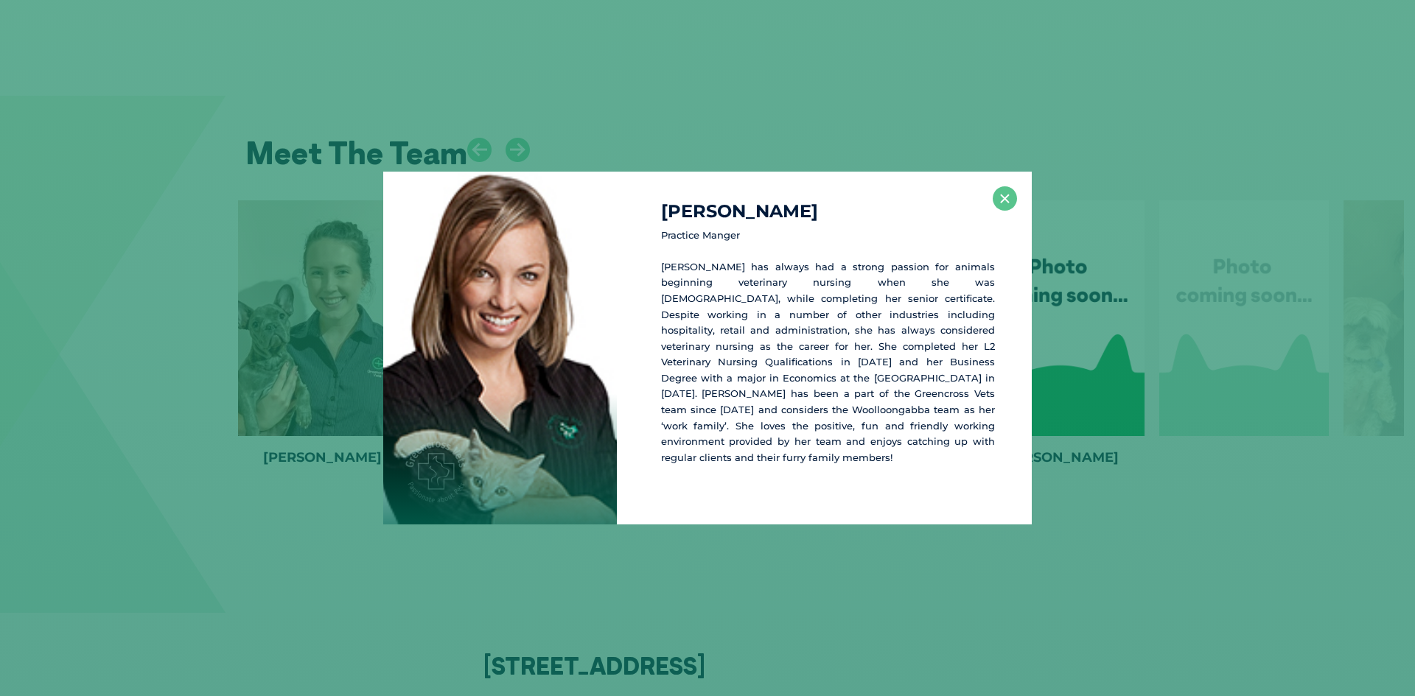
scroll to position [3021, 0]
click at [1011, 209] on button "×" at bounding box center [1005, 198] width 24 height 24
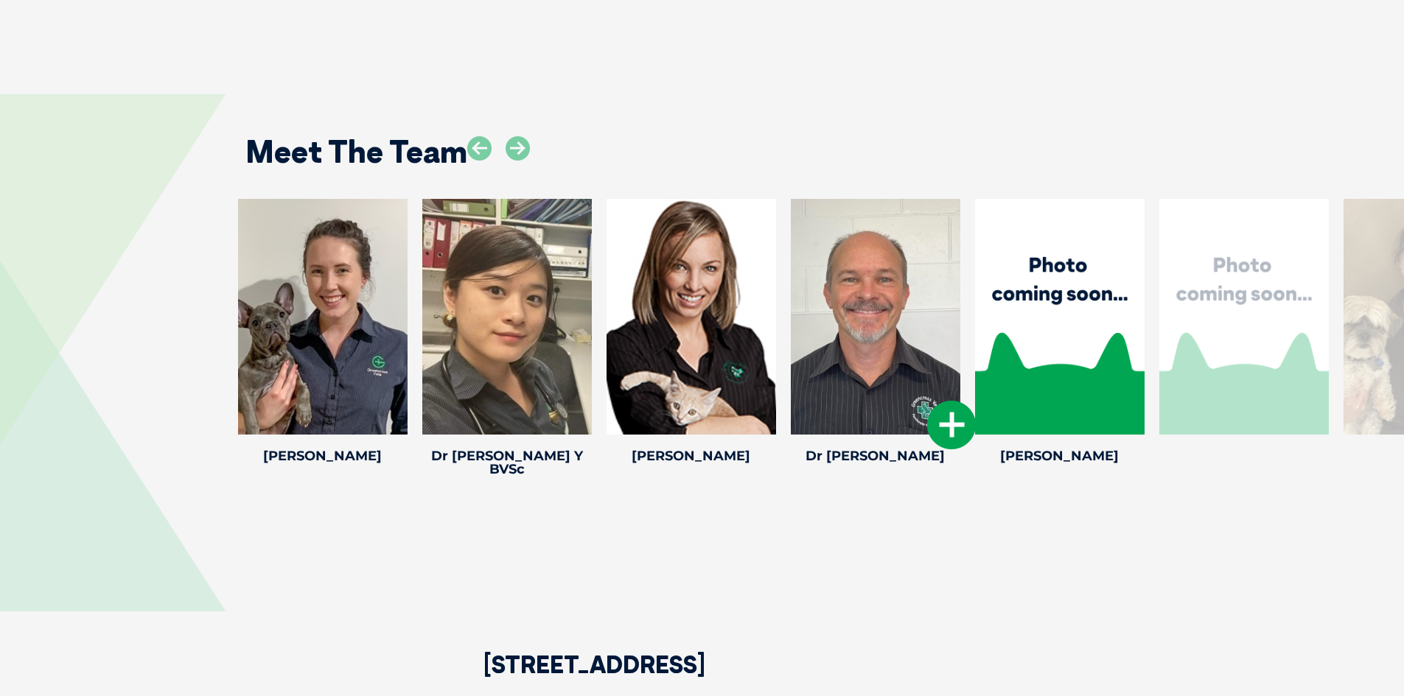
click at [946, 401] on icon at bounding box center [951, 425] width 49 height 49
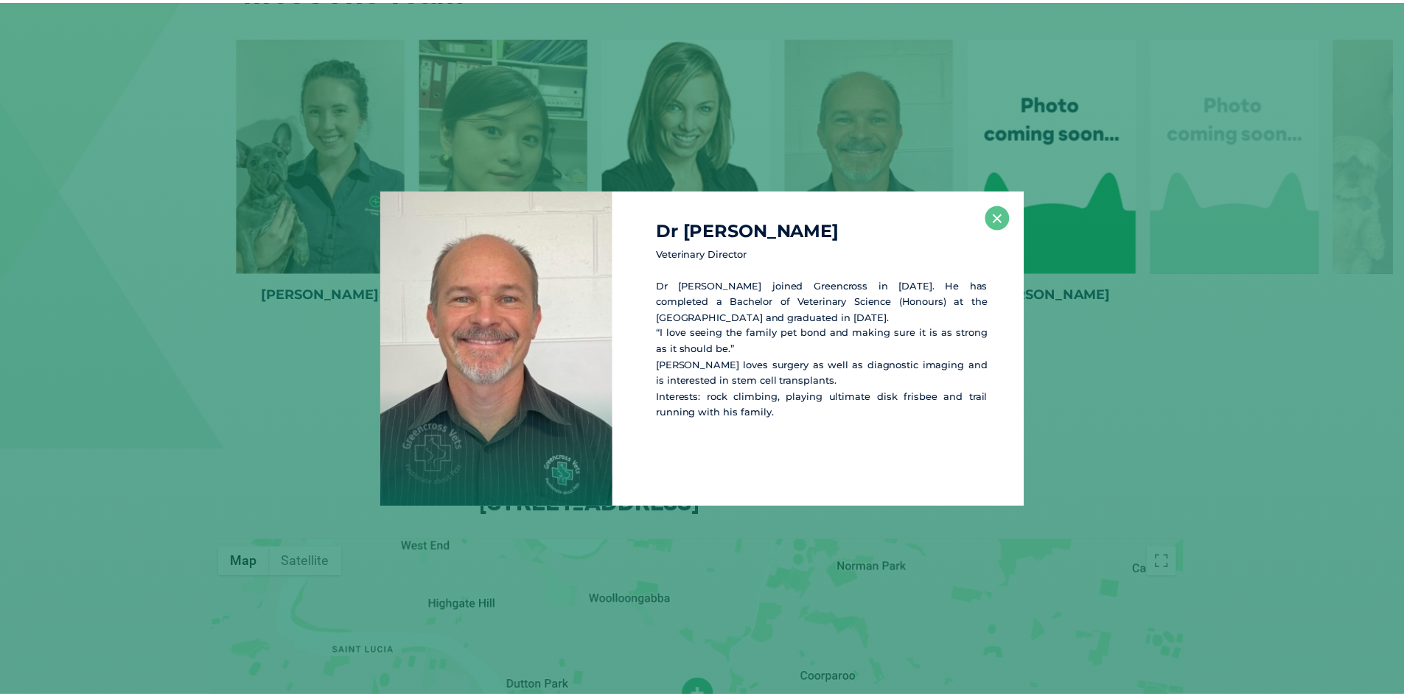
scroll to position [3184, 0]
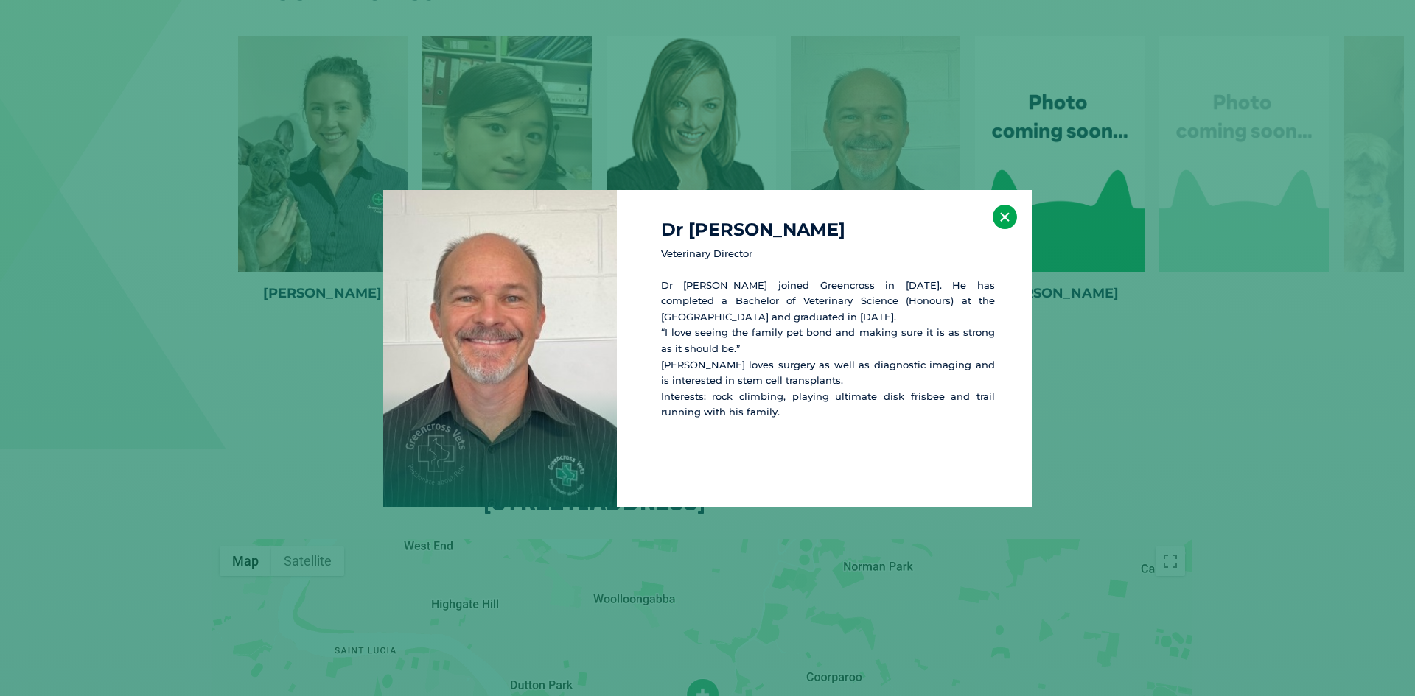
click at [1000, 211] on button "×" at bounding box center [1005, 217] width 24 height 24
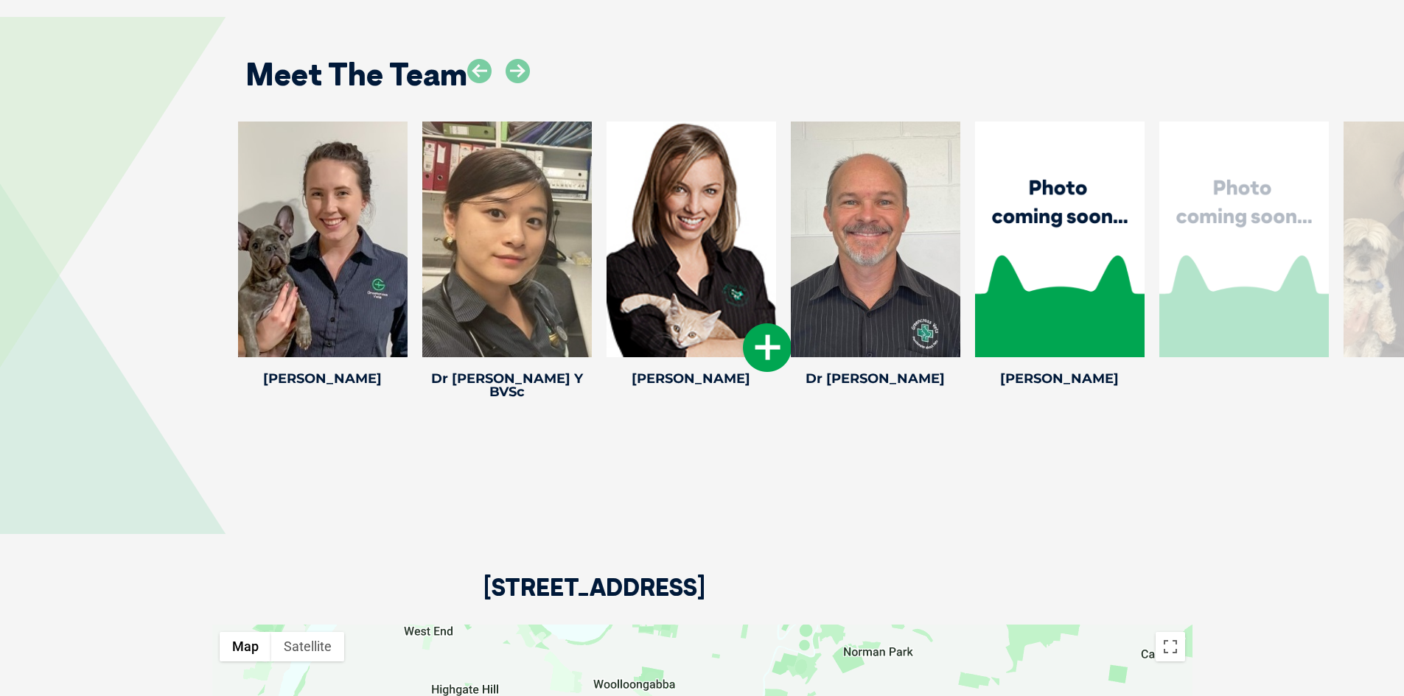
scroll to position [2963, 0]
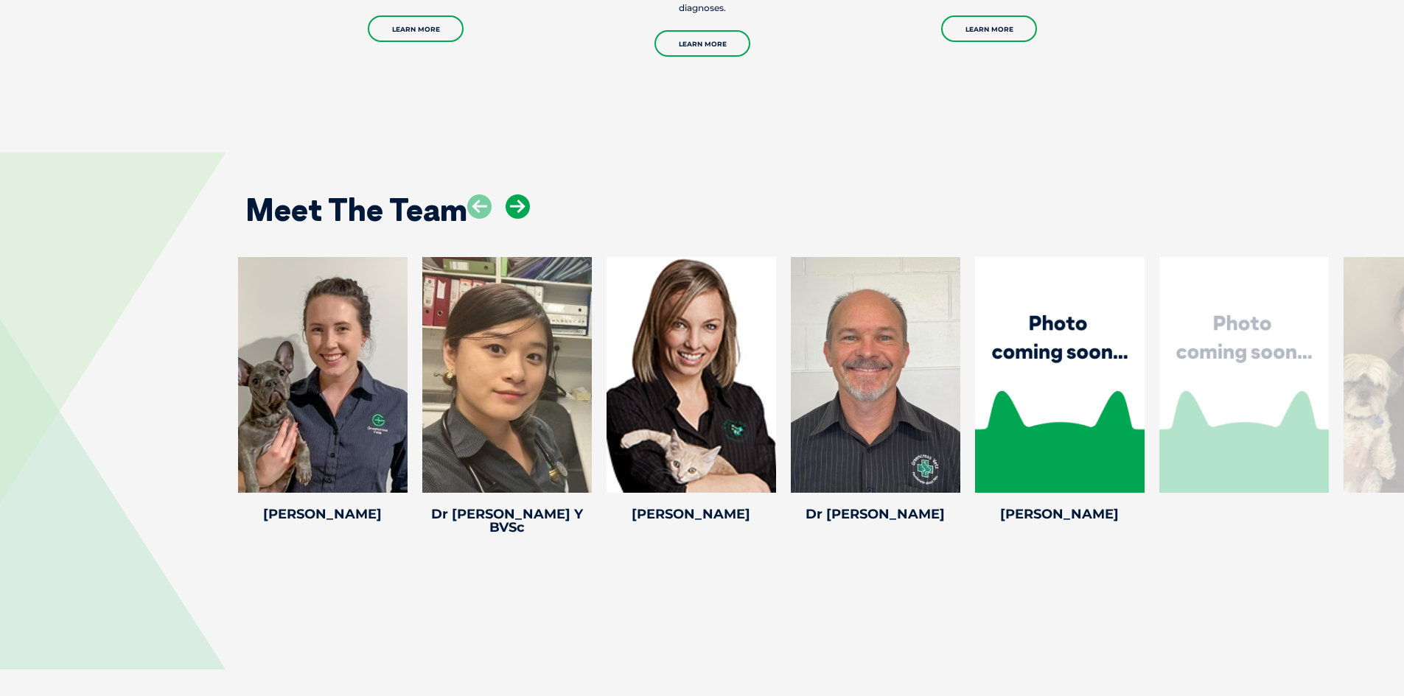
click at [522, 195] on icon at bounding box center [518, 207] width 24 height 24
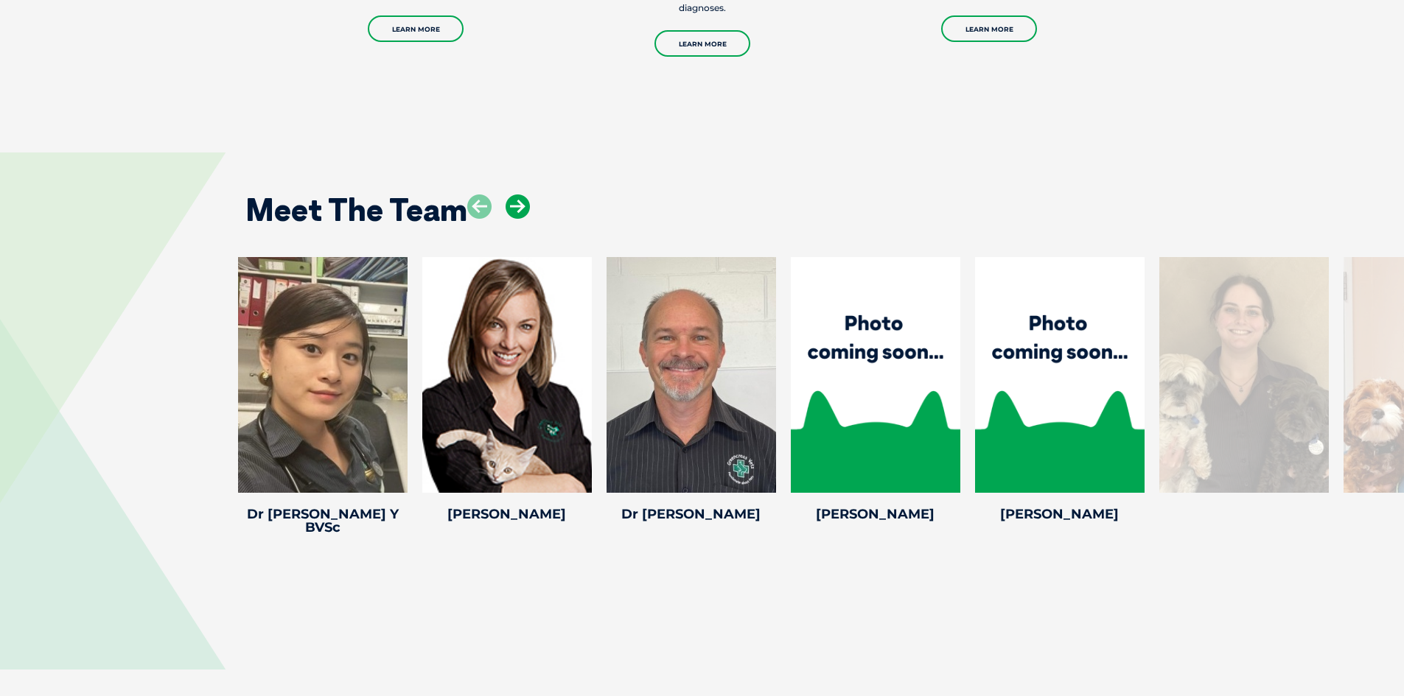
click at [522, 195] on icon at bounding box center [518, 207] width 24 height 24
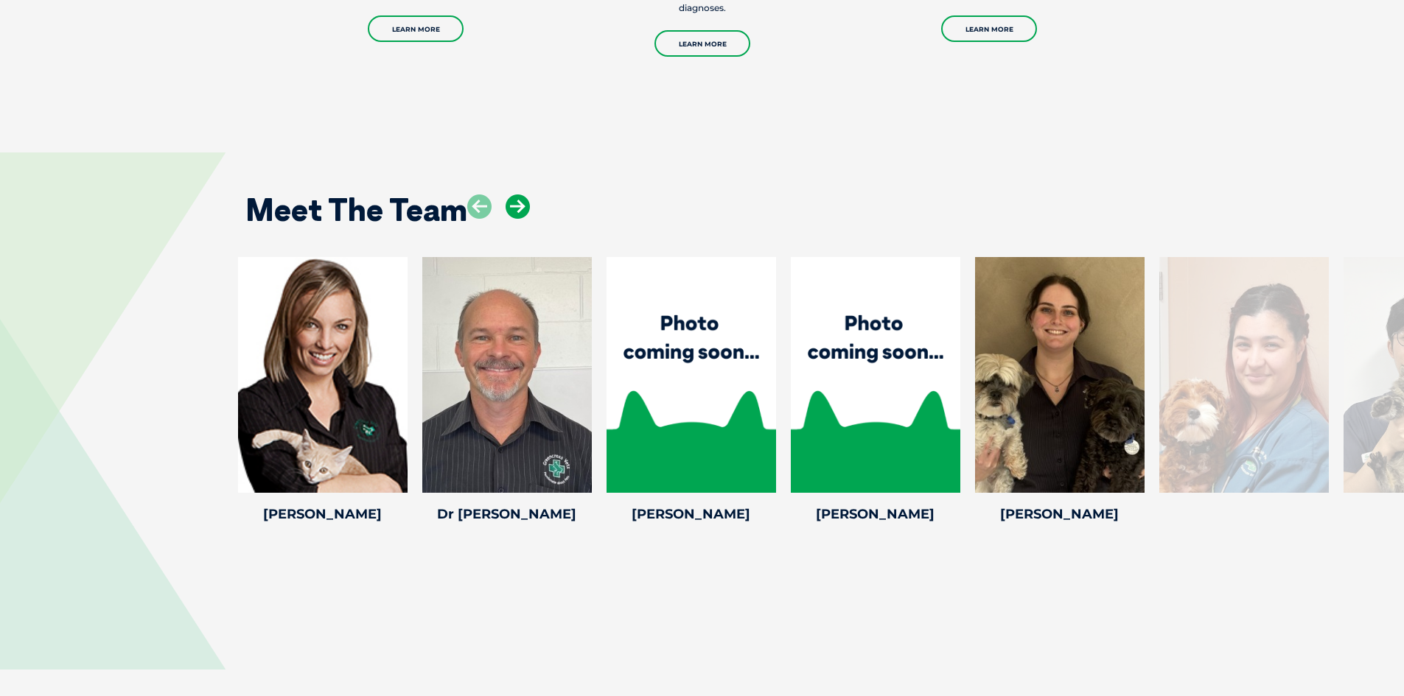
click at [522, 195] on icon at bounding box center [518, 207] width 24 height 24
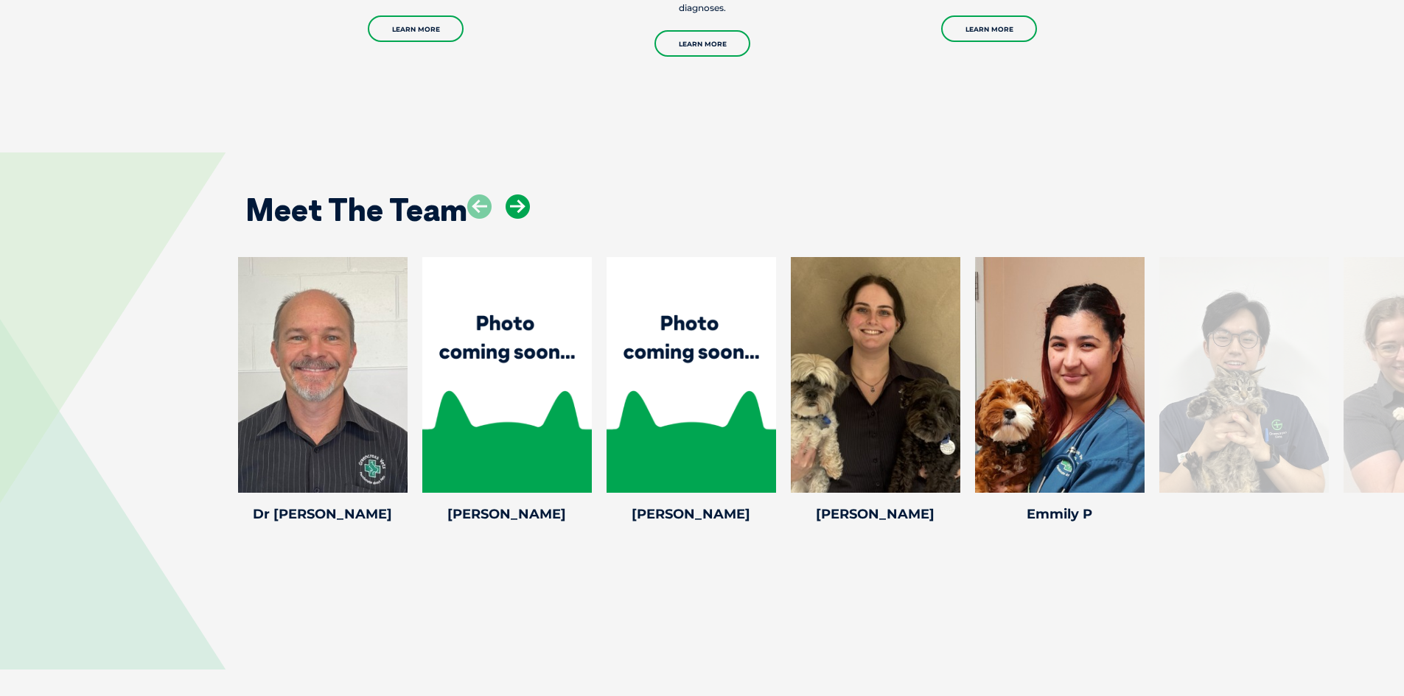
click at [522, 195] on icon at bounding box center [518, 207] width 24 height 24
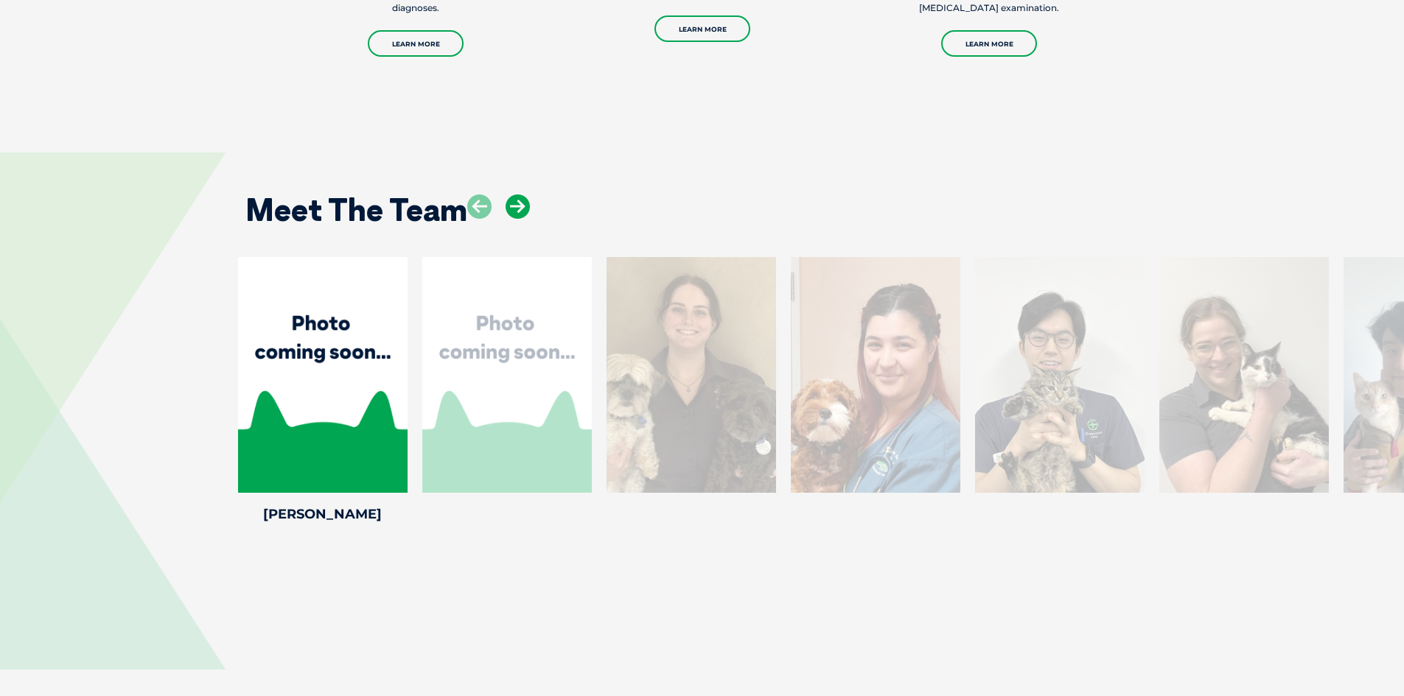
click at [522, 195] on icon at bounding box center [518, 207] width 24 height 24
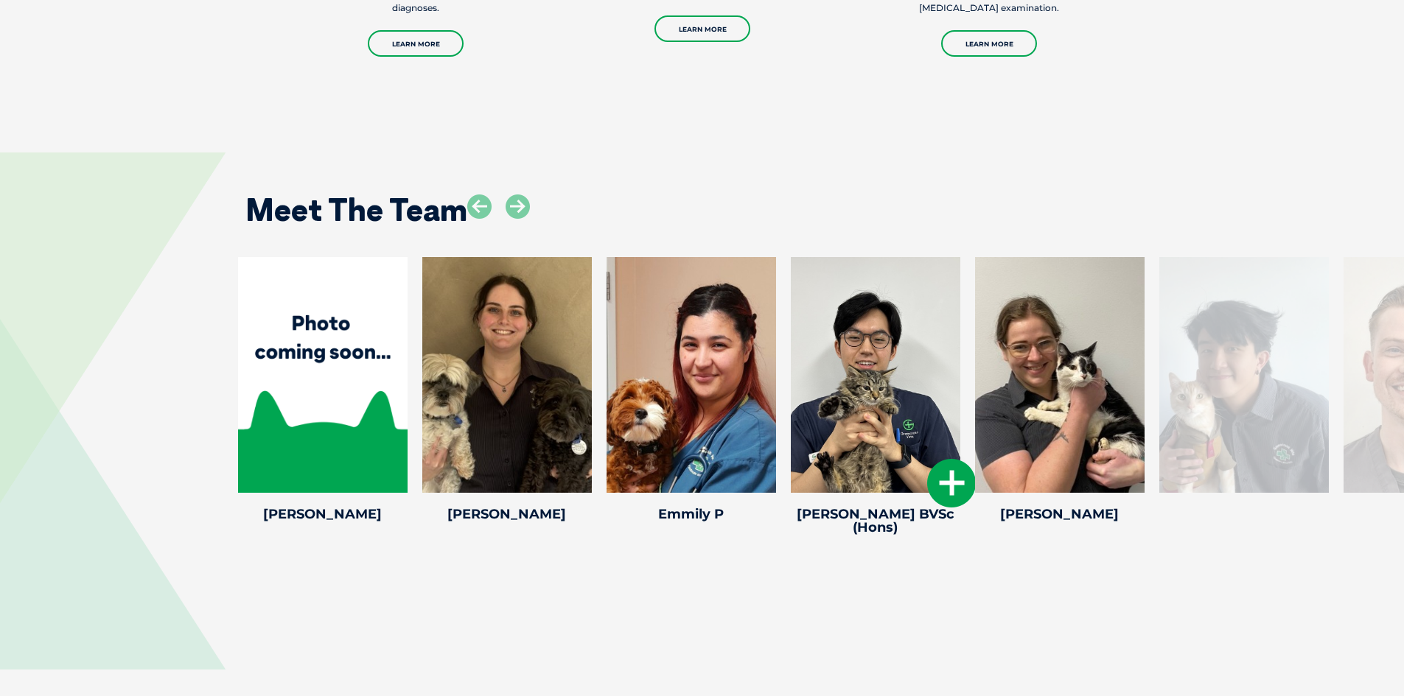
click at [951, 459] on icon at bounding box center [951, 483] width 49 height 49
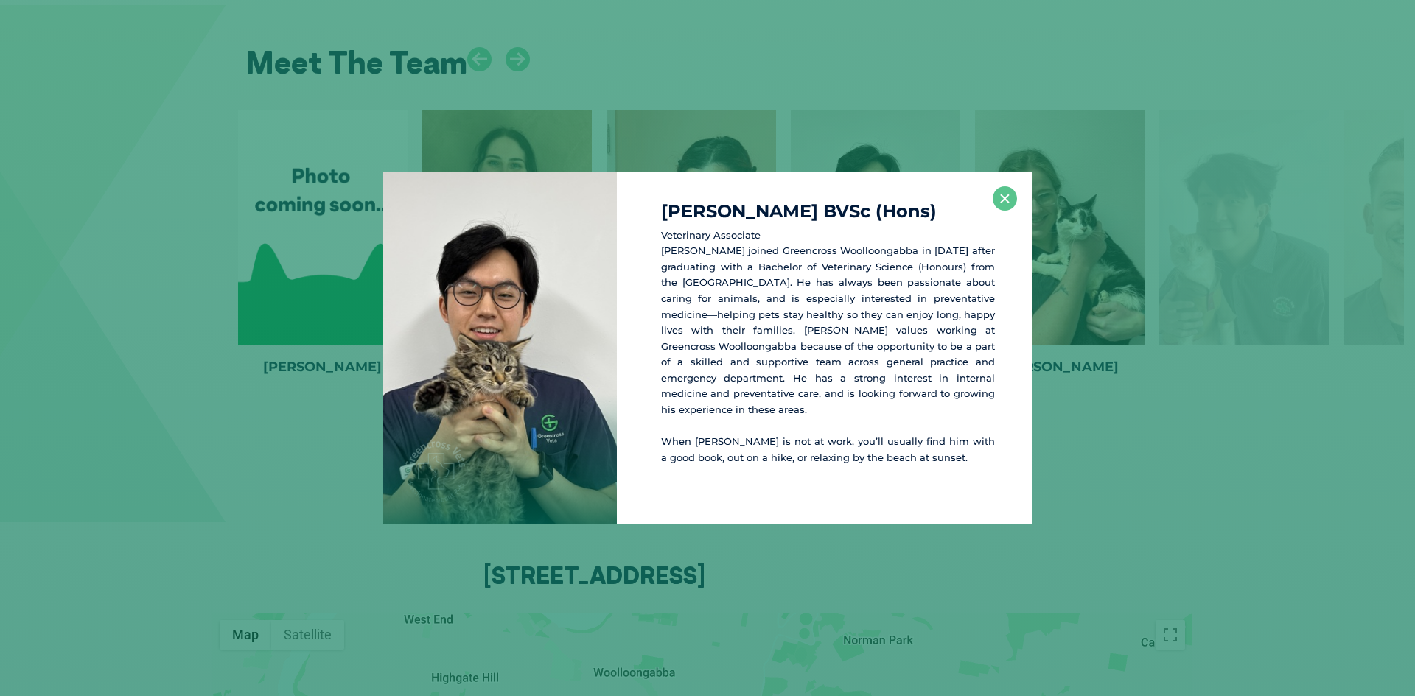
scroll to position [3111, 0]
click at [1009, 200] on button "×" at bounding box center [1005, 198] width 24 height 24
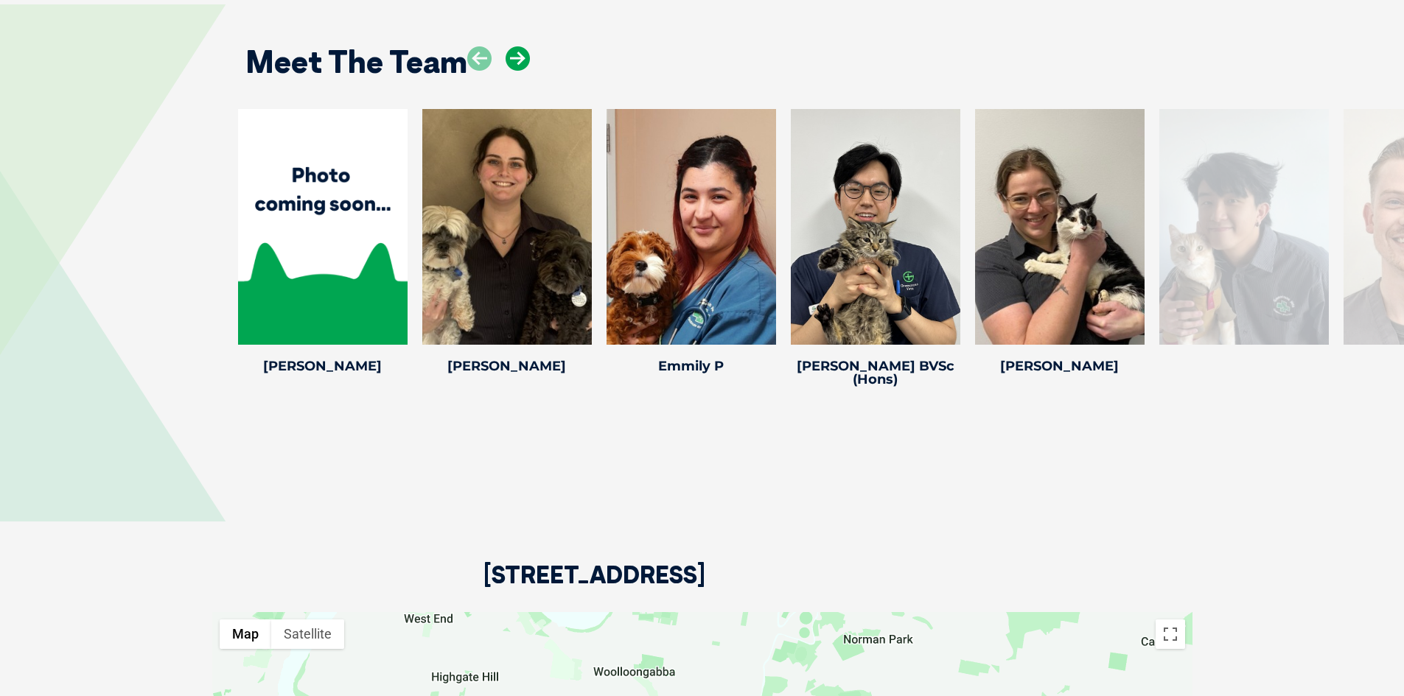
click at [514, 46] on icon at bounding box center [518, 58] width 24 height 24
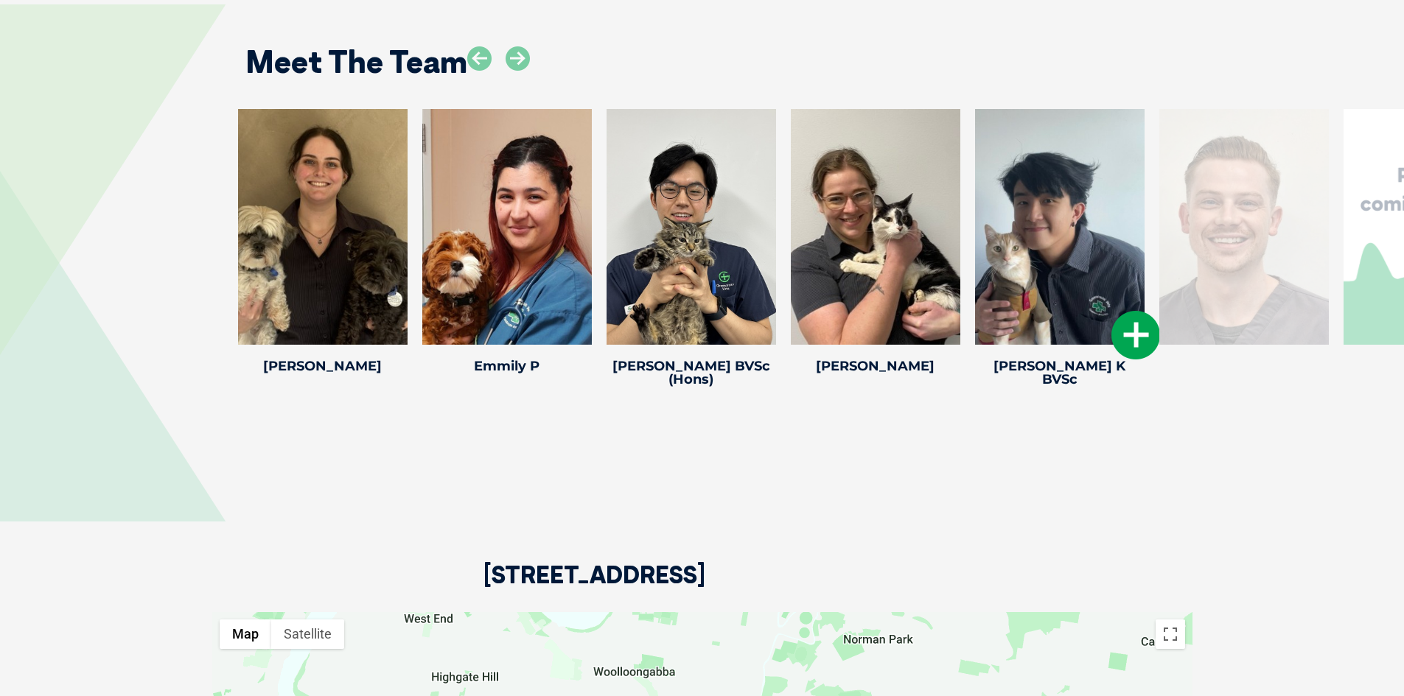
click at [1127, 311] on icon at bounding box center [1135, 335] width 49 height 49
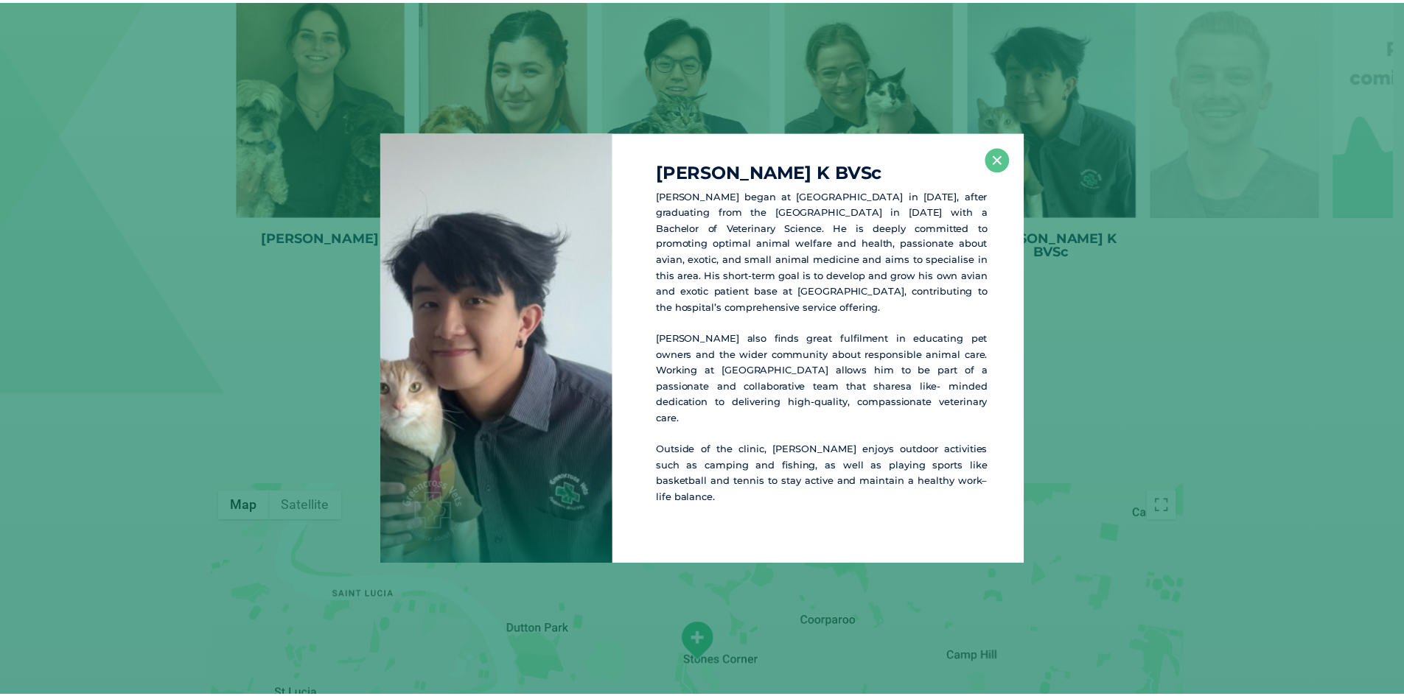
scroll to position [3240, 0]
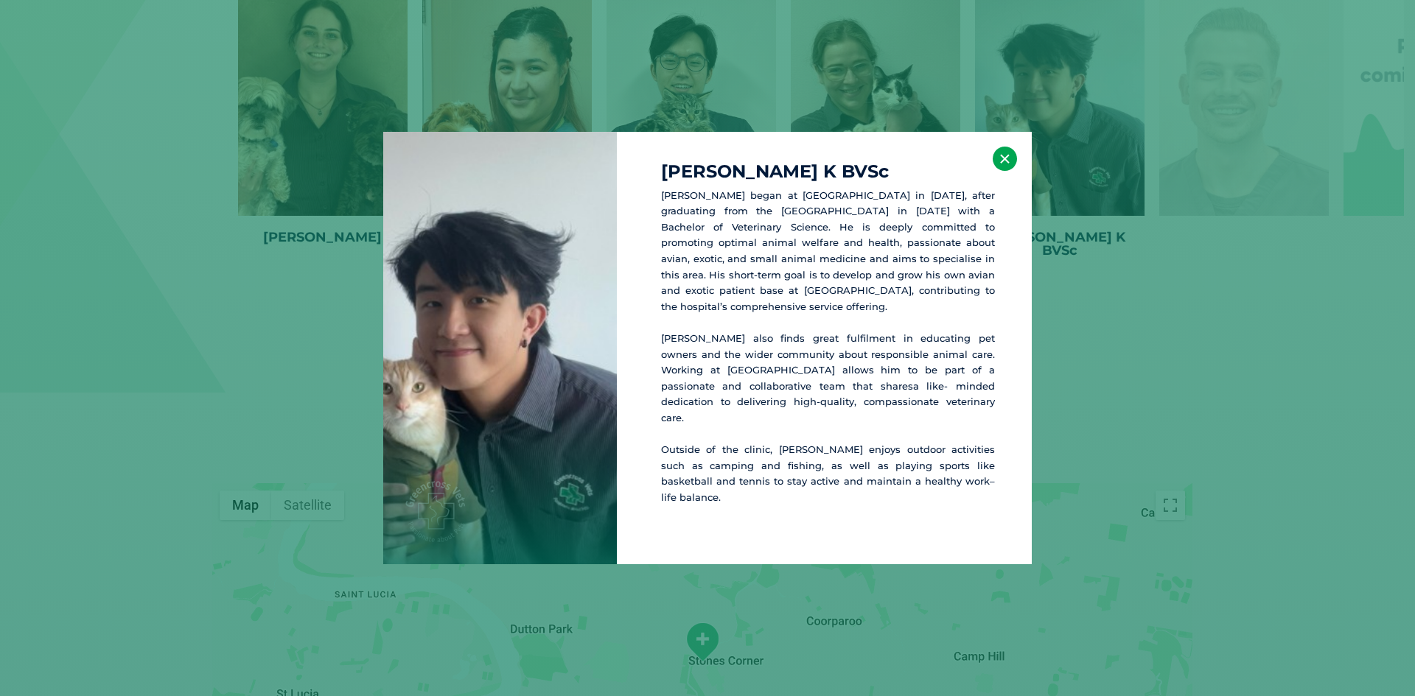
click at [1015, 167] on button "×" at bounding box center [1005, 159] width 24 height 24
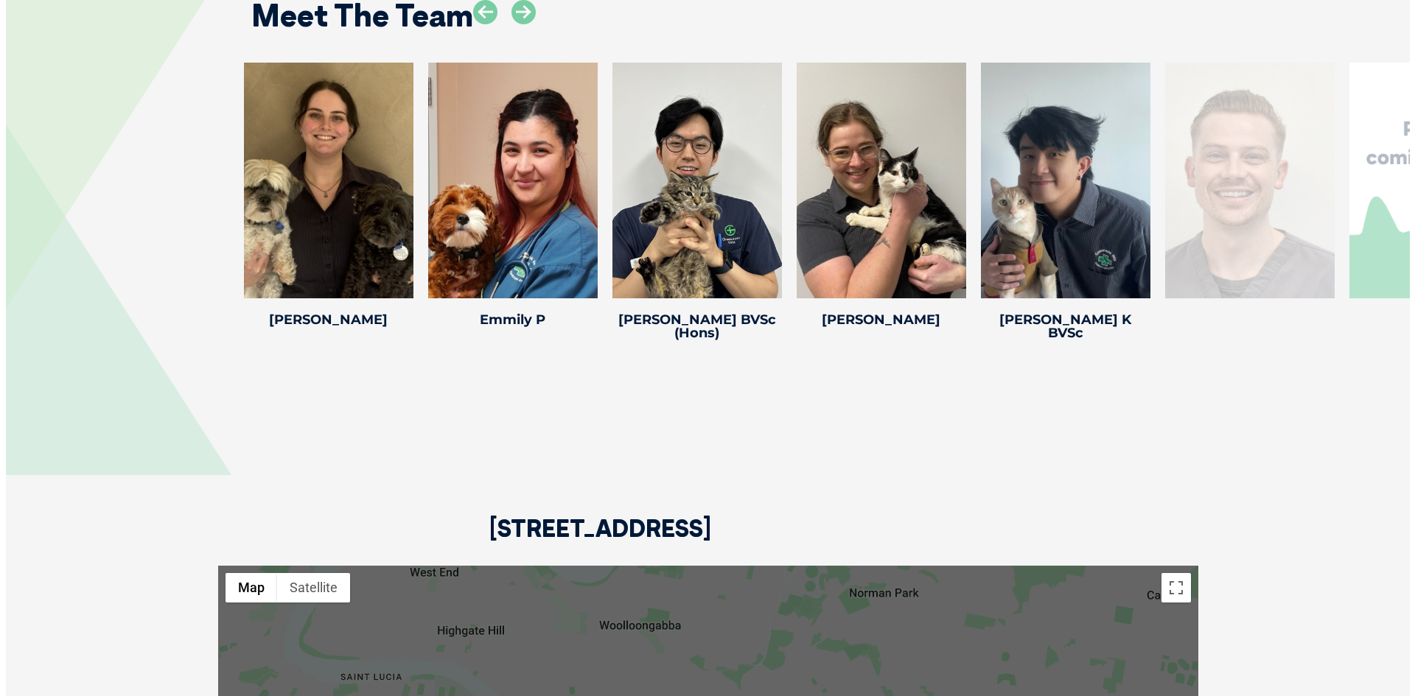
scroll to position [2945, 0]
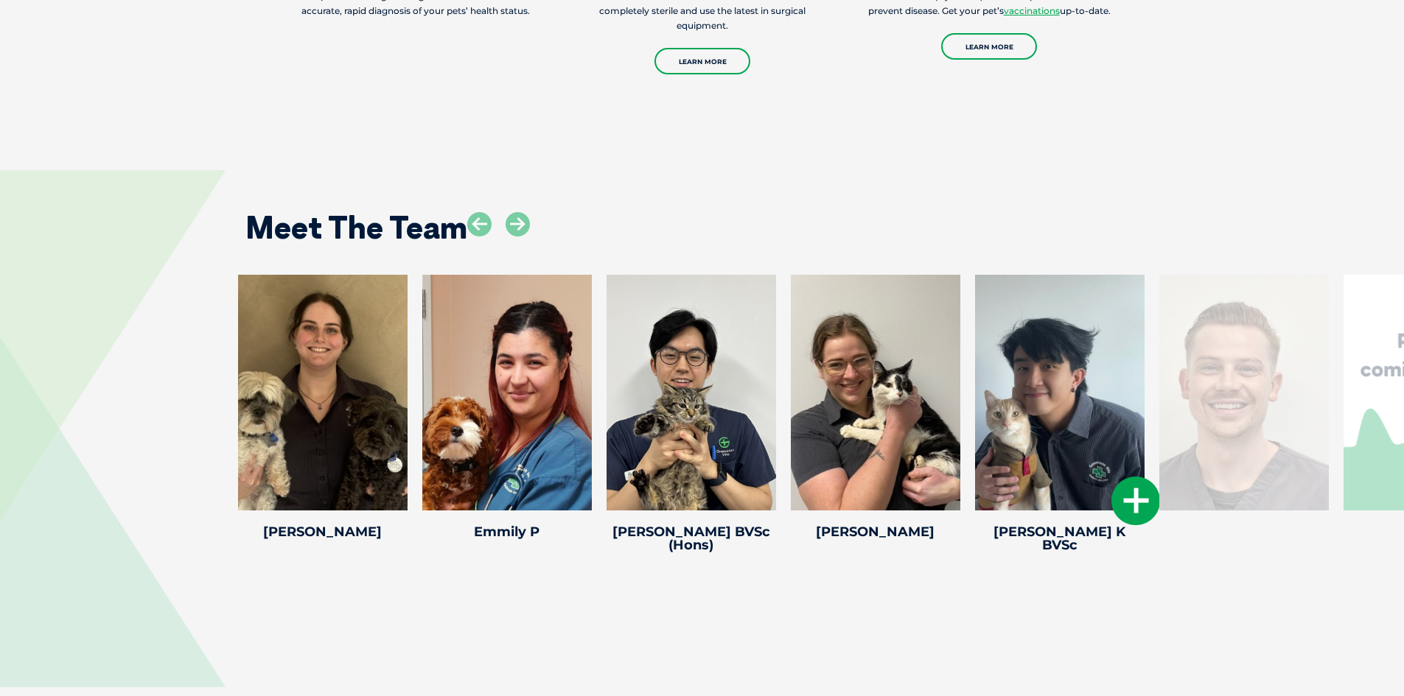
click at [1124, 477] on icon at bounding box center [1135, 501] width 49 height 49
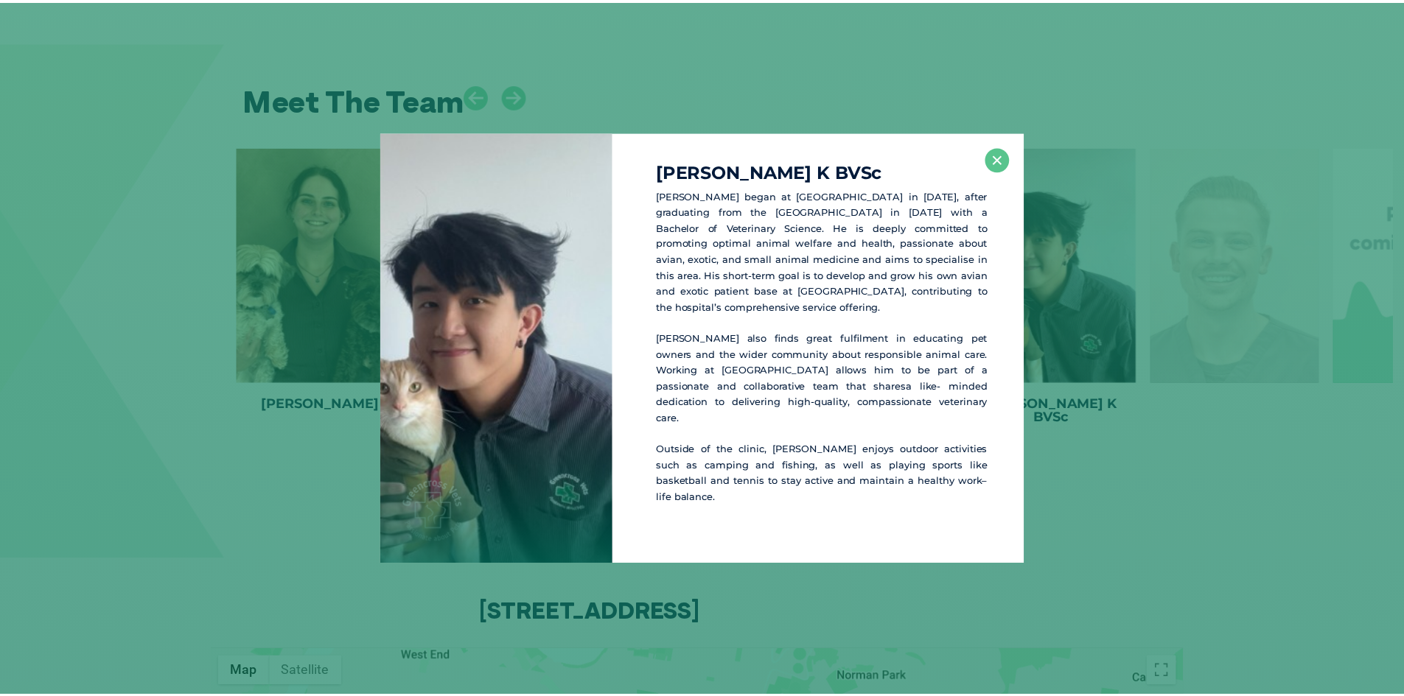
scroll to position [3074, 0]
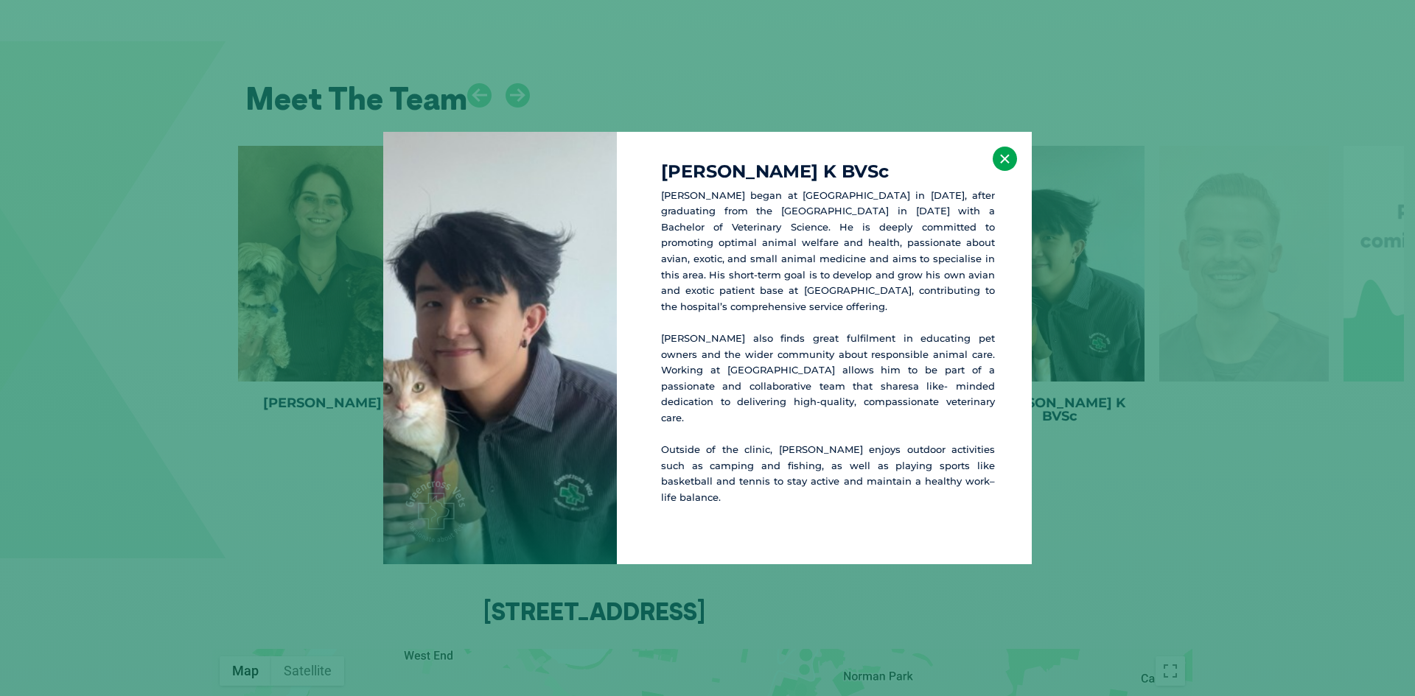
click at [1008, 171] on button "×" at bounding box center [1005, 159] width 24 height 24
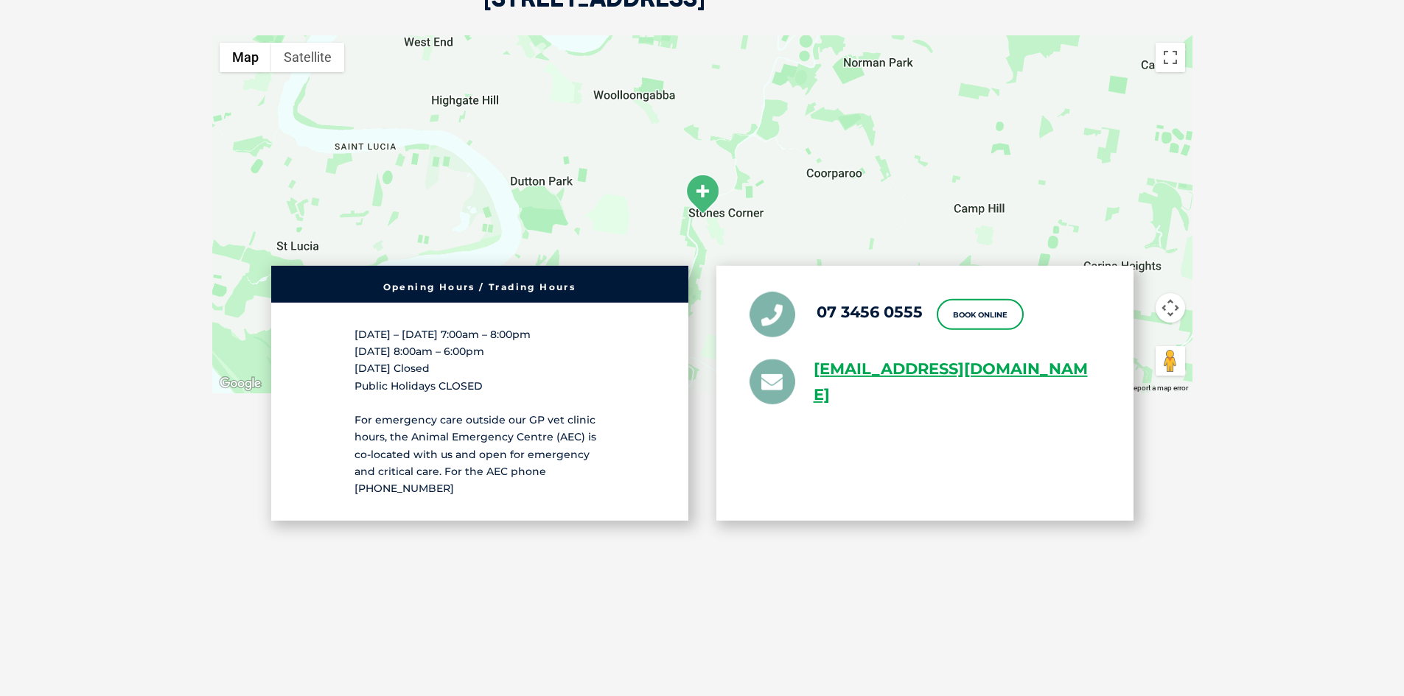
scroll to position [3758, 0]
